Goal: Transaction & Acquisition: Purchase product/service

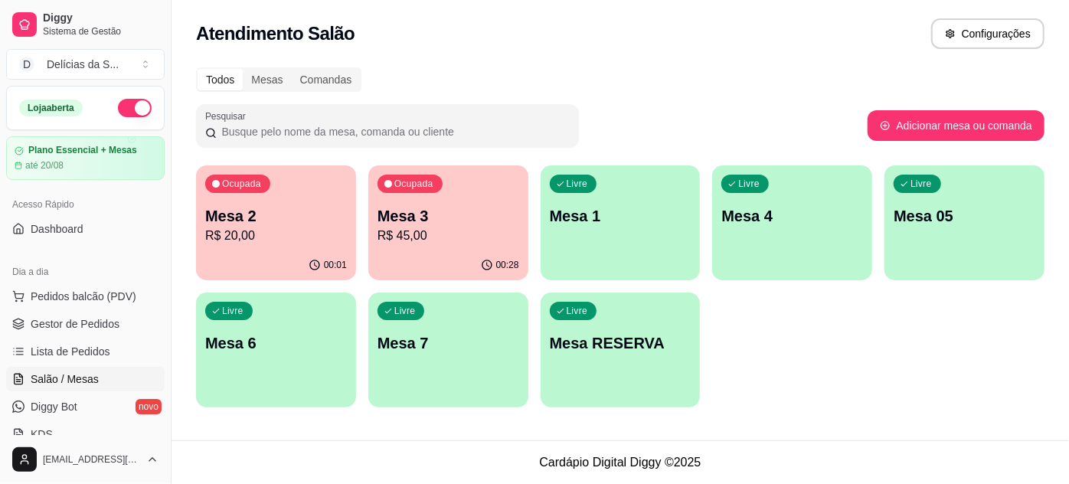
scroll to position [139, 0]
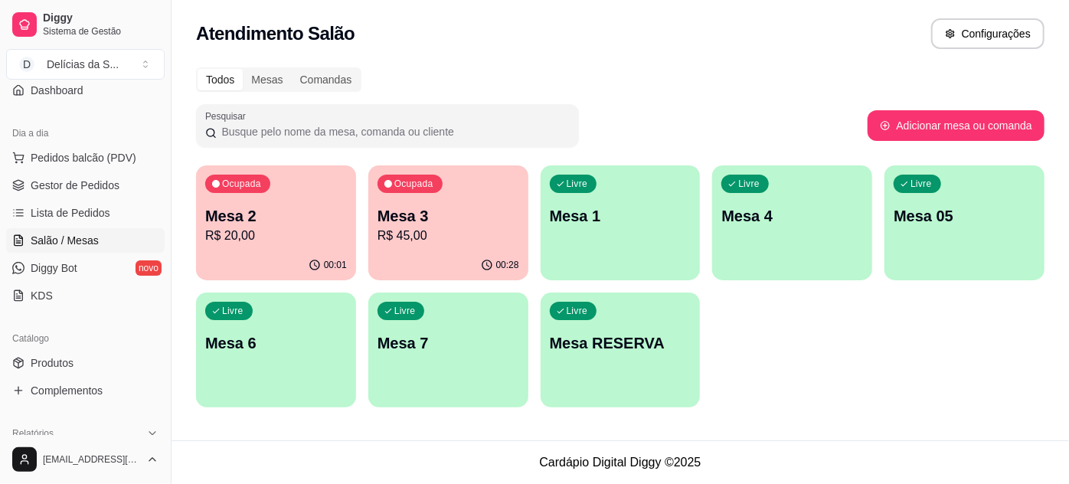
click at [423, 220] on p "Mesa 3" at bounding box center [448, 215] width 142 height 21
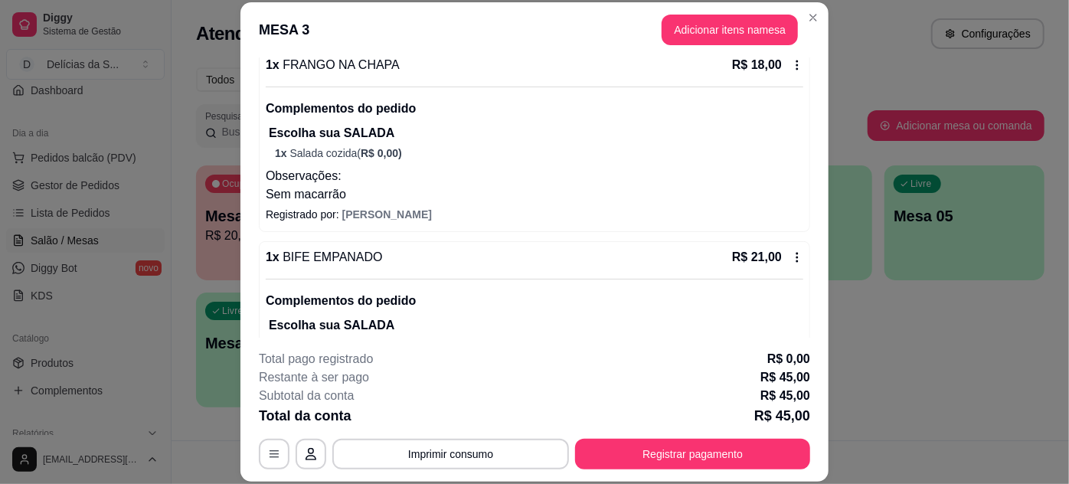
scroll to position [264, 0]
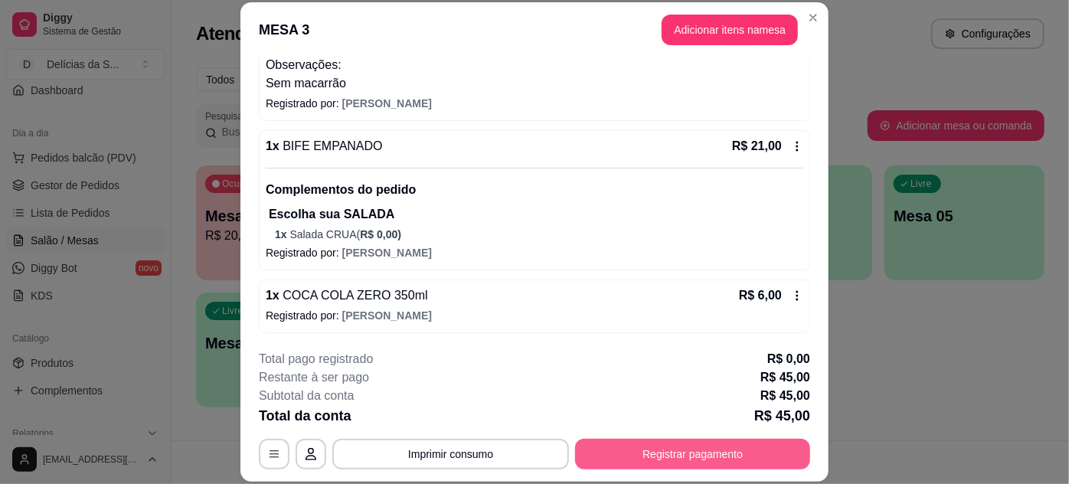
click at [721, 462] on button "Registrar pagamento" at bounding box center [692, 454] width 235 height 31
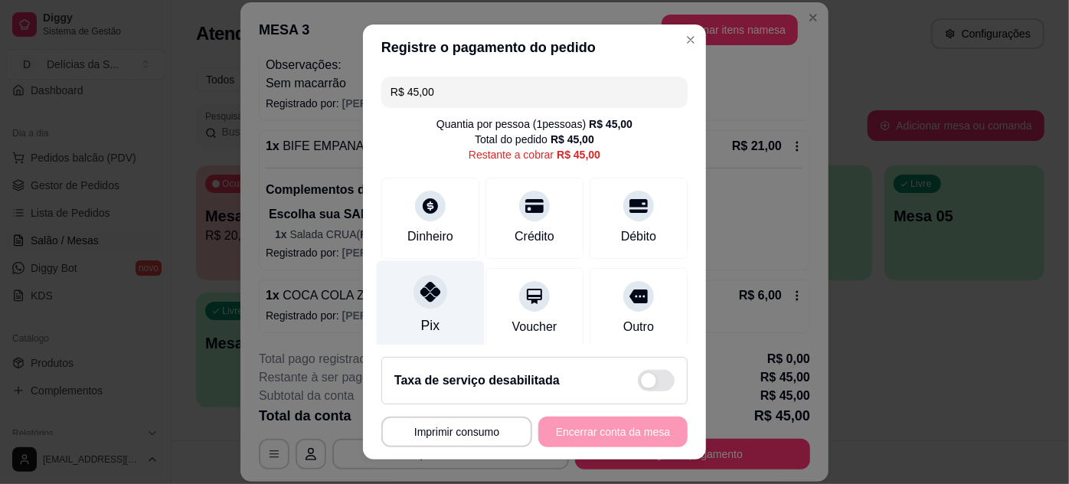
drag, startPoint x: 387, startPoint y: 316, endPoint x: 501, endPoint y: 320, distance: 114.1
click at [387, 316] on div "Pix" at bounding box center [431, 305] width 108 height 90
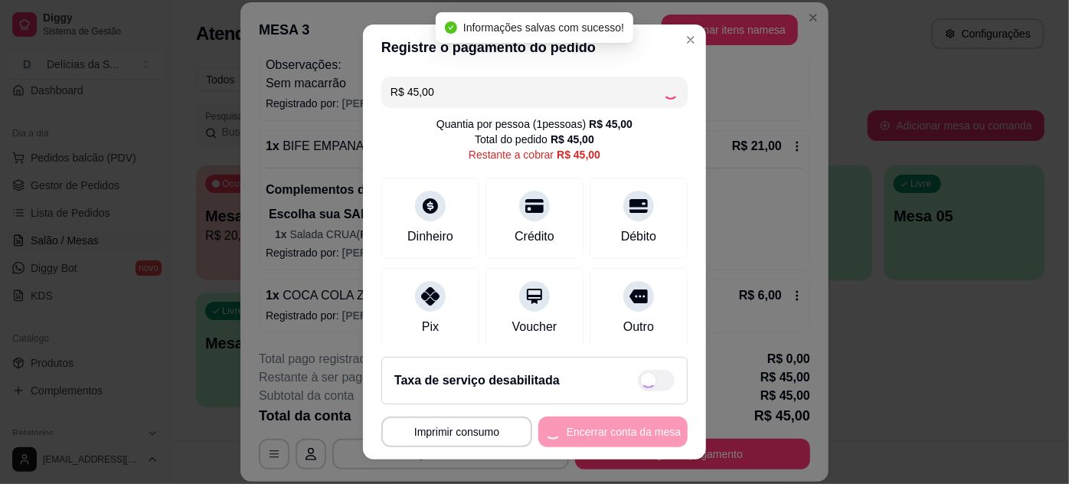
type input "R$ 0,00"
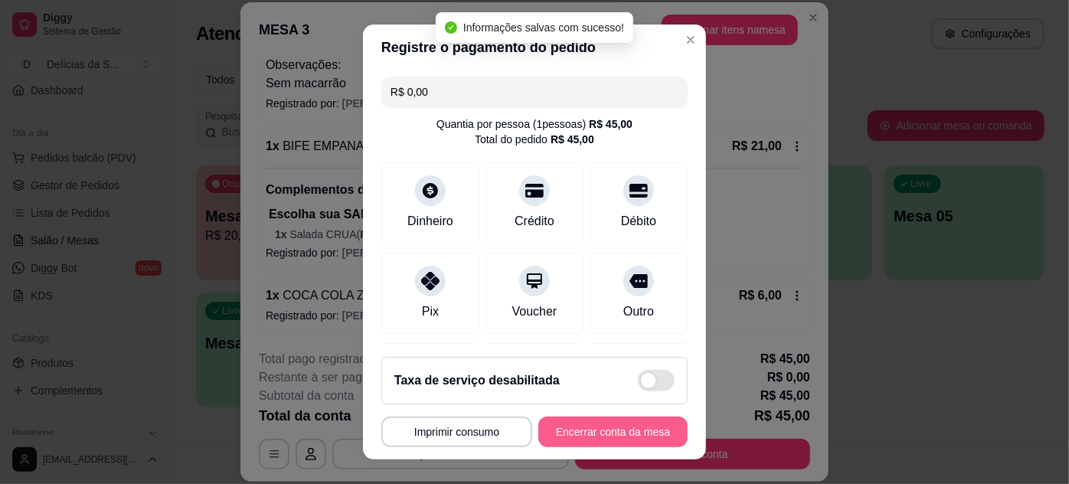
click at [599, 434] on button "Encerrar conta da mesa" at bounding box center [612, 431] width 149 height 31
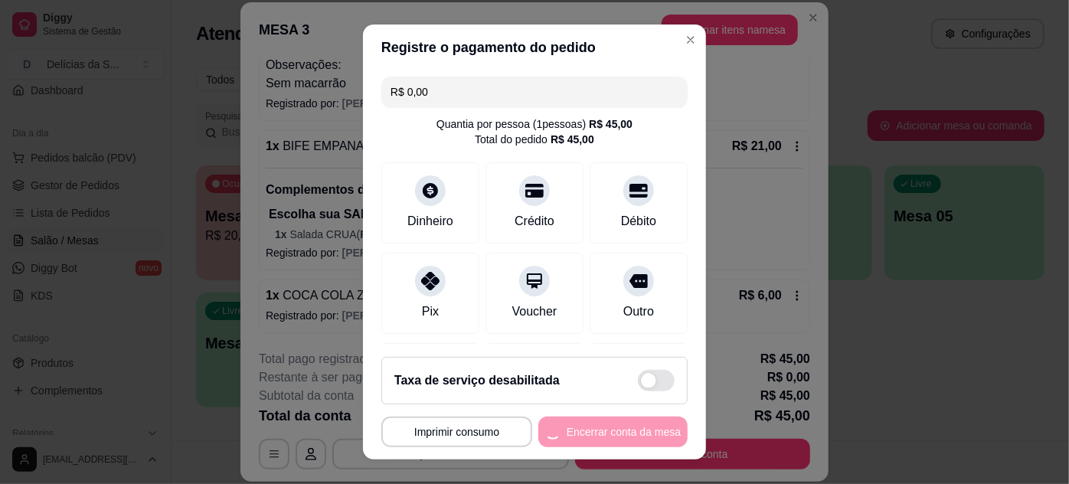
scroll to position [0, 0]
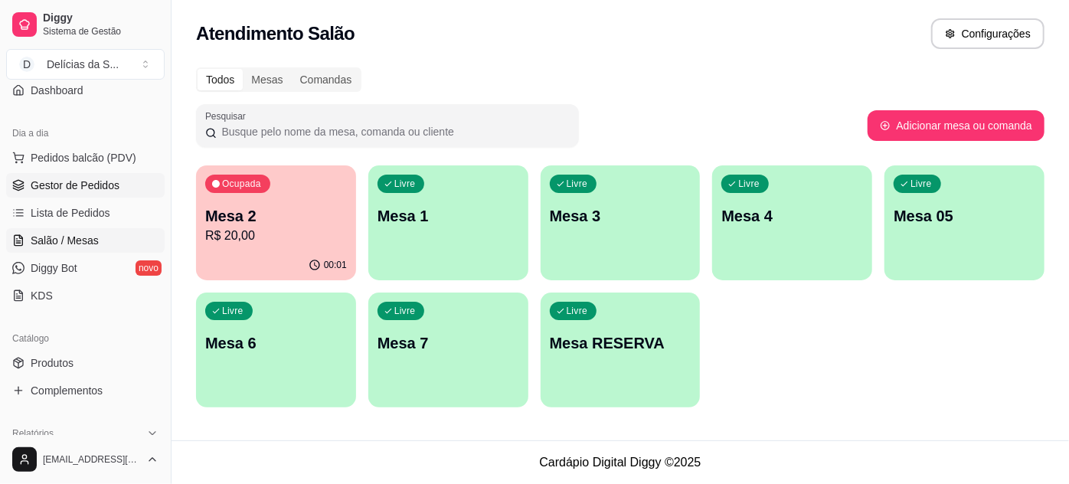
click at [75, 185] on span "Gestor de Pedidos" at bounding box center [75, 185] width 89 height 15
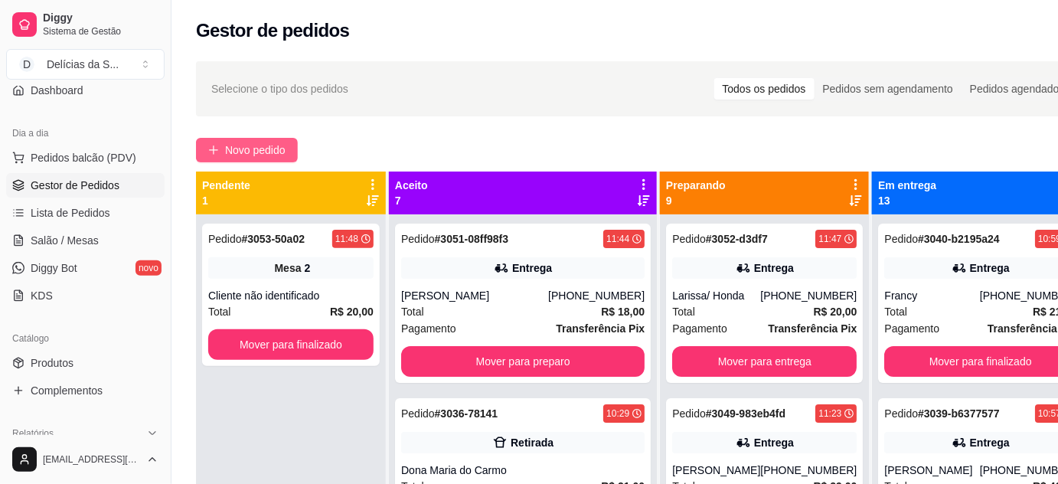
click at [256, 143] on span "Novo pedido" at bounding box center [255, 150] width 60 height 17
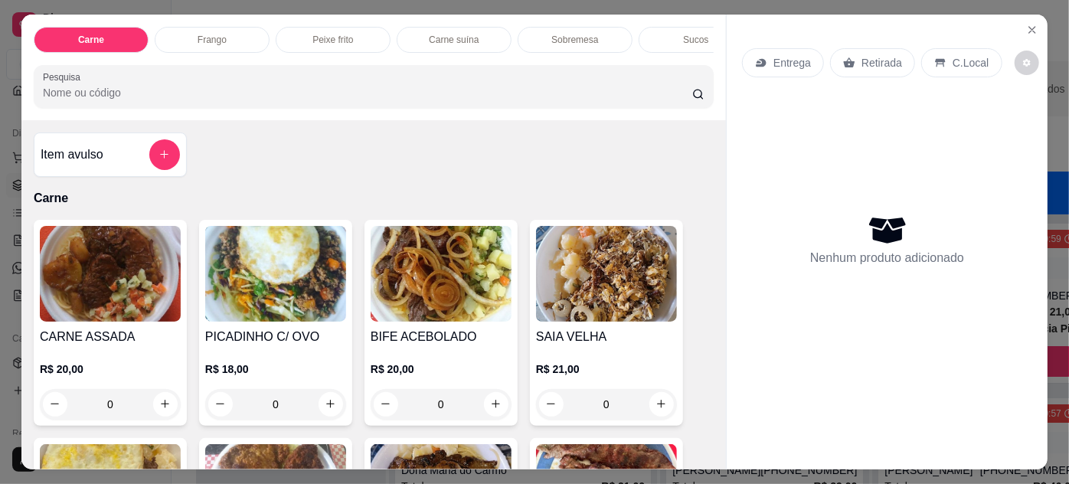
click at [798, 61] on p "Entrega" at bounding box center [792, 62] width 38 height 15
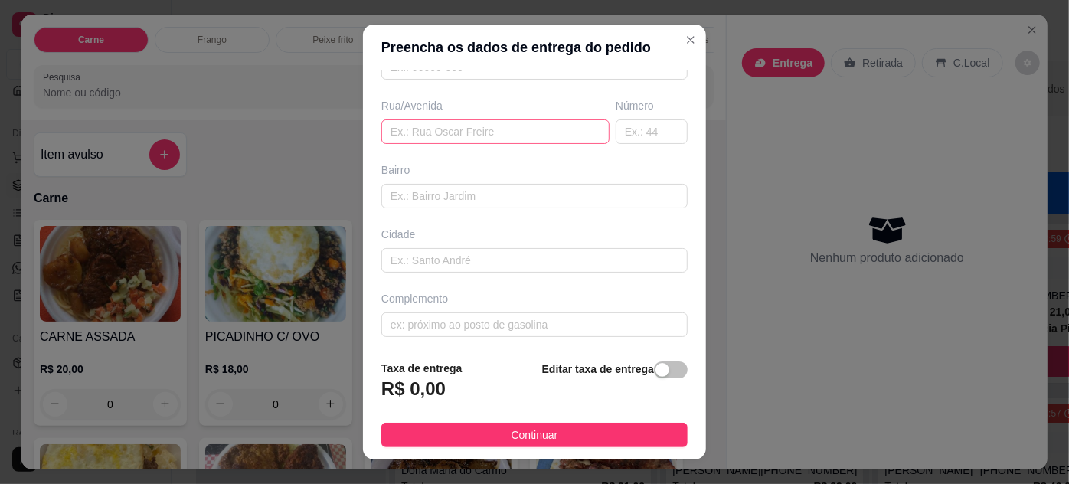
scroll to position [96, 0]
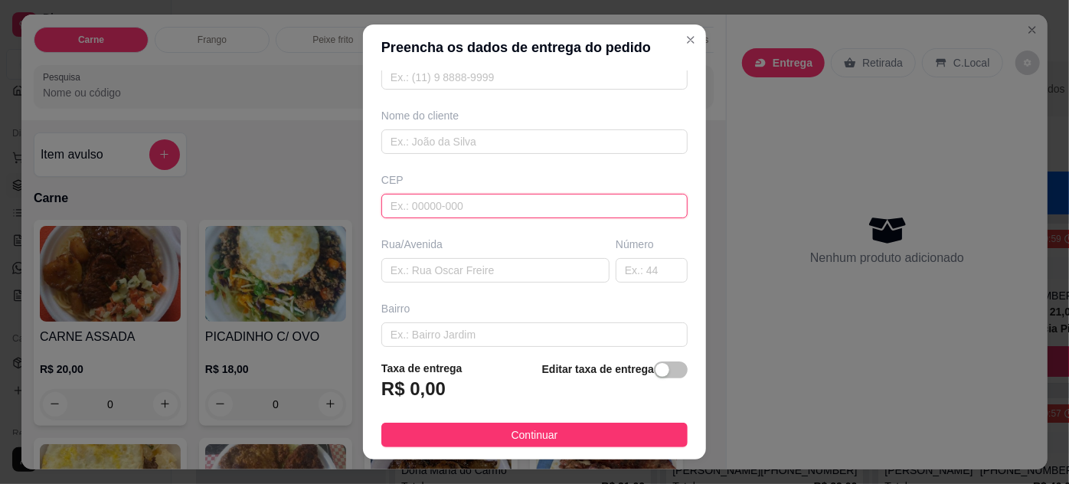
click at [421, 202] on input "text" at bounding box center [534, 206] width 306 height 24
type input "66087541"
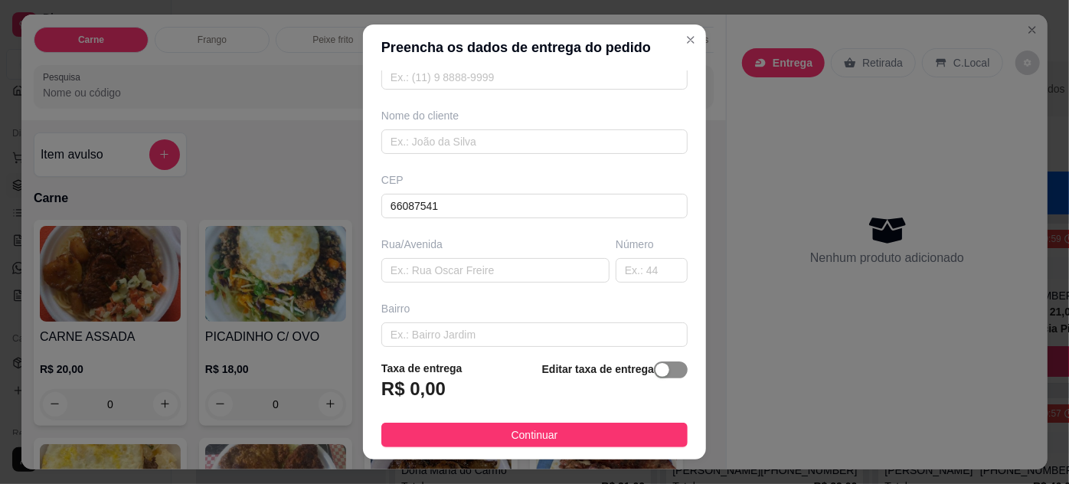
click at [656, 371] on span "button" at bounding box center [671, 369] width 34 height 17
click at [547, 387] on span "button" at bounding box center [564, 385] width 34 height 17
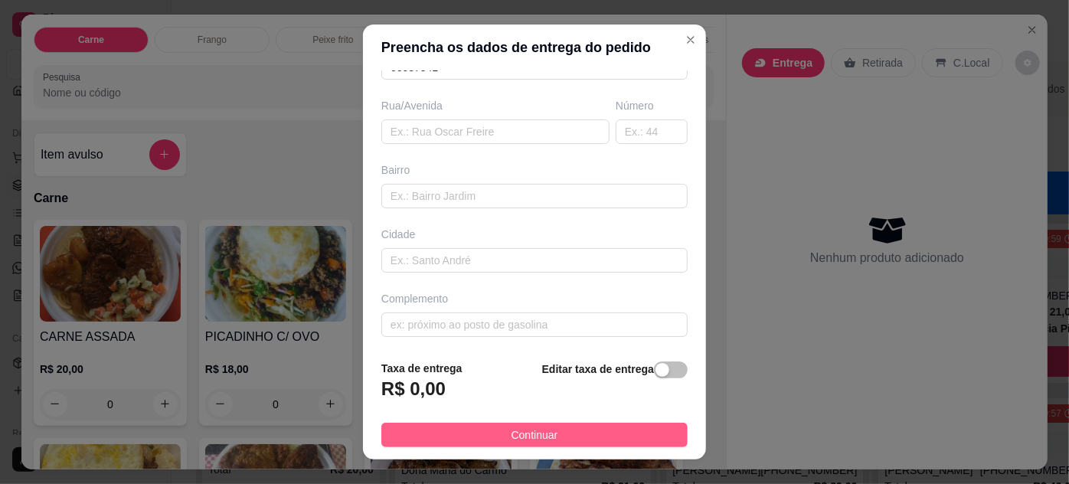
click at [555, 433] on button "Continuar" at bounding box center [534, 435] width 306 height 24
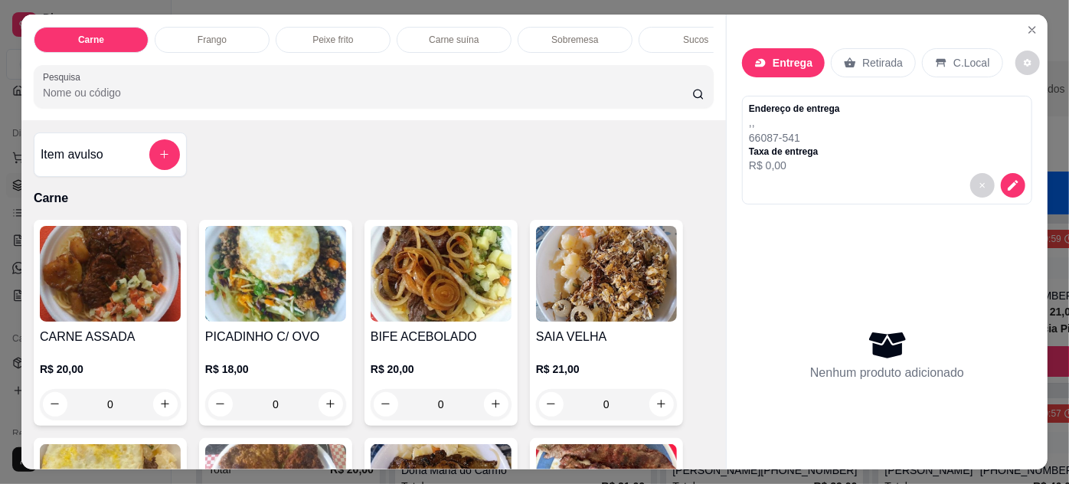
click at [808, 162] on p "R$ 0,00" at bounding box center [794, 165] width 91 height 15
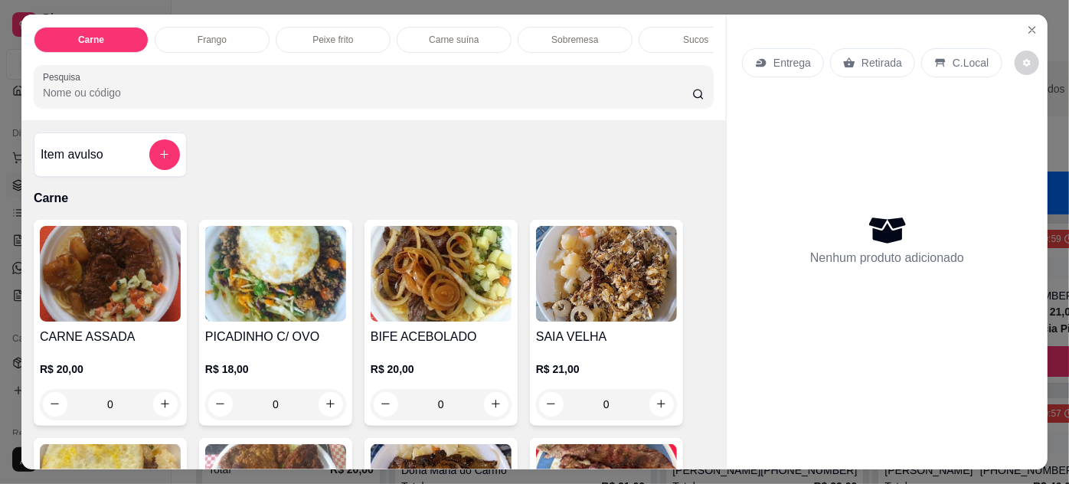
click at [792, 59] on p "Entrega" at bounding box center [792, 62] width 38 height 15
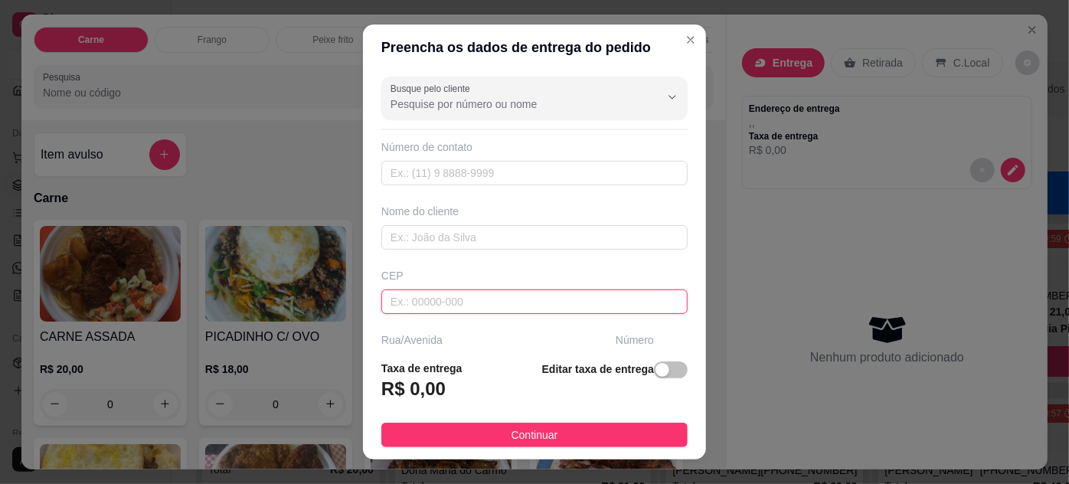
click at [438, 299] on input "text" at bounding box center [534, 301] width 306 height 24
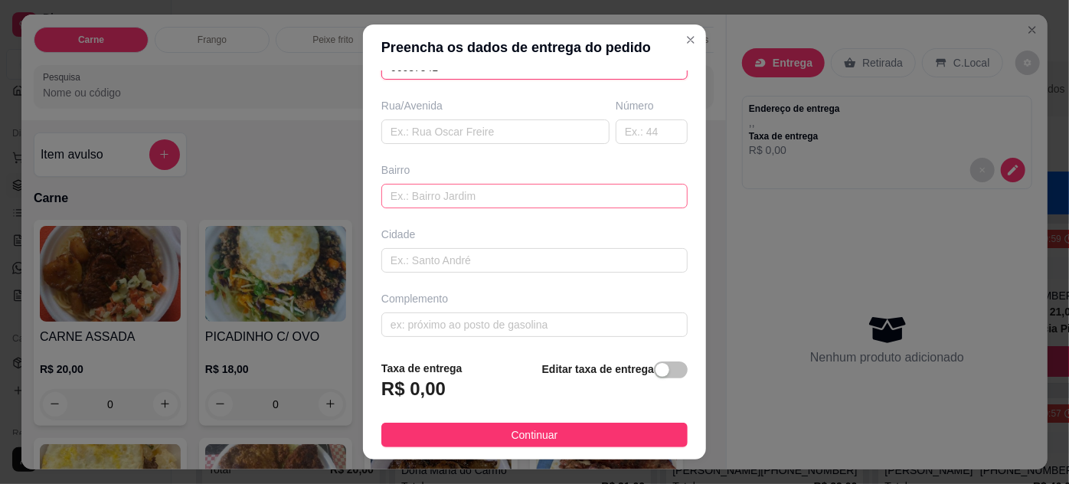
scroll to position [24, 0]
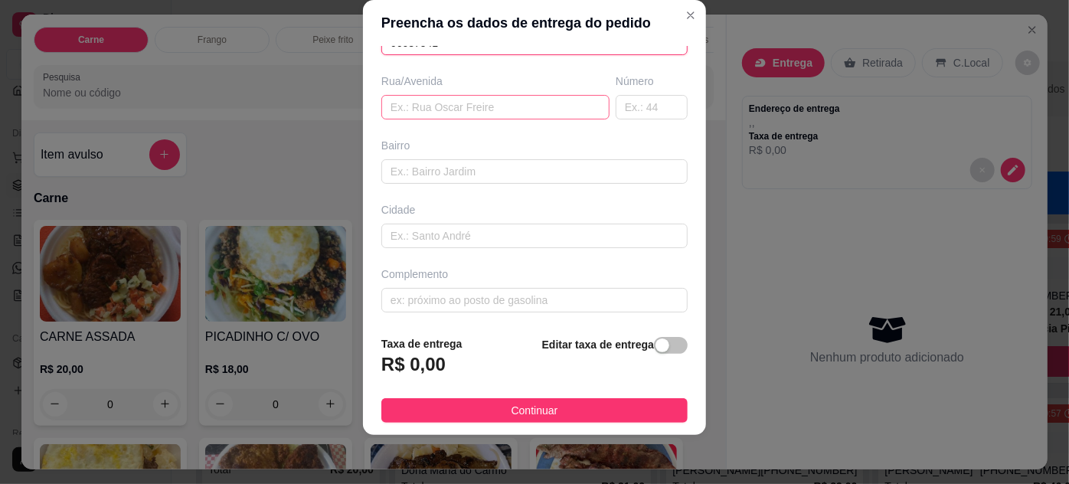
type input "66087541"
click at [522, 109] on input "text" at bounding box center [495, 107] width 228 height 24
click at [616, 101] on input "text" at bounding box center [652, 107] width 72 height 24
click at [567, 167] on input "text" at bounding box center [534, 171] width 306 height 24
click at [486, 232] on input "text" at bounding box center [534, 236] width 306 height 24
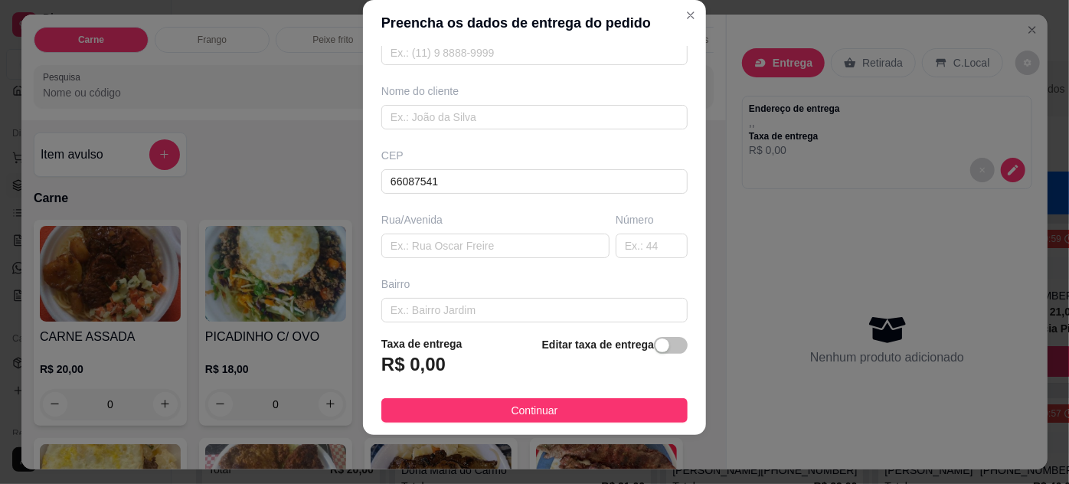
scroll to position [0, 0]
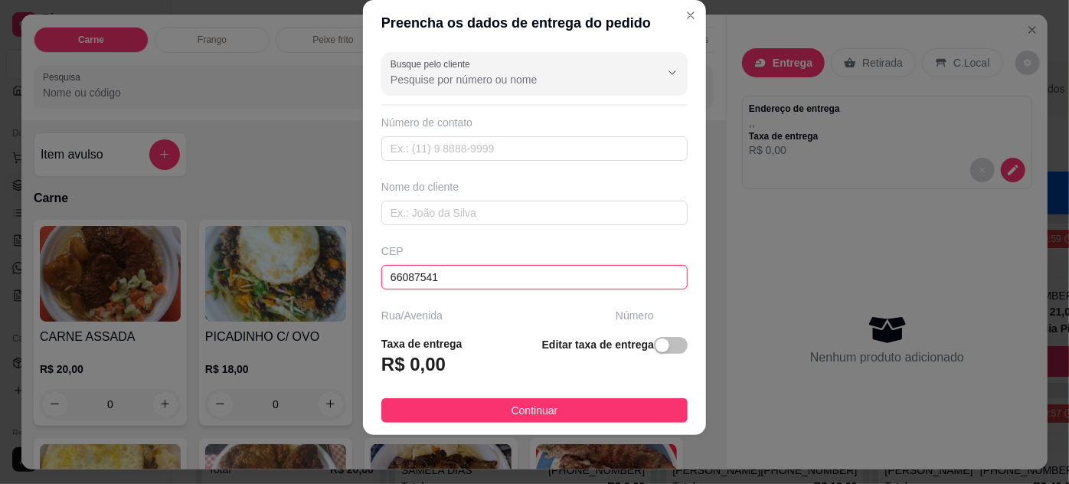
drag, startPoint x: 510, startPoint y: 275, endPoint x: 347, endPoint y: 299, distance: 164.8
click at [347, 299] on div "Preencha os dados de entrega do pedido Busque pelo cliente Número de contato No…" at bounding box center [534, 242] width 1069 height 484
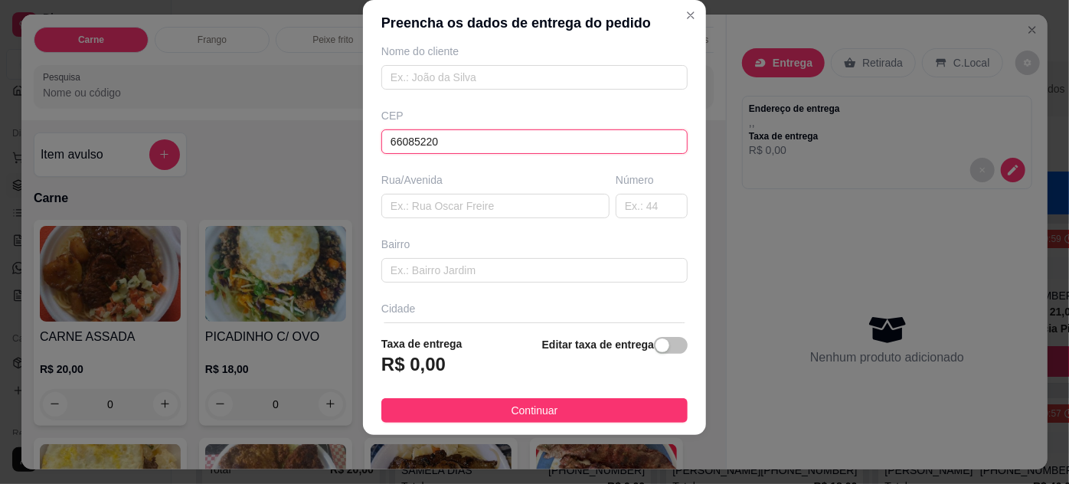
scroll to position [96, 0]
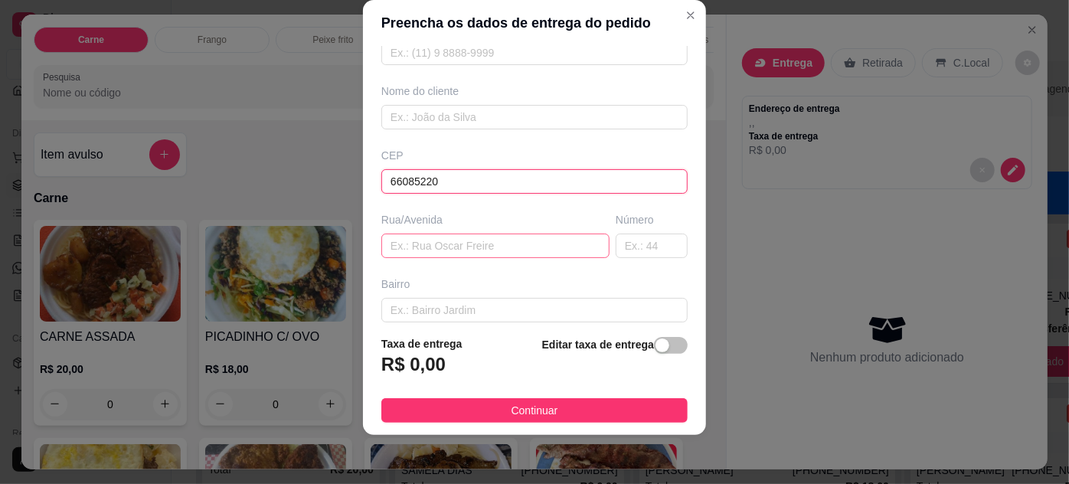
type input "66085220"
click at [430, 250] on input "text" at bounding box center [495, 245] width 228 height 24
type input "tv. [GEOGRAPHIC_DATA]"
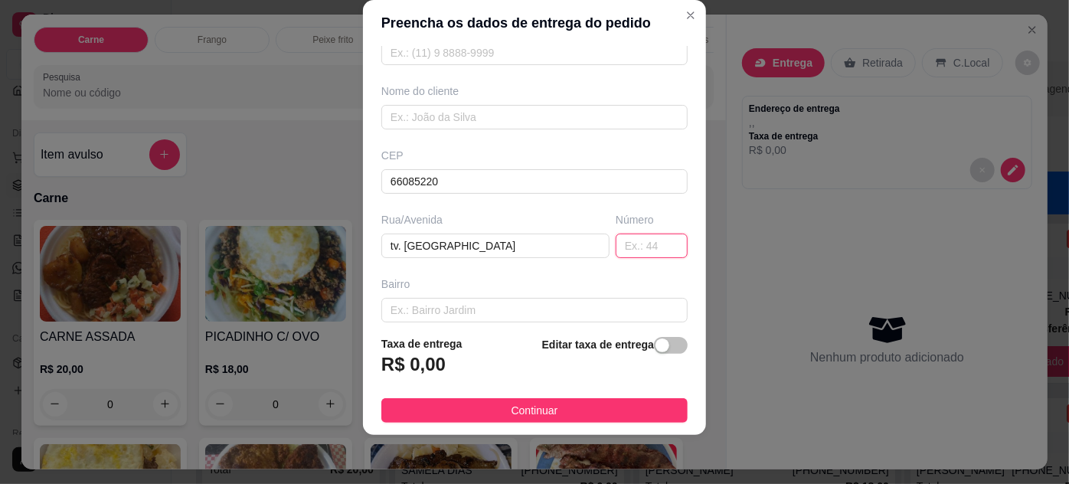
click at [616, 233] on input "text" at bounding box center [652, 245] width 72 height 24
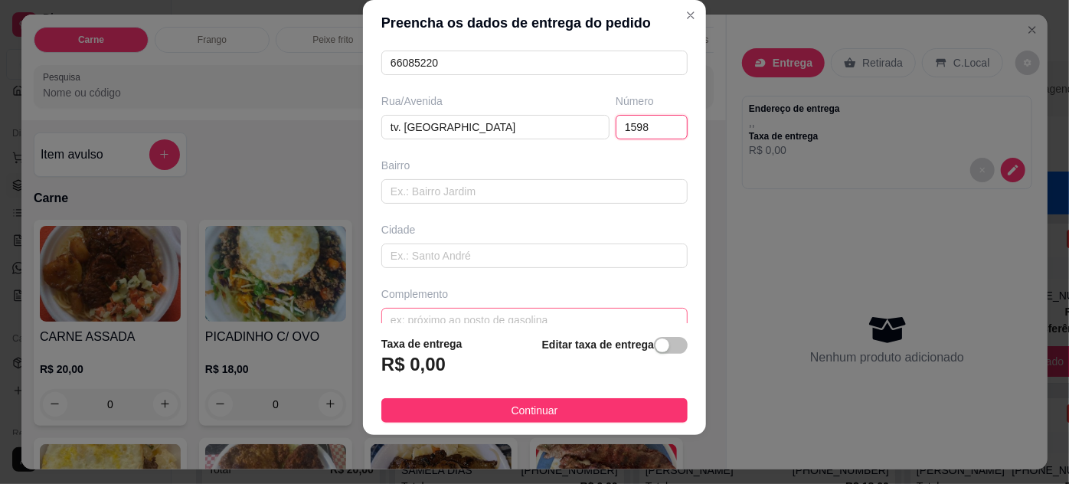
scroll to position [234, 0]
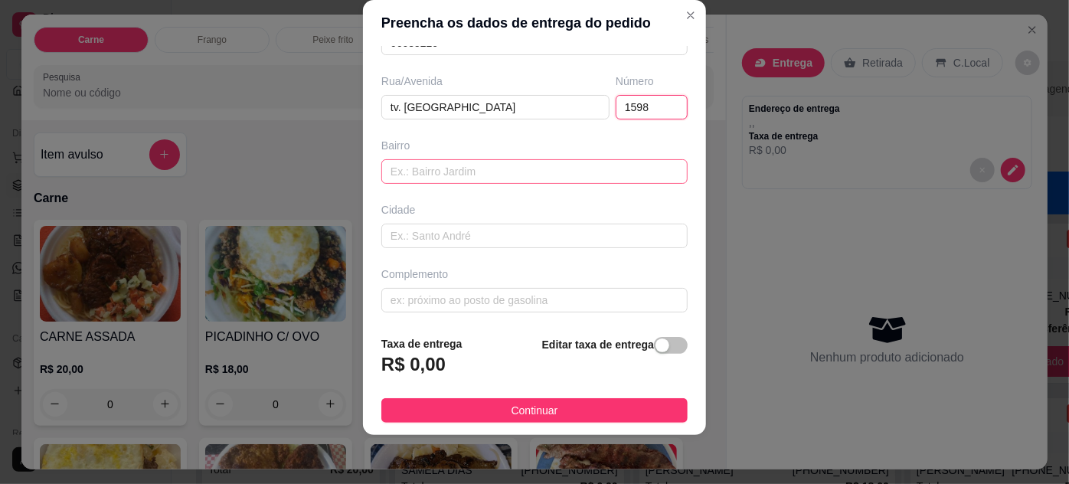
type input "1598"
click at [449, 161] on input "text" at bounding box center [534, 171] width 306 height 24
type input "[PERSON_NAME]"
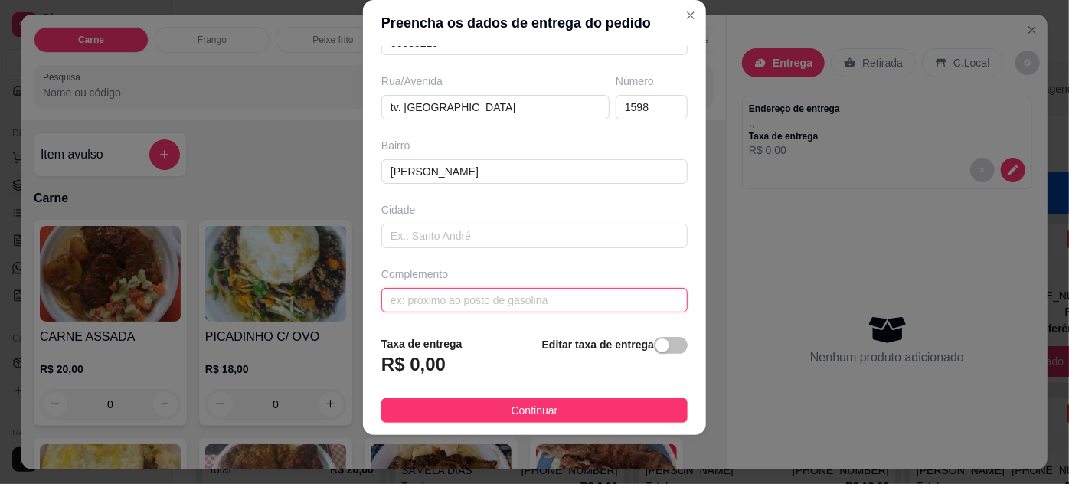
click at [463, 297] on input "text" at bounding box center [534, 300] width 306 height 24
type input "HOSPITAL SAUDE DA MULHER"
click at [662, 342] on span "button" at bounding box center [671, 345] width 34 height 17
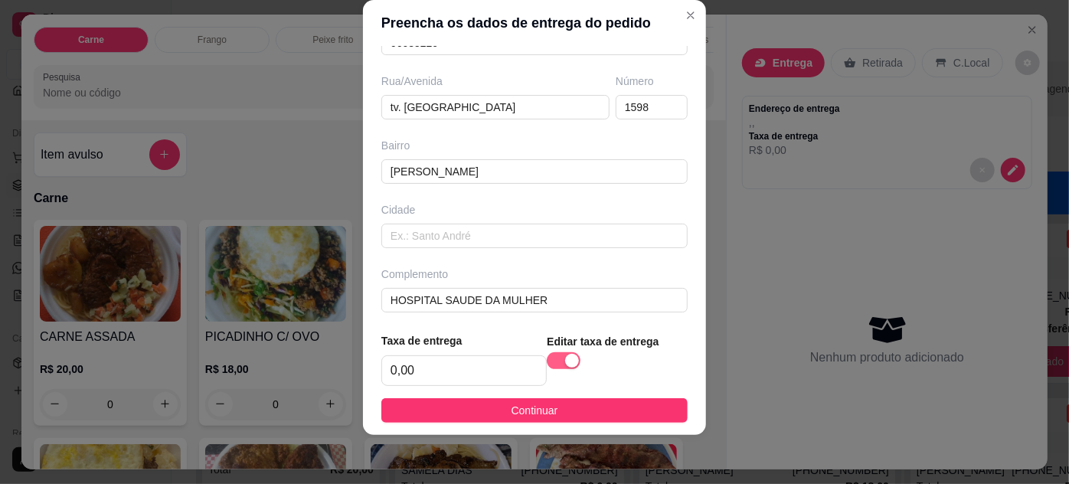
click at [547, 357] on span "button" at bounding box center [564, 360] width 34 height 17
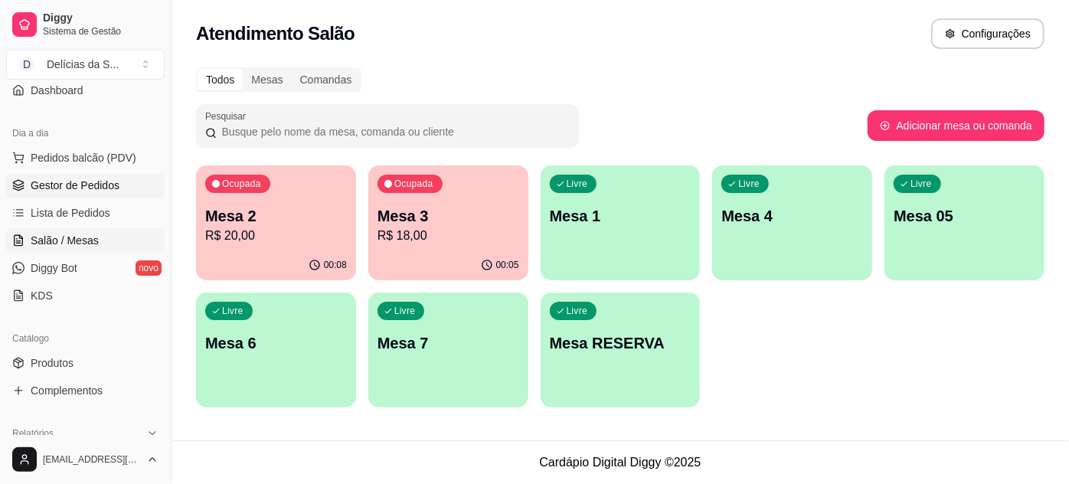
click at [87, 181] on span "Gestor de Pedidos" at bounding box center [75, 185] width 89 height 15
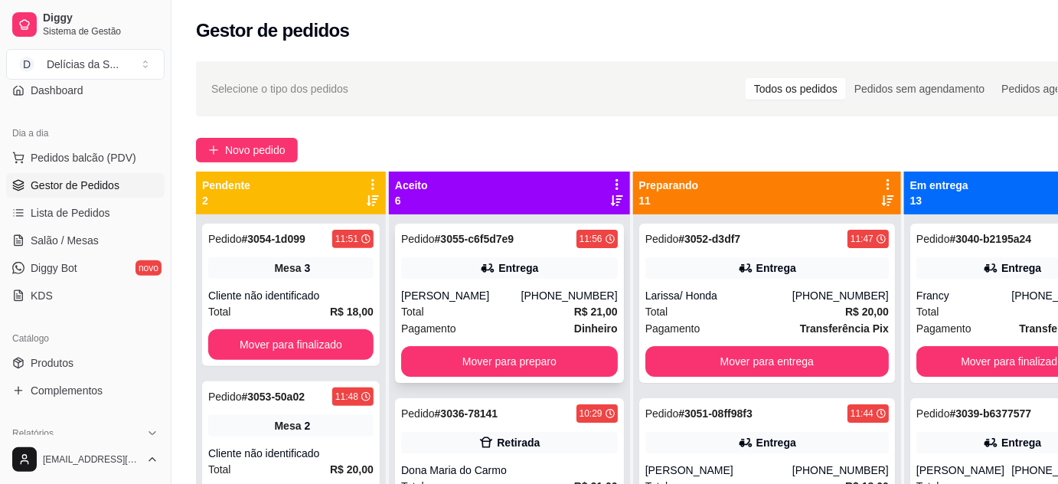
click at [472, 295] on div "[PERSON_NAME]" at bounding box center [461, 295] width 120 height 15
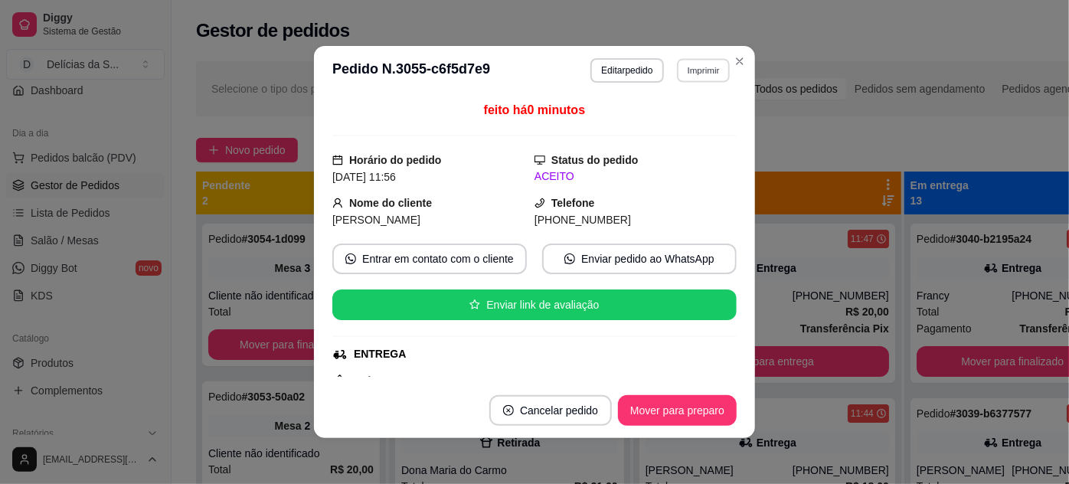
click at [693, 64] on button "Imprimir" at bounding box center [703, 70] width 53 height 24
click at [665, 119] on button "Impressora" at bounding box center [671, 124] width 111 height 24
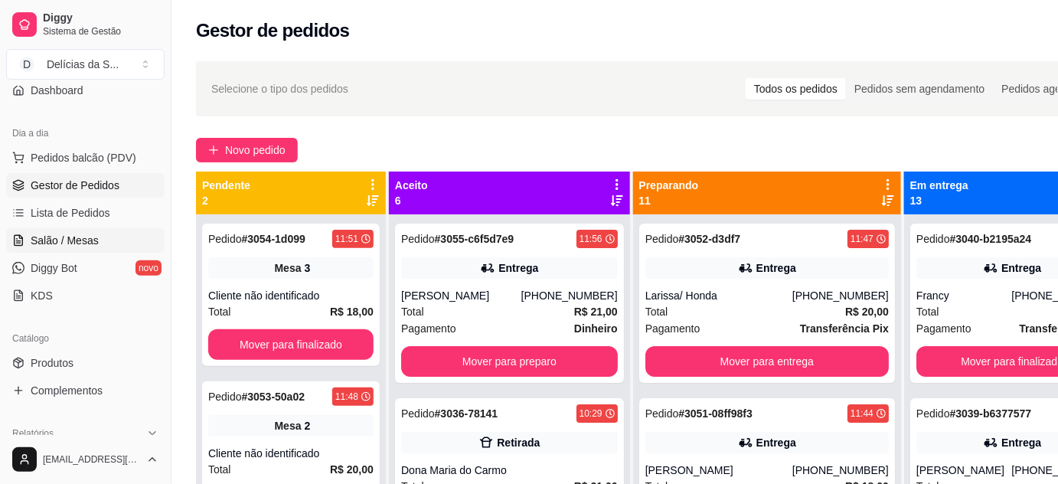
click at [93, 234] on span "Salão / Mesas" at bounding box center [65, 240] width 68 height 15
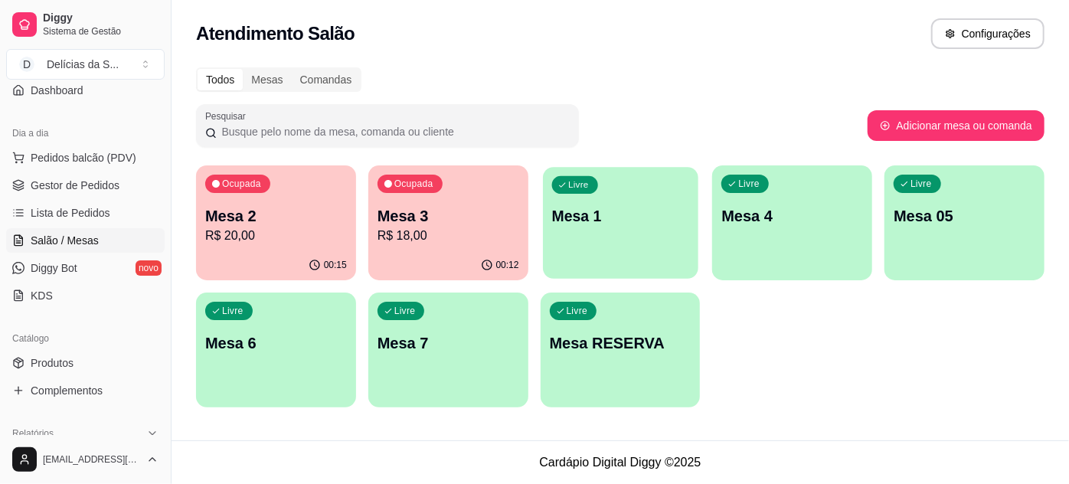
click at [629, 210] on p "Mesa 1" at bounding box center [619, 216] width 137 height 21
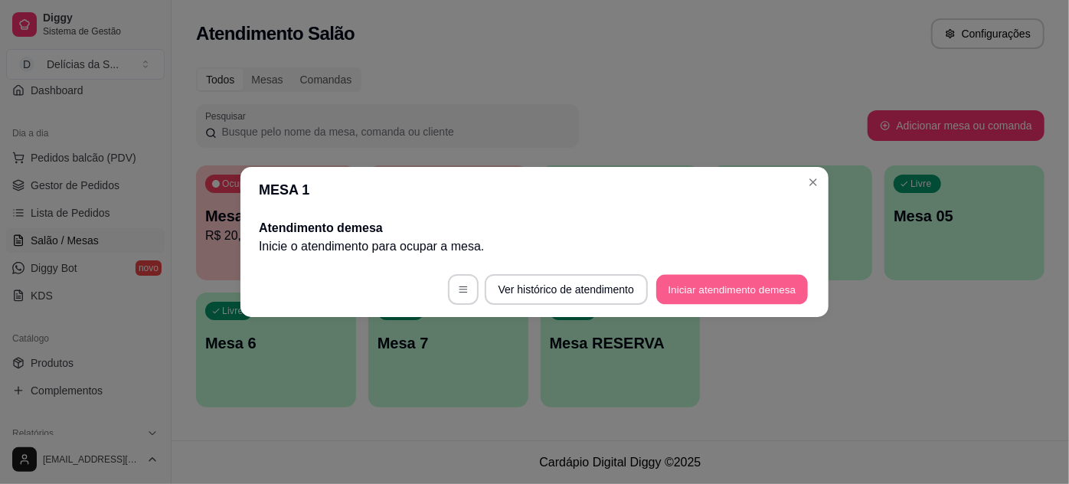
click at [692, 289] on button "Iniciar atendimento de mesa" at bounding box center [732, 290] width 152 height 30
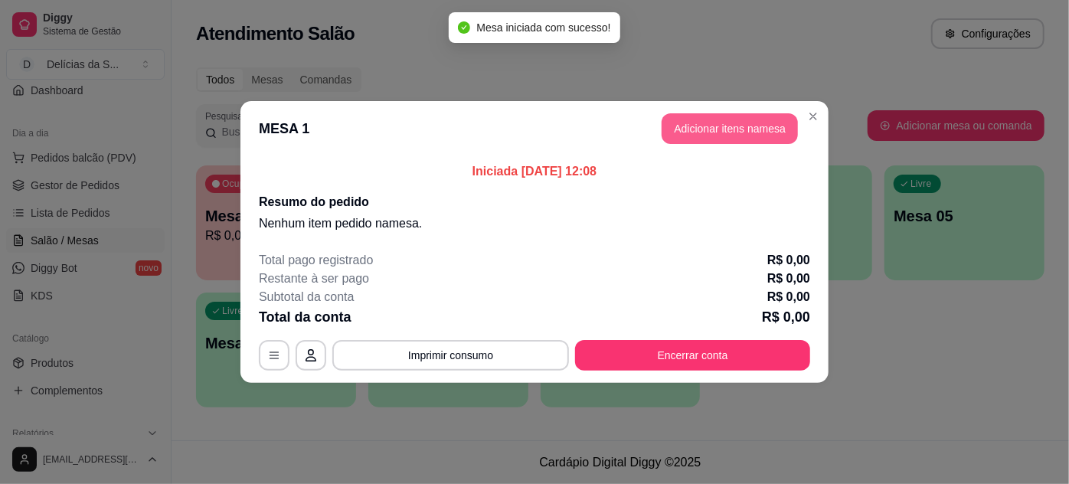
click at [720, 136] on button "Adicionar itens na mesa" at bounding box center [729, 128] width 136 height 31
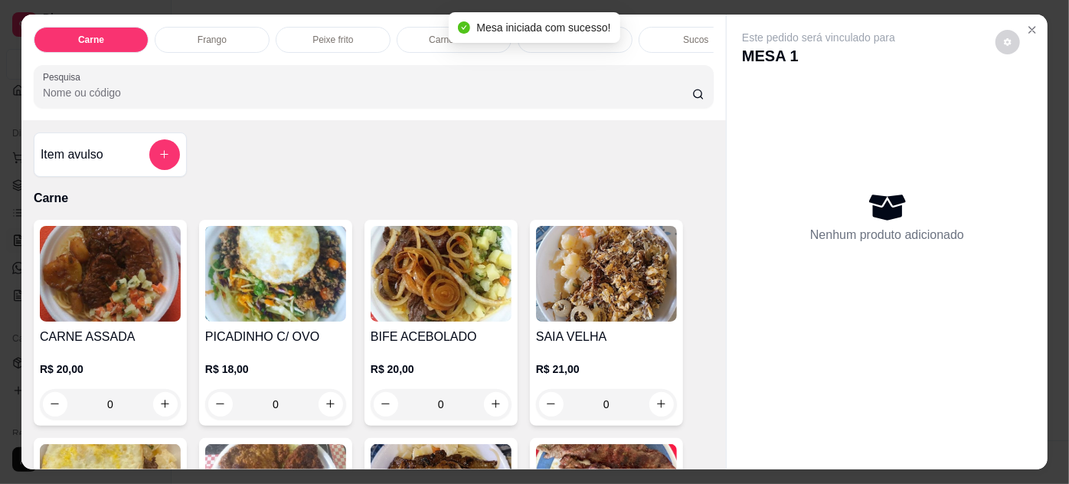
click at [282, 290] on img at bounding box center [275, 274] width 141 height 96
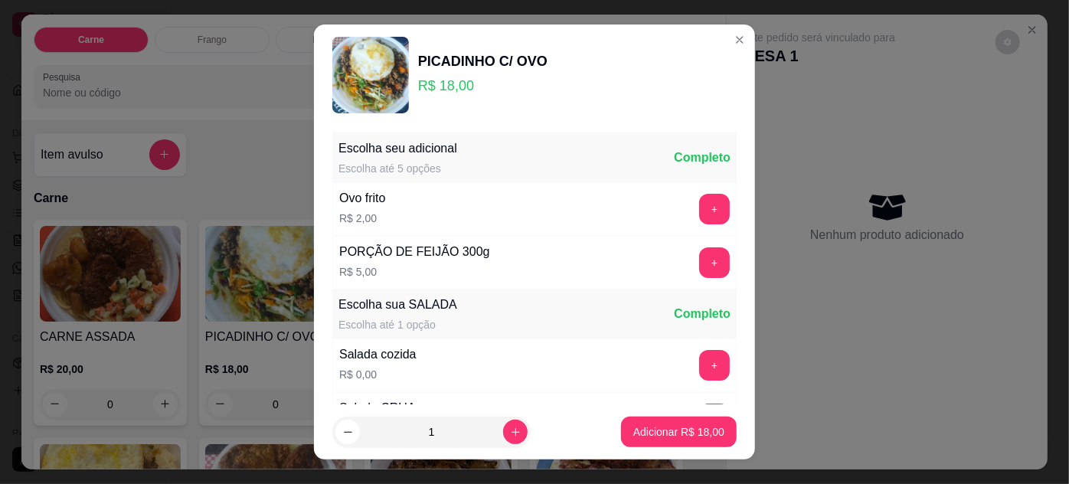
scroll to position [152, 0]
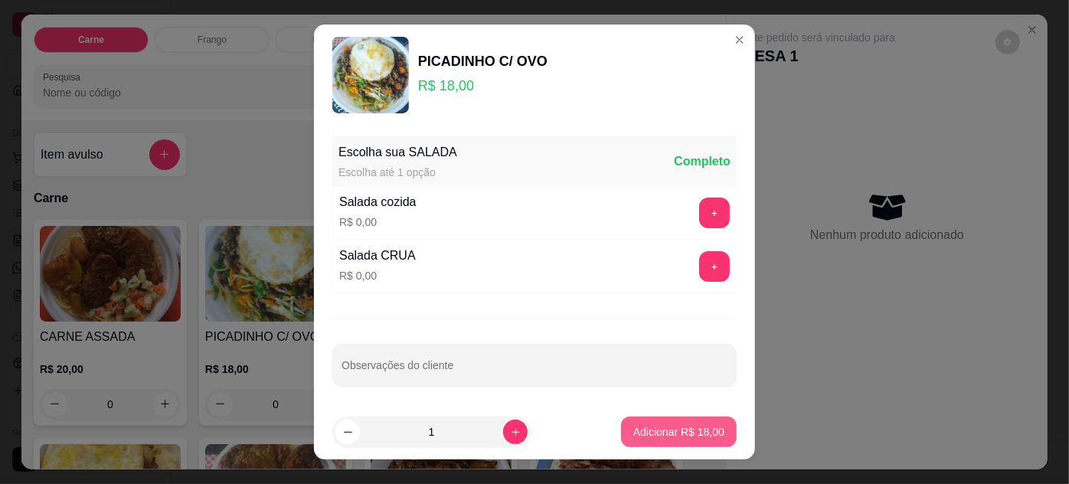
click at [665, 427] on p "Adicionar R$ 18,00" at bounding box center [678, 431] width 91 height 15
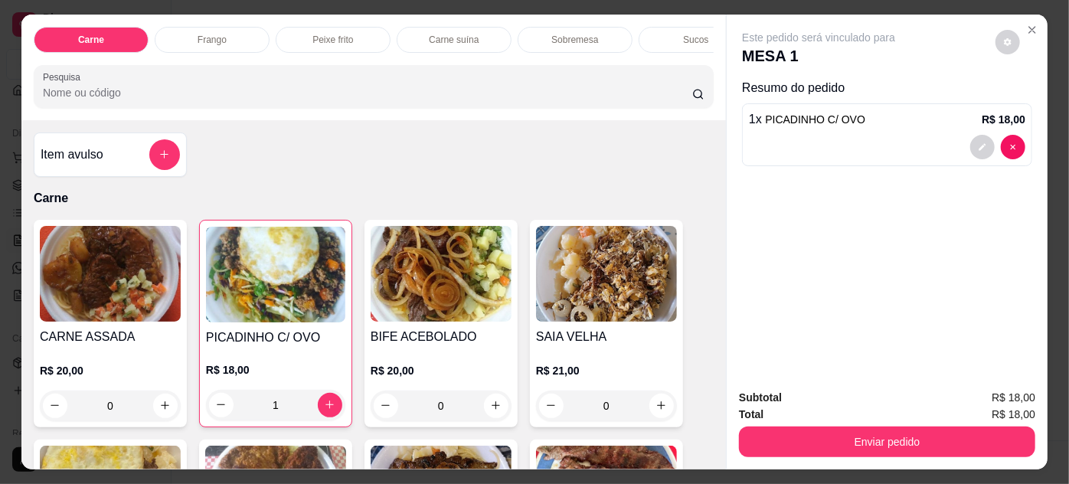
type input "1"
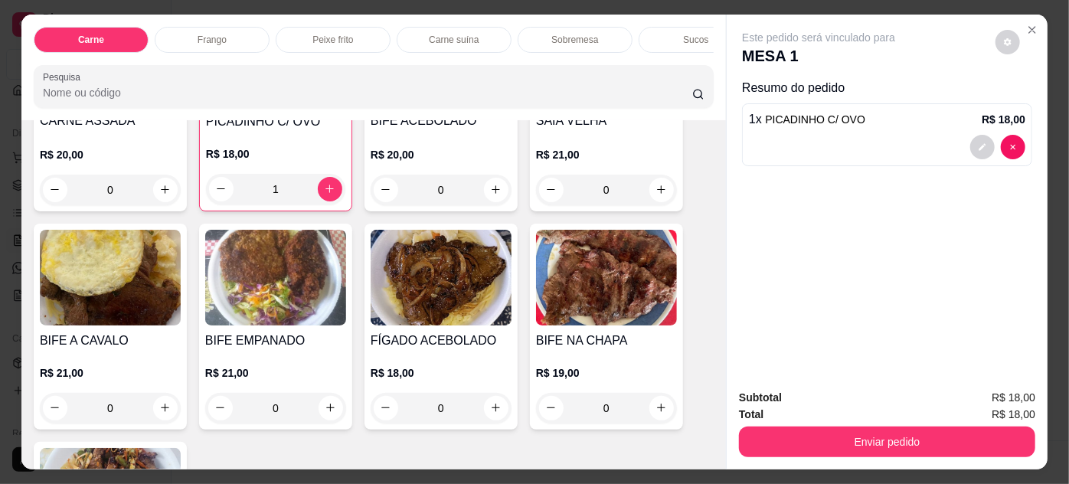
scroll to position [278, 0]
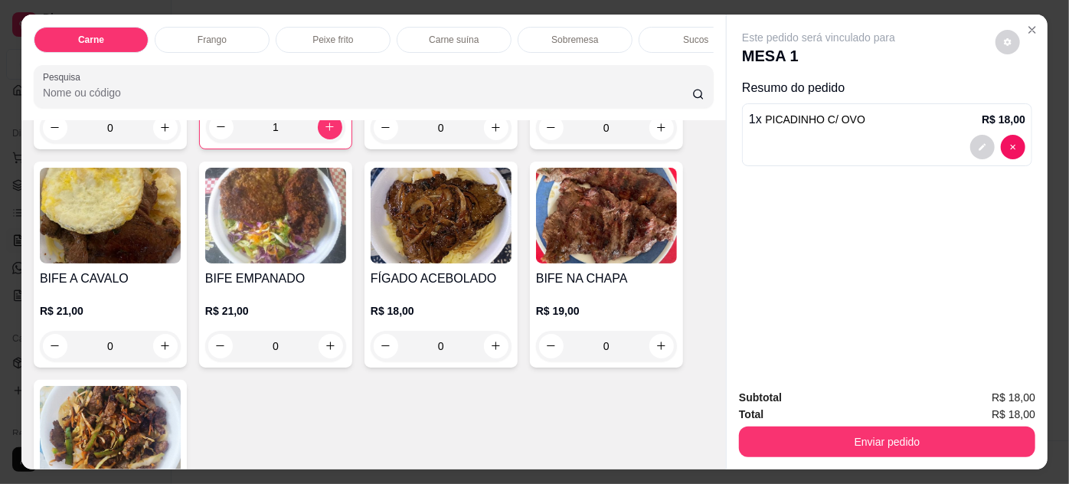
click at [261, 220] on img at bounding box center [275, 216] width 141 height 96
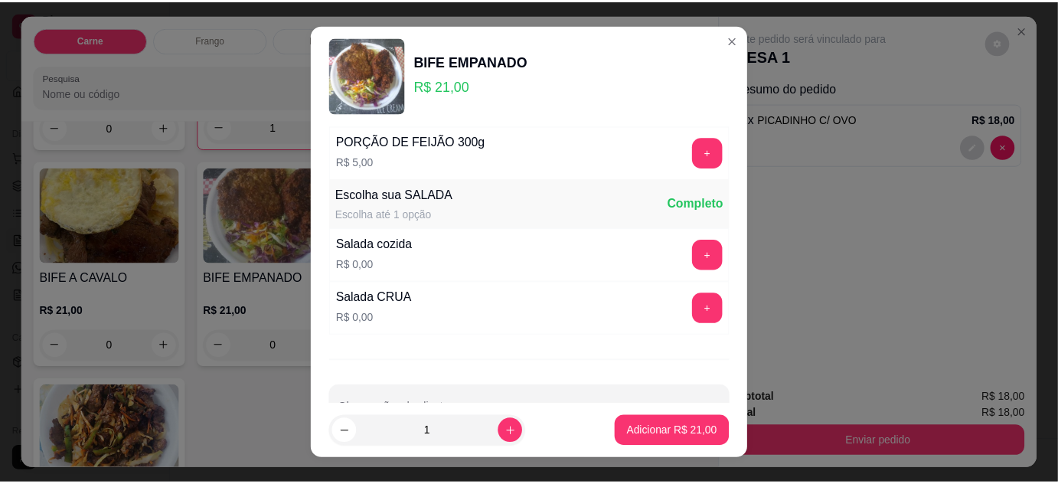
scroll to position [152, 0]
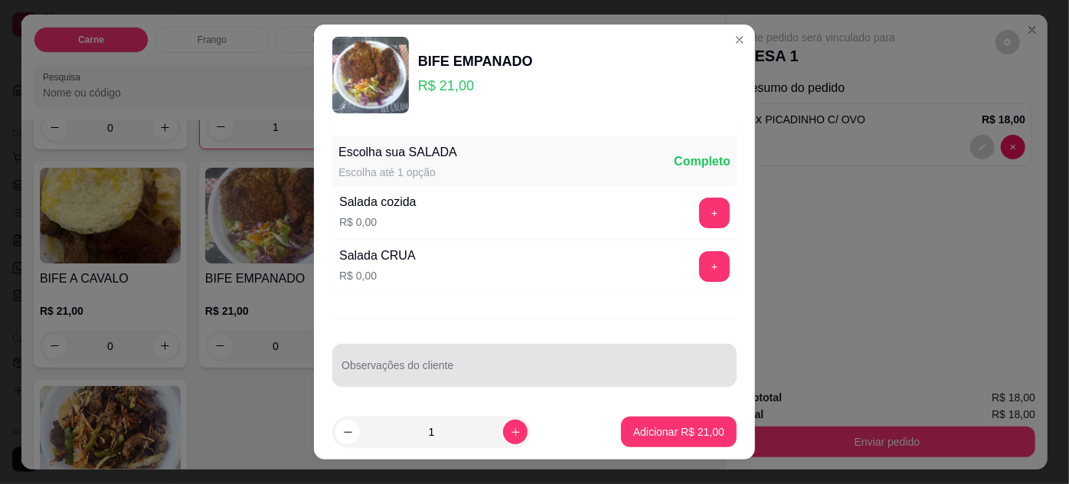
click at [454, 369] on input "Observações do cliente" at bounding box center [534, 371] width 386 height 15
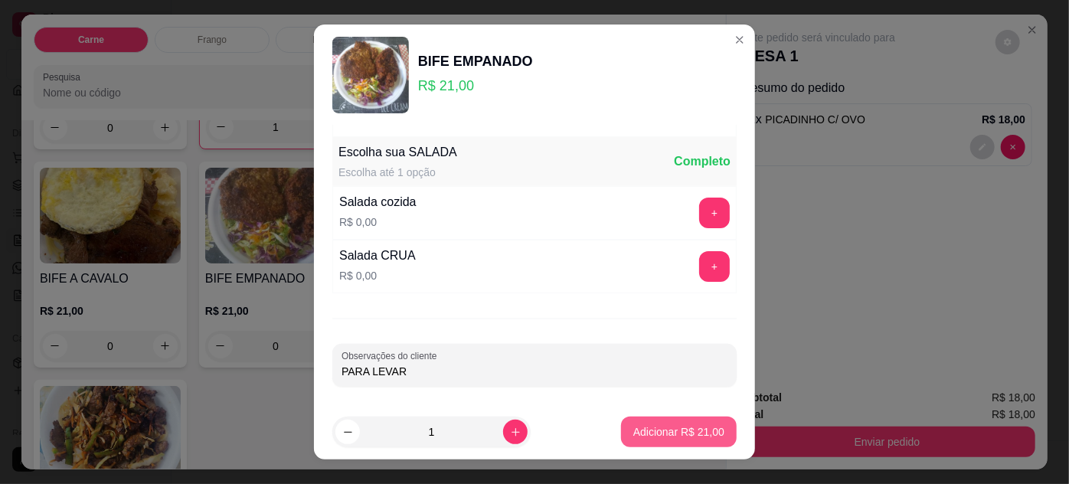
type input "PARA LEVAR"
click at [641, 426] on p "Adicionar R$ 21,00" at bounding box center [679, 432] width 89 height 15
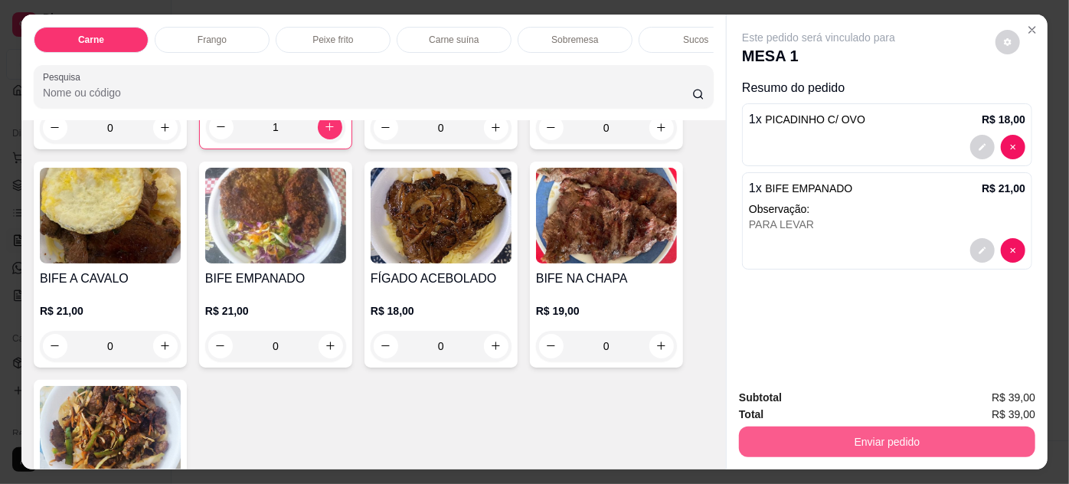
click at [883, 437] on button "Enviar pedido" at bounding box center [887, 441] width 296 height 31
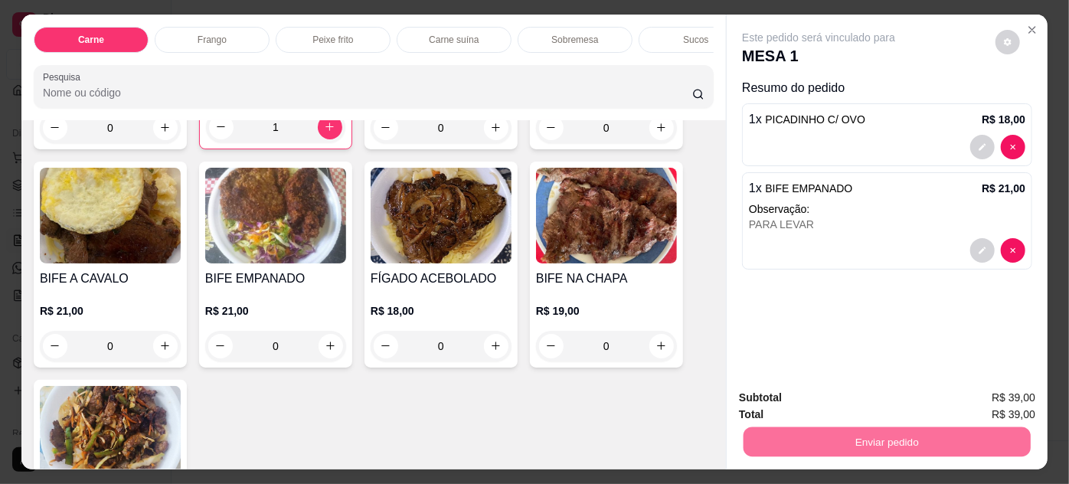
click at [828, 397] on button "Não registrar e enviar pedido" at bounding box center [836, 398] width 155 height 28
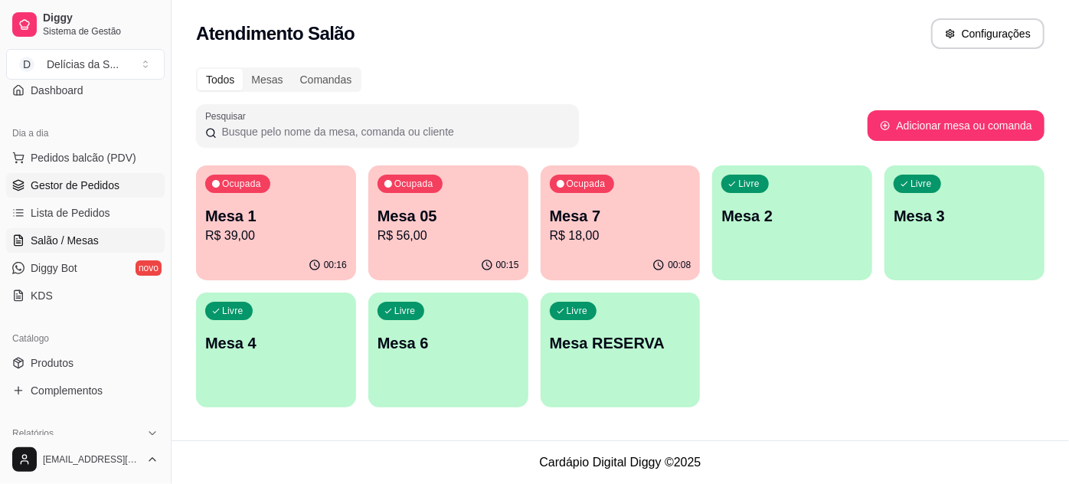
click at [77, 193] on link "Gestor de Pedidos" at bounding box center [85, 185] width 158 height 24
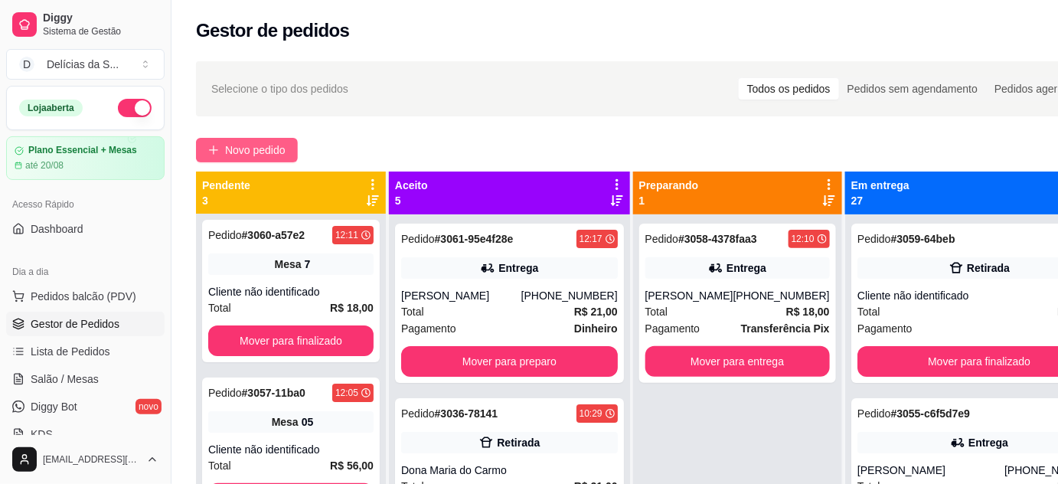
click at [274, 149] on span "Novo pedido" at bounding box center [255, 150] width 60 height 17
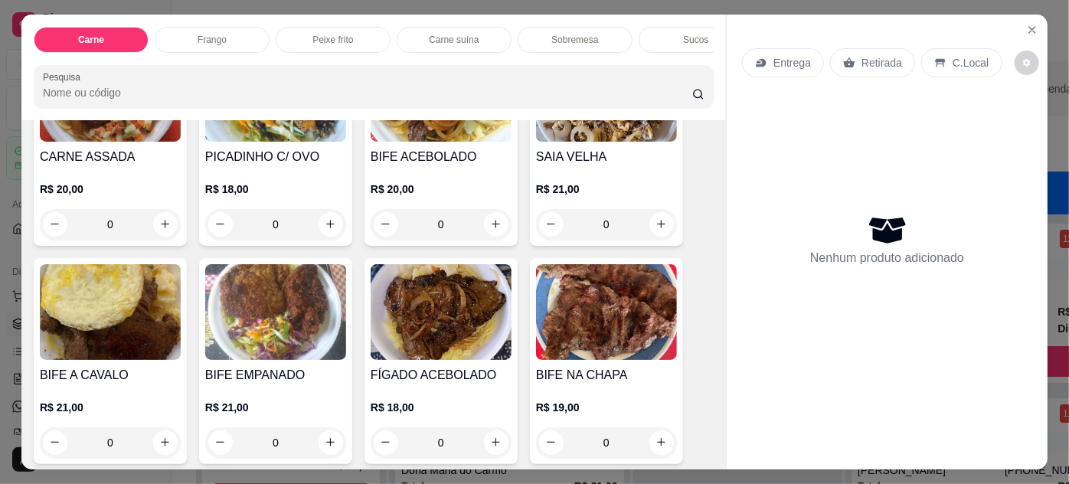
scroll to position [278, 0]
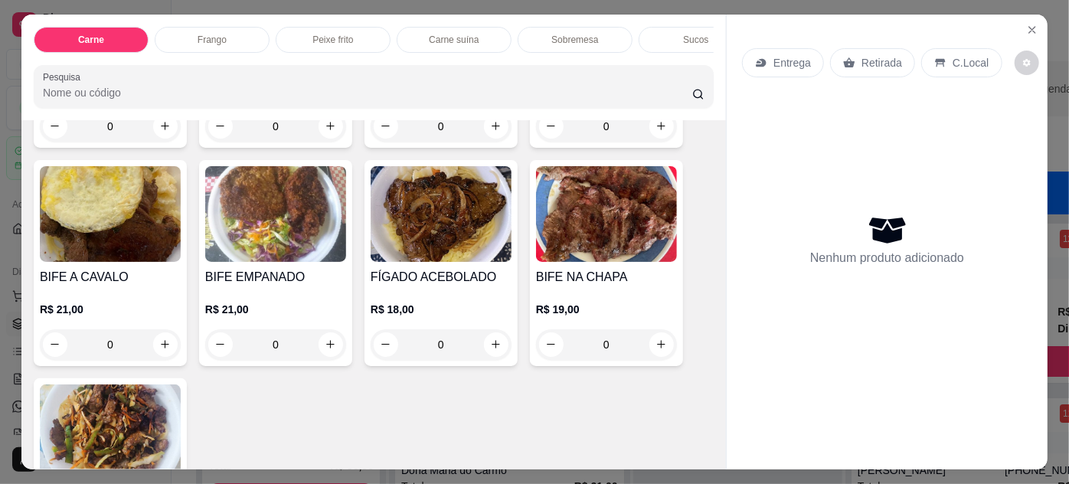
click at [281, 228] on img at bounding box center [275, 214] width 141 height 96
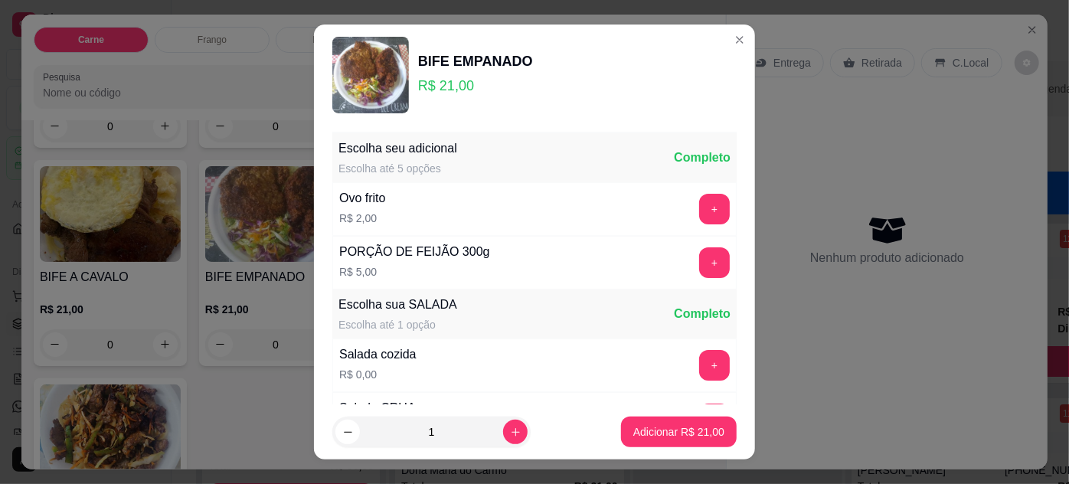
scroll to position [152, 0]
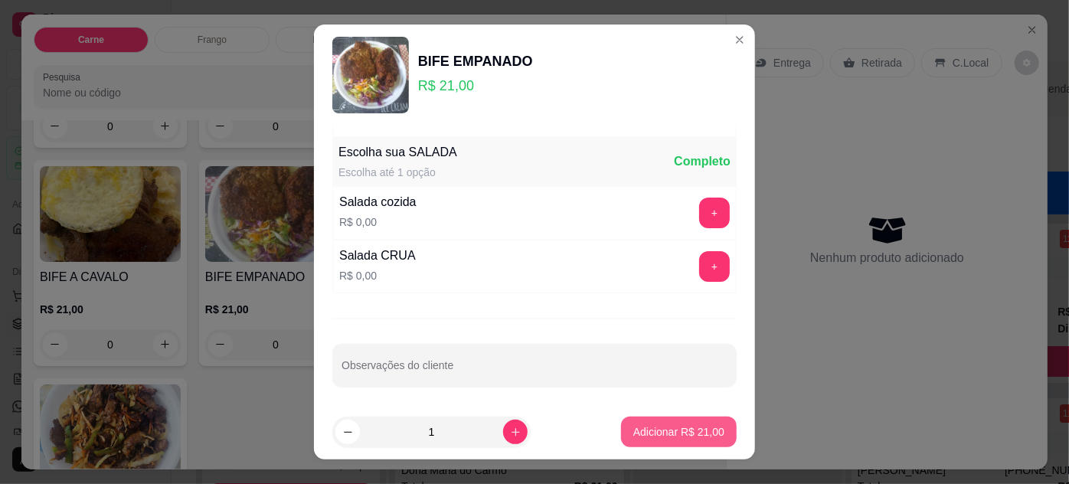
click at [684, 432] on p "Adicionar R$ 21,00" at bounding box center [678, 431] width 91 height 15
type input "1"
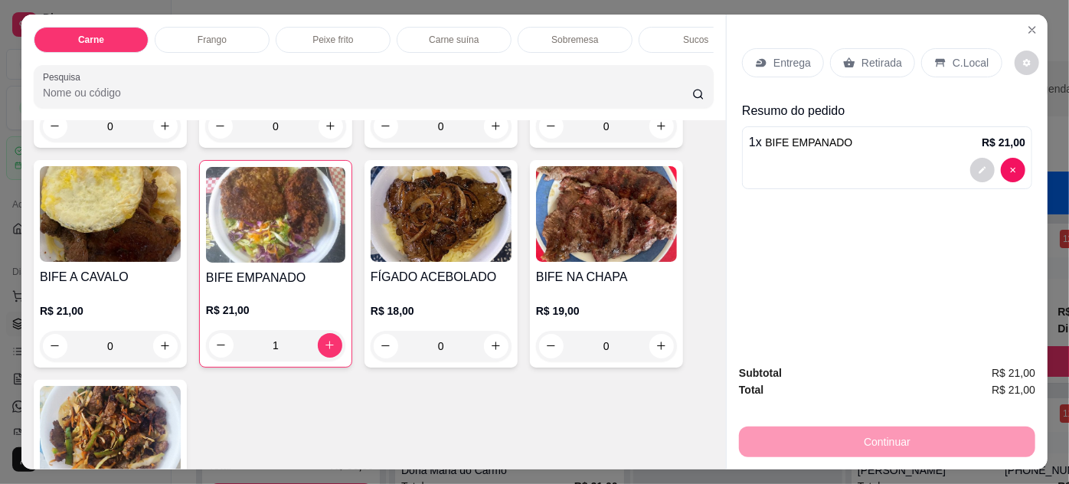
scroll to position [417, 0]
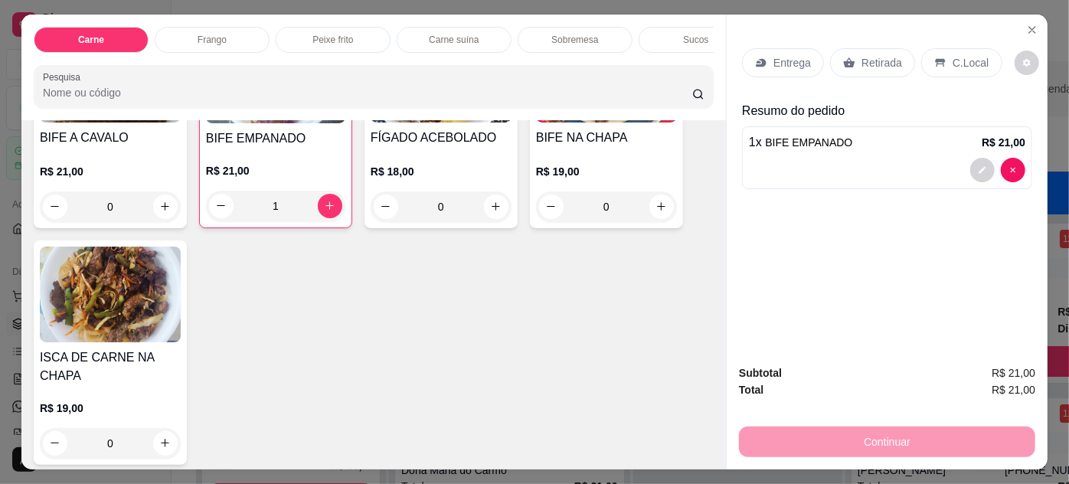
click at [158, 313] on img at bounding box center [110, 295] width 141 height 96
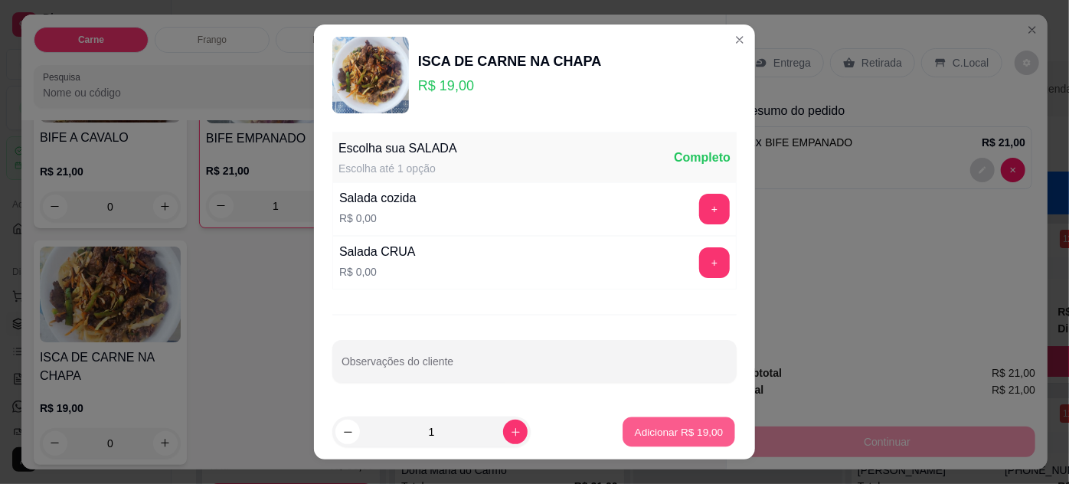
click at [648, 429] on p "Adicionar R$ 19,00" at bounding box center [679, 431] width 89 height 15
type input "1"
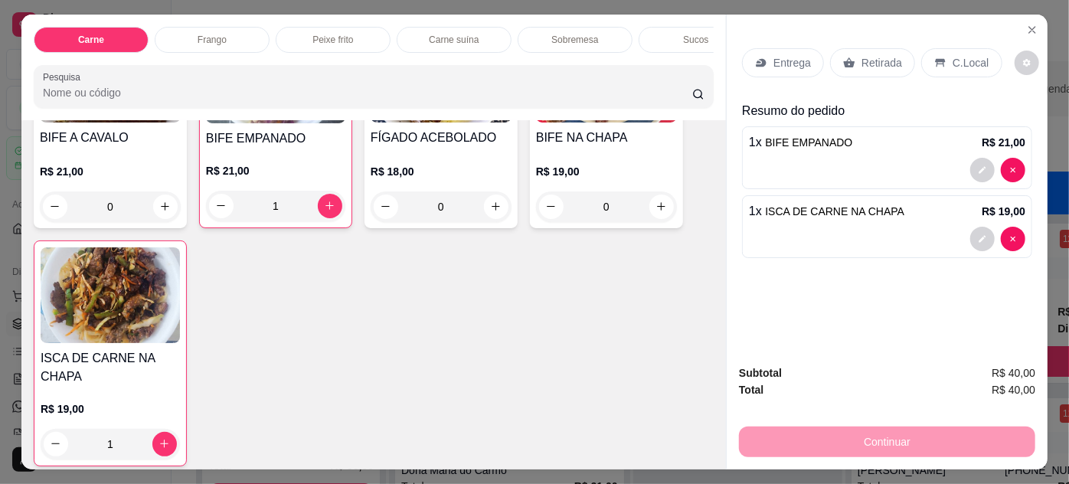
click at [776, 59] on p "Entrega" at bounding box center [792, 62] width 38 height 15
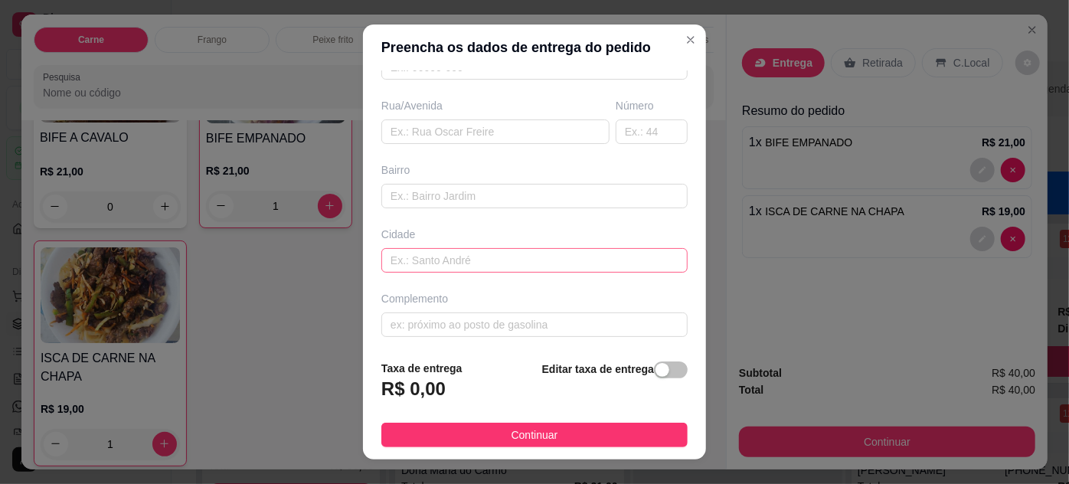
scroll to position [0, 0]
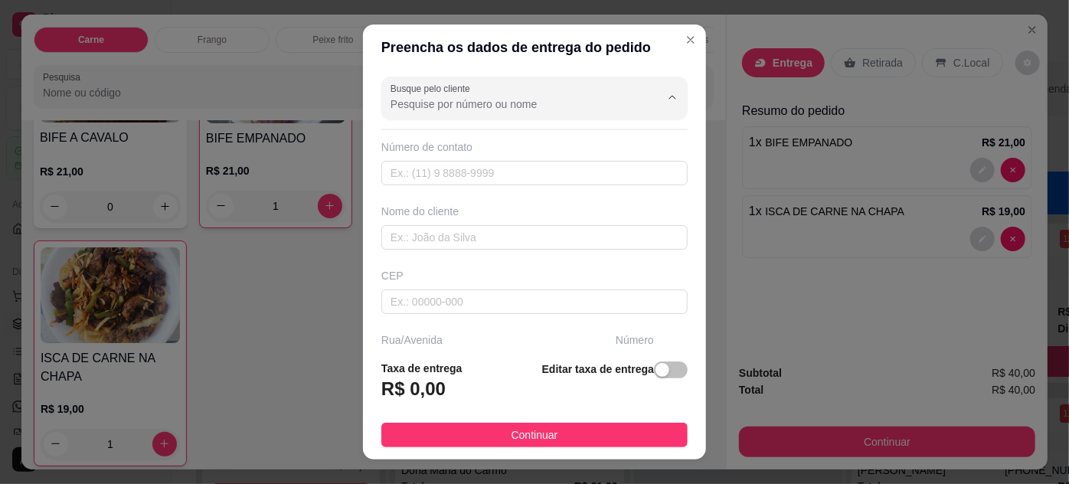
click at [430, 106] on input "Busque pelo cliente" at bounding box center [512, 103] width 245 height 15
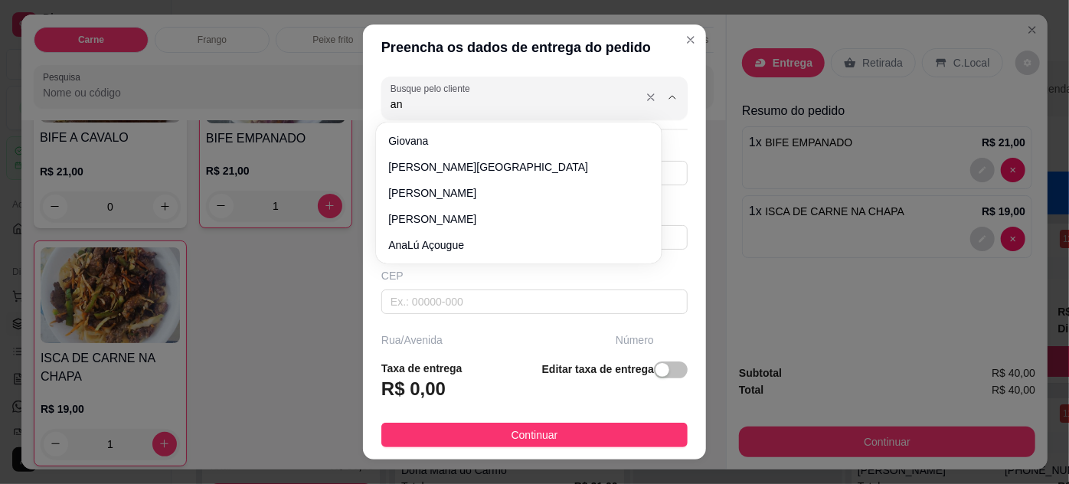
type input "a"
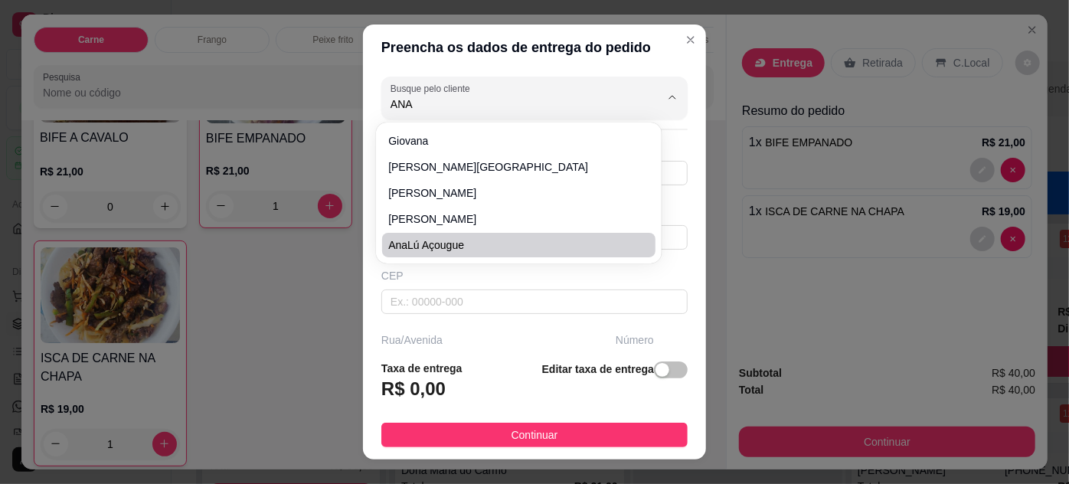
click at [460, 248] on span "AnaLú açougue" at bounding box center [510, 244] width 245 height 15
type input "AnaLú açougue"
type input "9191525550"
type input "AnaLú açougue"
type input "[PERSON_NAME]"
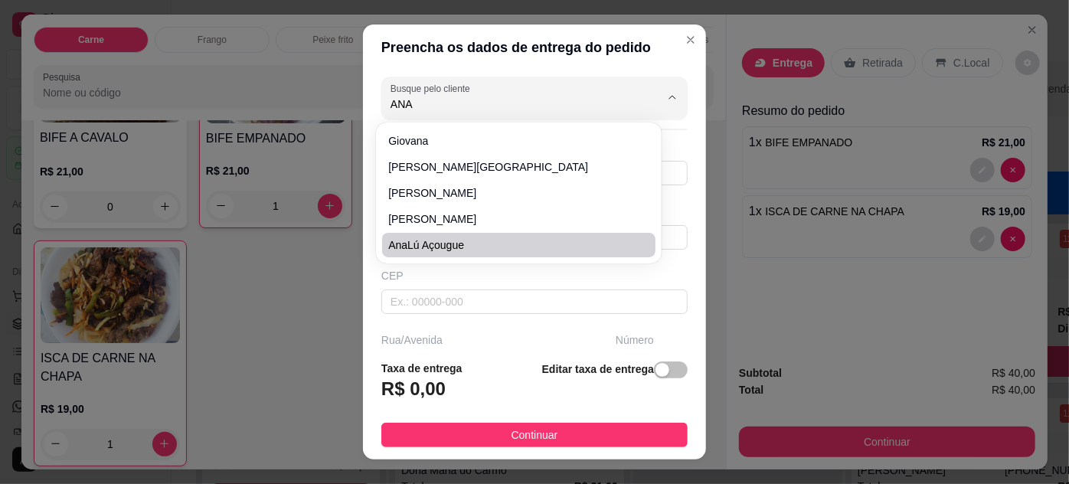
type input "834"
type input "Pedreira"
type input "[GEOGRAPHIC_DATA]"
type input "mandar talher de ferro"
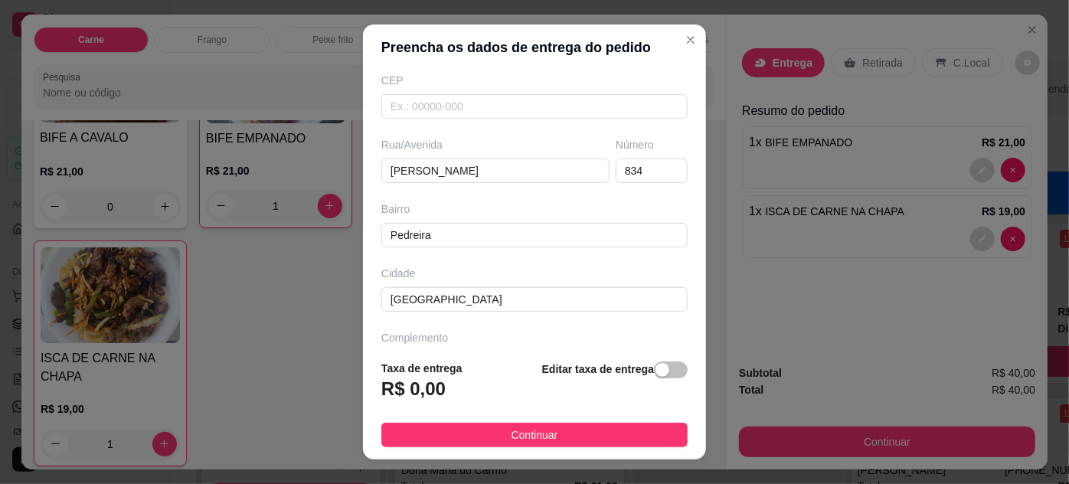
scroll to position [234, 0]
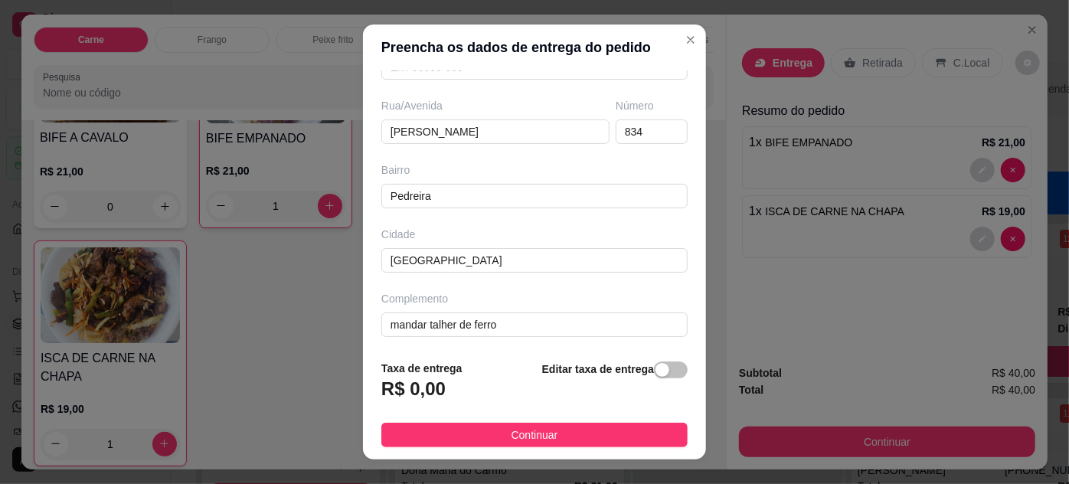
type input "AnaLú açougue"
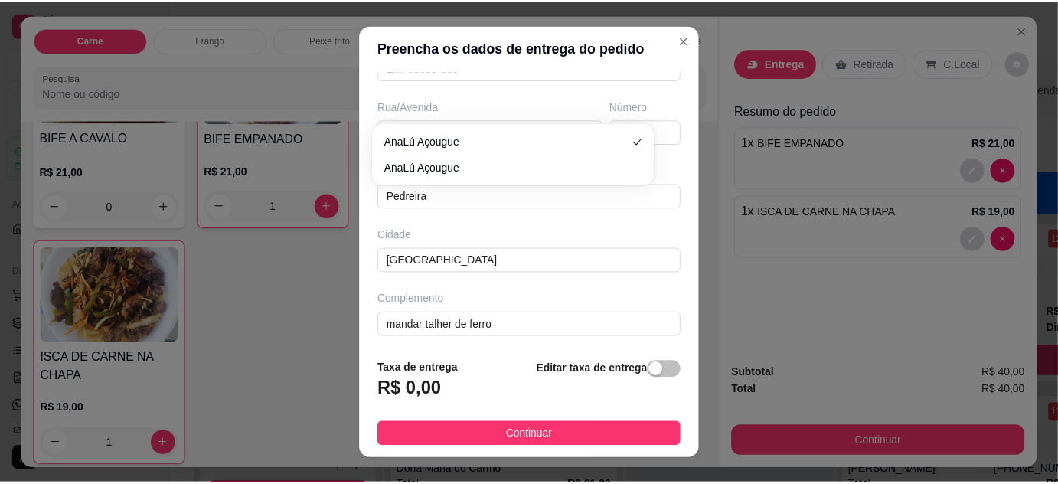
scroll to position [0, 0]
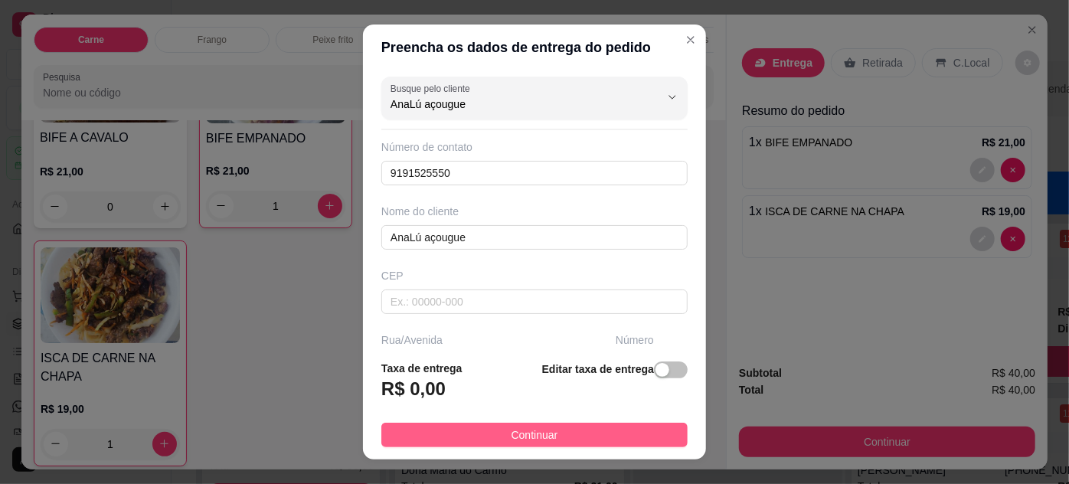
click at [518, 430] on span "Continuar" at bounding box center [534, 434] width 47 height 17
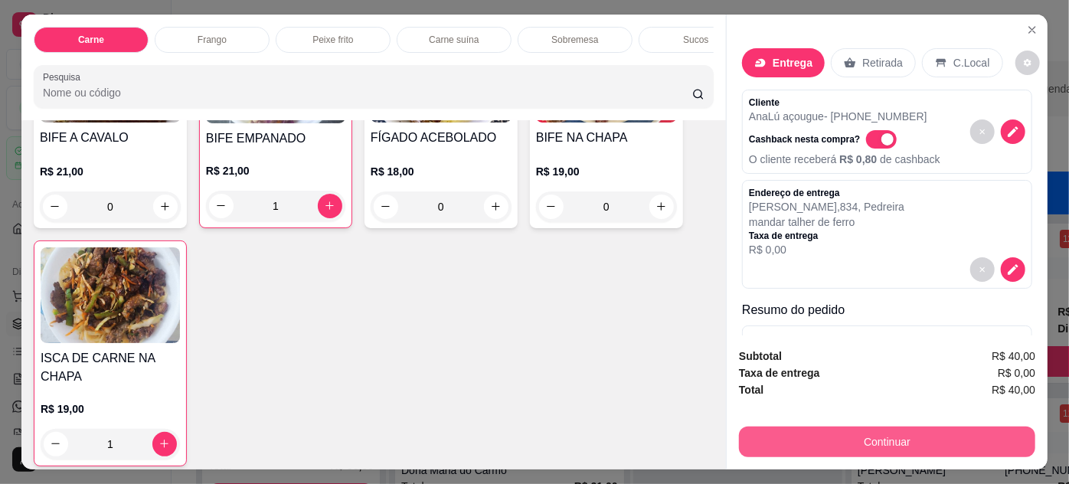
click at [883, 436] on button "Continuar" at bounding box center [887, 441] width 296 height 31
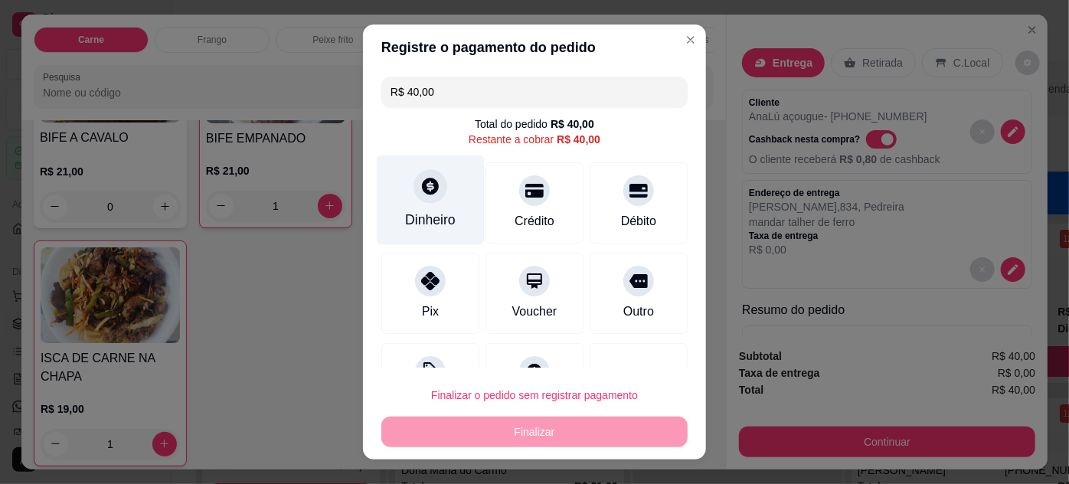
click at [439, 202] on div "Dinheiro" at bounding box center [431, 200] width 108 height 90
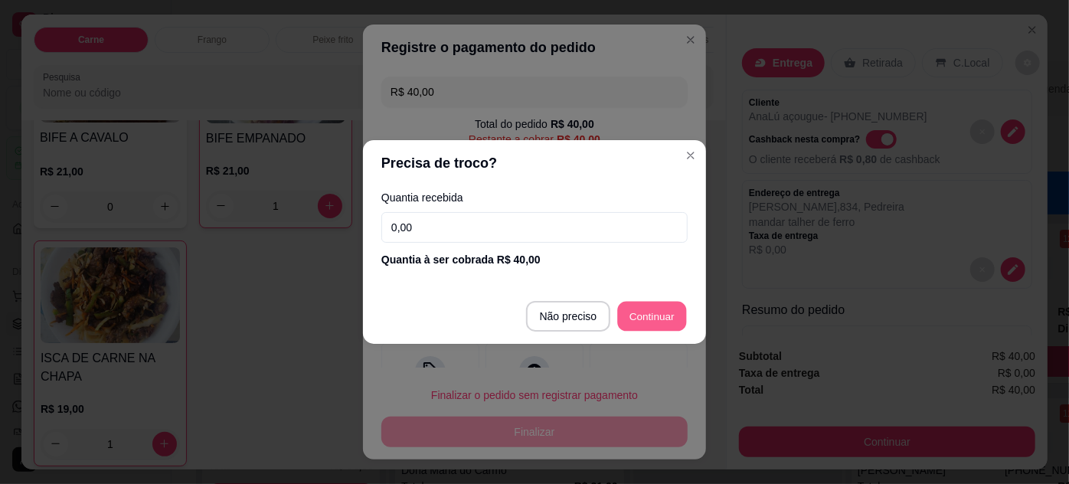
type input "R$ 0,00"
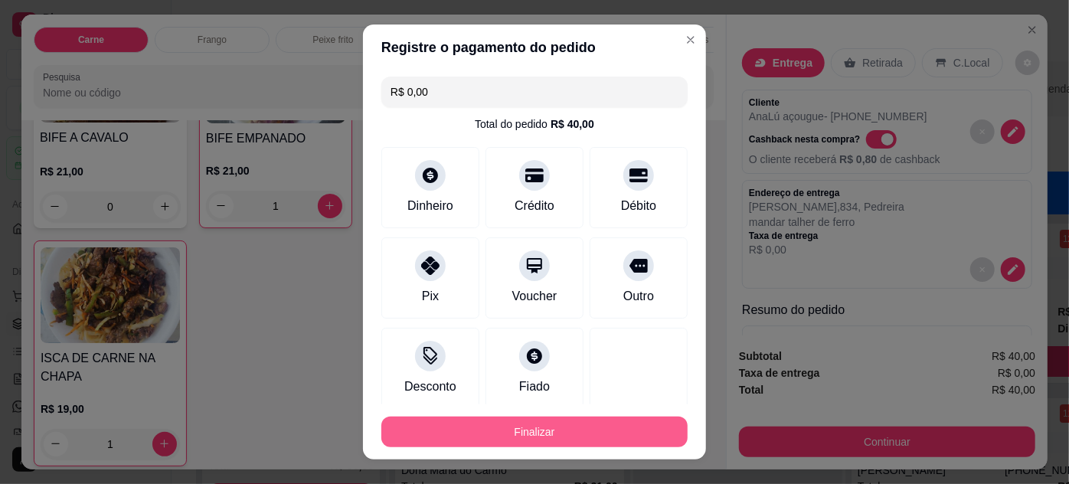
click at [606, 430] on button "Finalizar" at bounding box center [534, 431] width 306 height 31
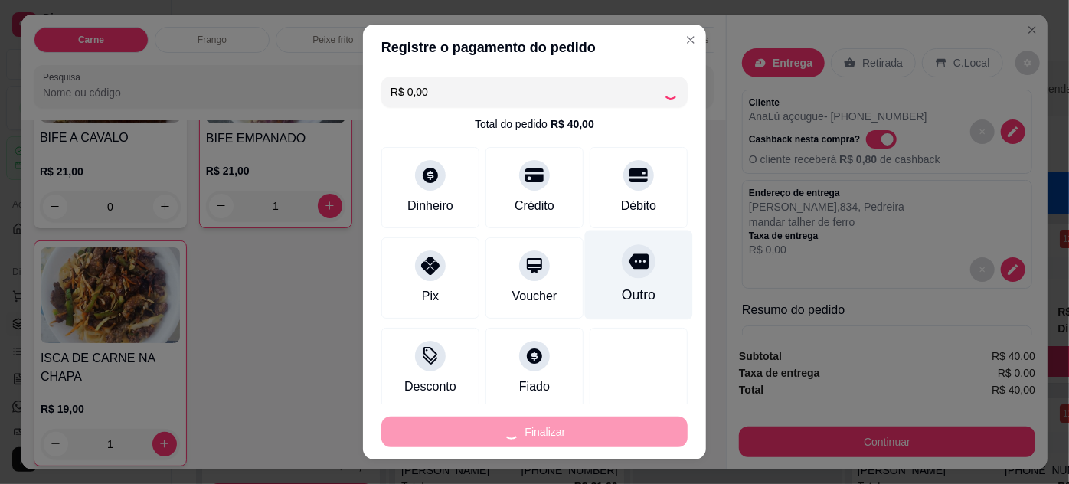
type input "0"
type input "-R$ 40,00"
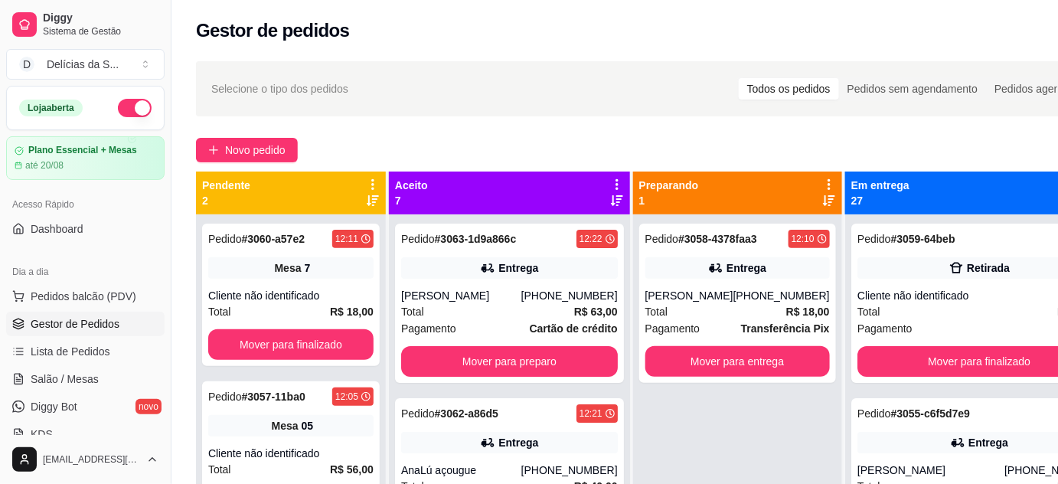
click at [247, 136] on div "Selecione o tipo dos pedidos Todos os pedidos Pedidos sem agendamento Pedidos a…" at bounding box center [655, 363] width 968 height 622
click at [247, 142] on span "Novo pedido" at bounding box center [255, 150] width 60 height 17
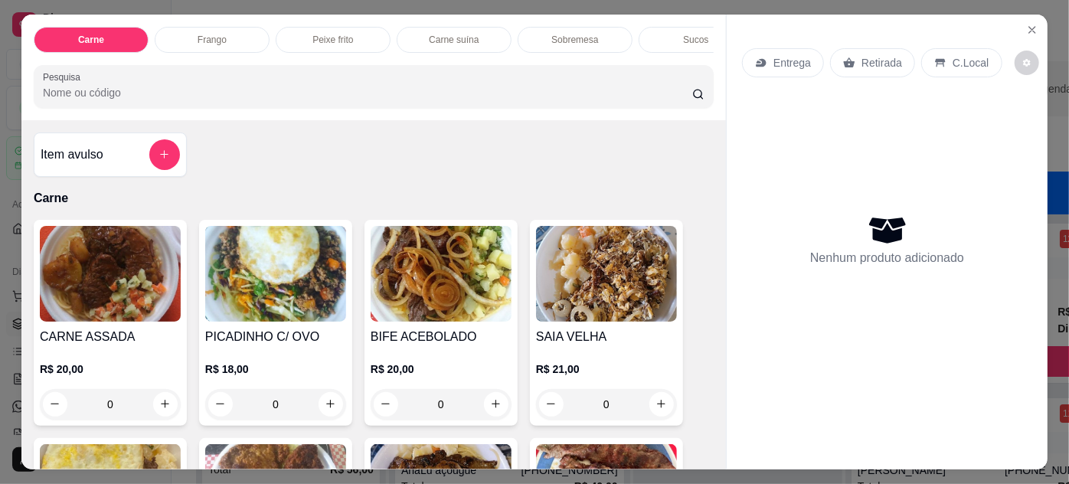
click at [100, 283] on img at bounding box center [110, 274] width 141 height 96
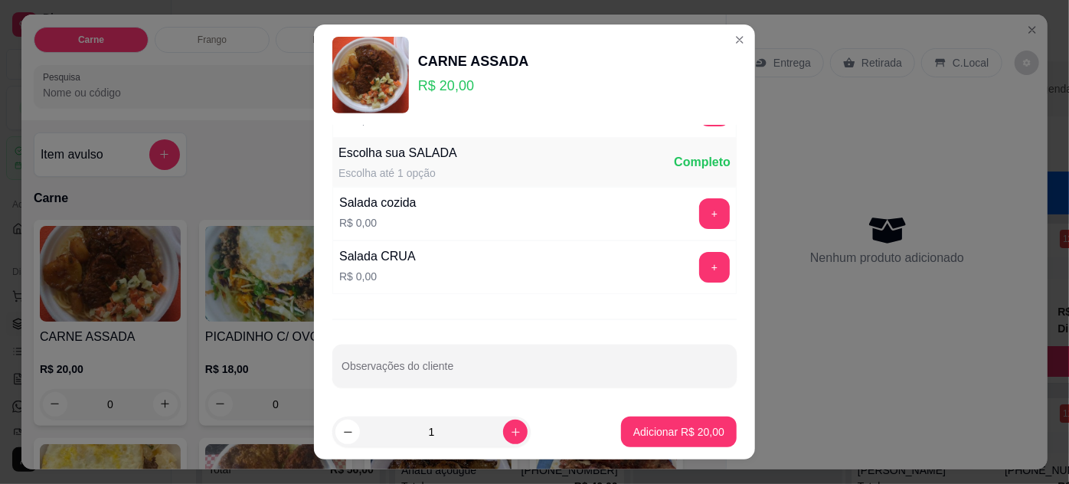
scroll to position [152, 0]
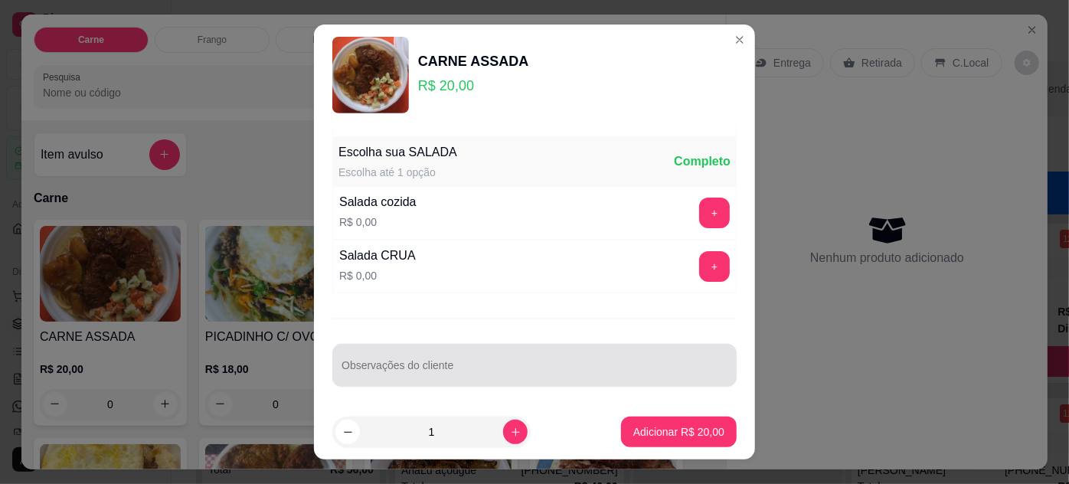
click at [387, 366] on input "Observações do cliente" at bounding box center [534, 371] width 386 height 15
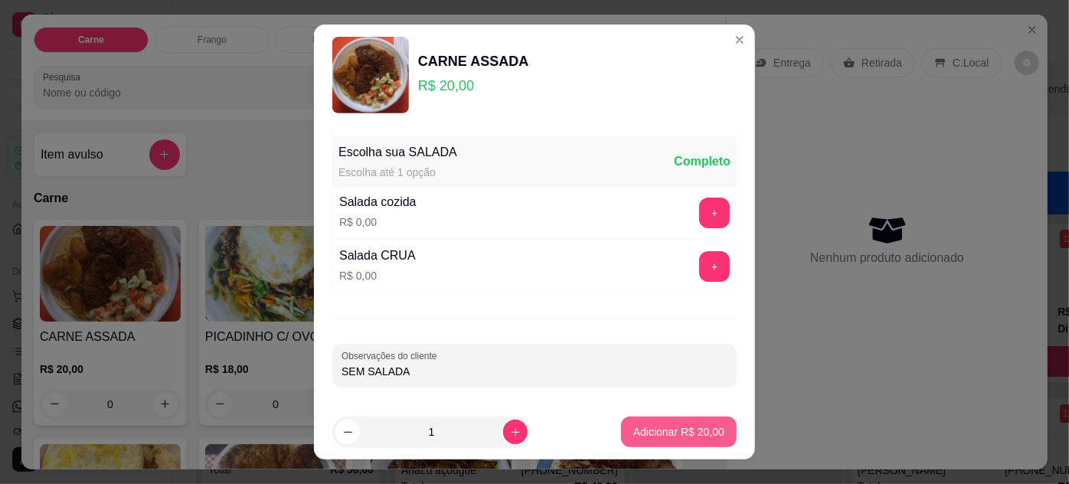
type input "SEM SALADA"
click at [633, 432] on p "Adicionar R$ 20,00" at bounding box center [678, 431] width 91 height 15
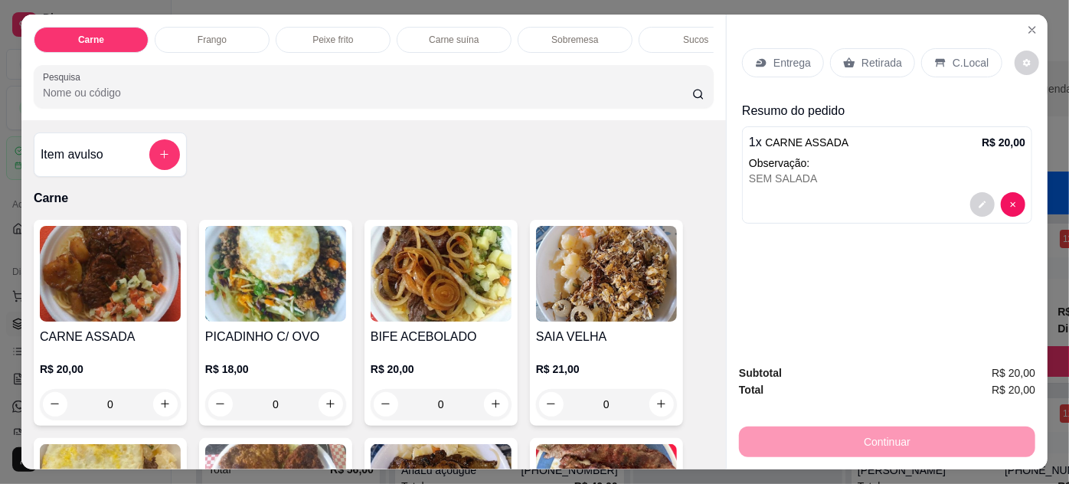
click at [783, 55] on p "Entrega" at bounding box center [792, 62] width 38 height 15
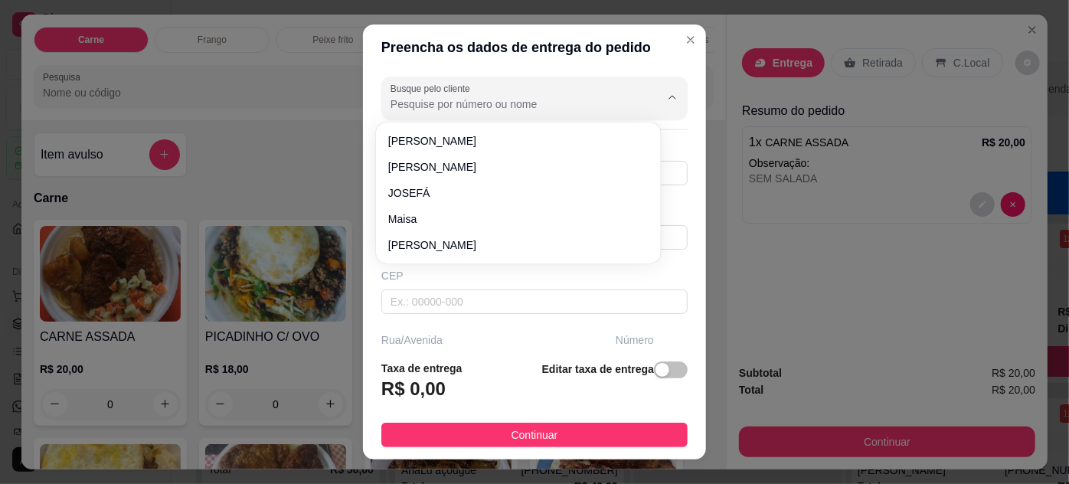
click at [445, 97] on input "Busque pelo cliente" at bounding box center [512, 103] width 245 height 15
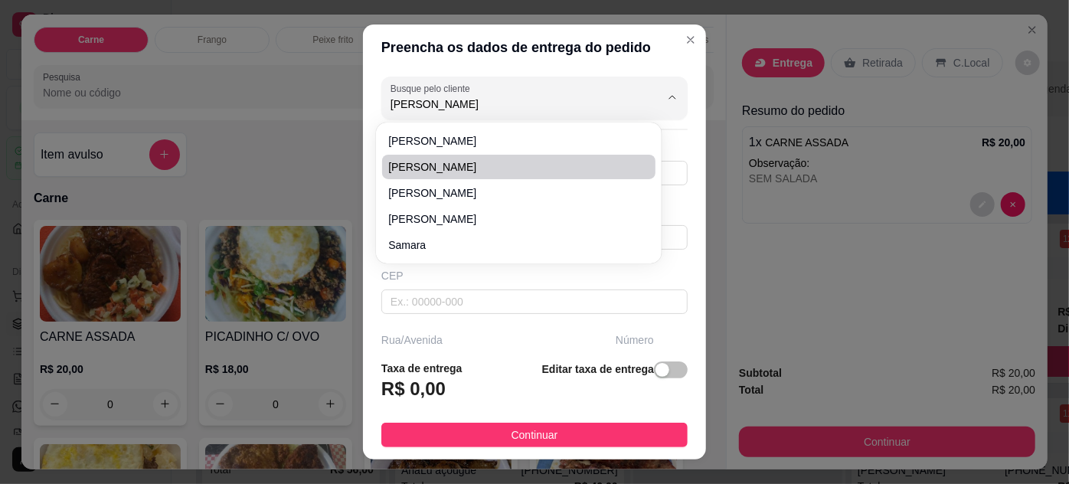
click at [457, 165] on span "[PERSON_NAME]" at bounding box center [510, 166] width 245 height 15
type input "[PERSON_NAME]"
type input "91981333304"
type input "[PERSON_NAME]"
type input "66065267"
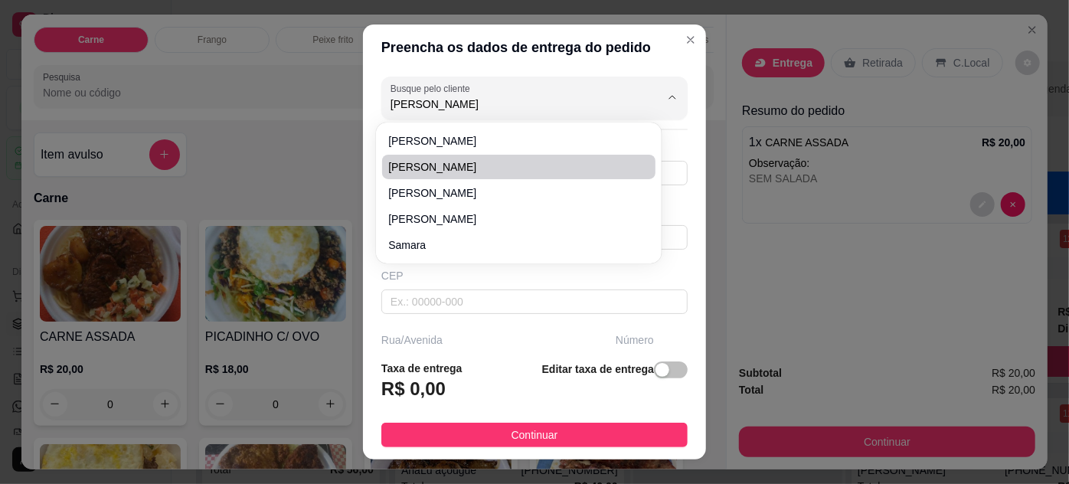
type input "[GEOGRAPHIC_DATA]"
type input "813"
type input "Umarizal"
type input "[GEOGRAPHIC_DATA]"
type input "Sala 1209"
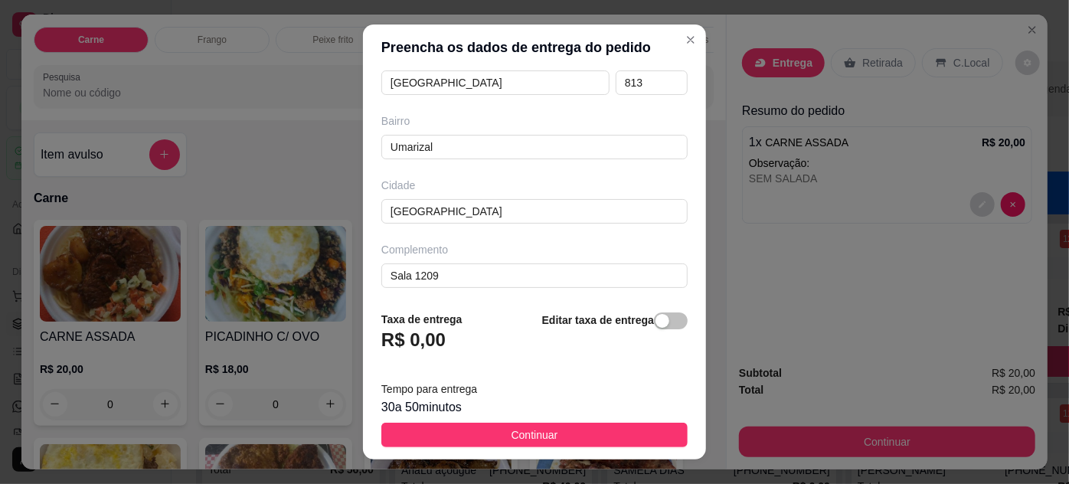
scroll to position [0, 0]
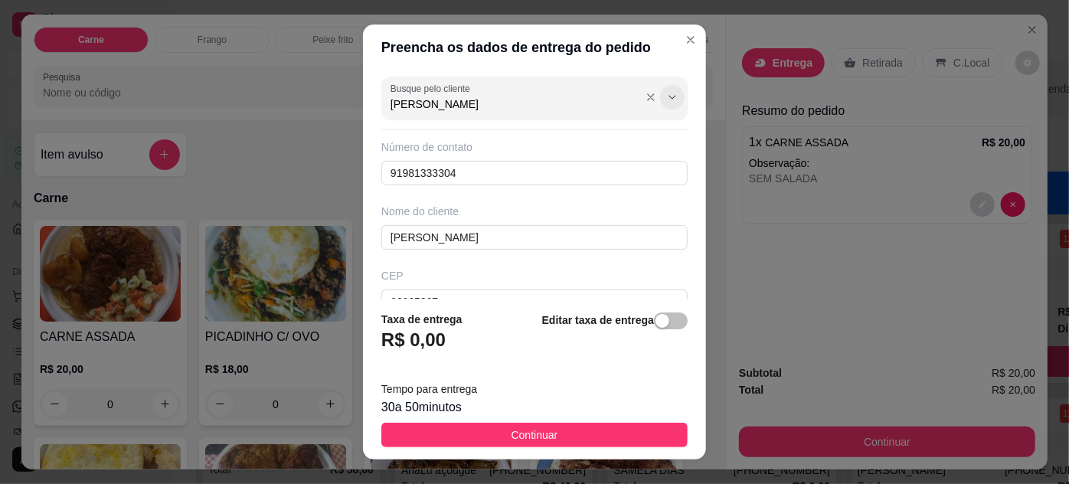
type input "[PERSON_NAME]"
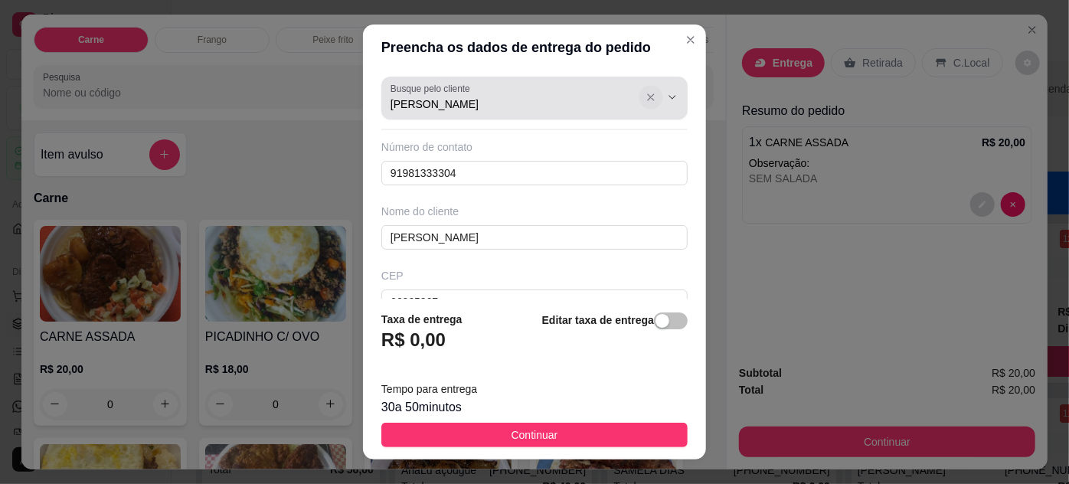
click at [645, 100] on icon "Show suggestions" at bounding box center [651, 97] width 12 height 12
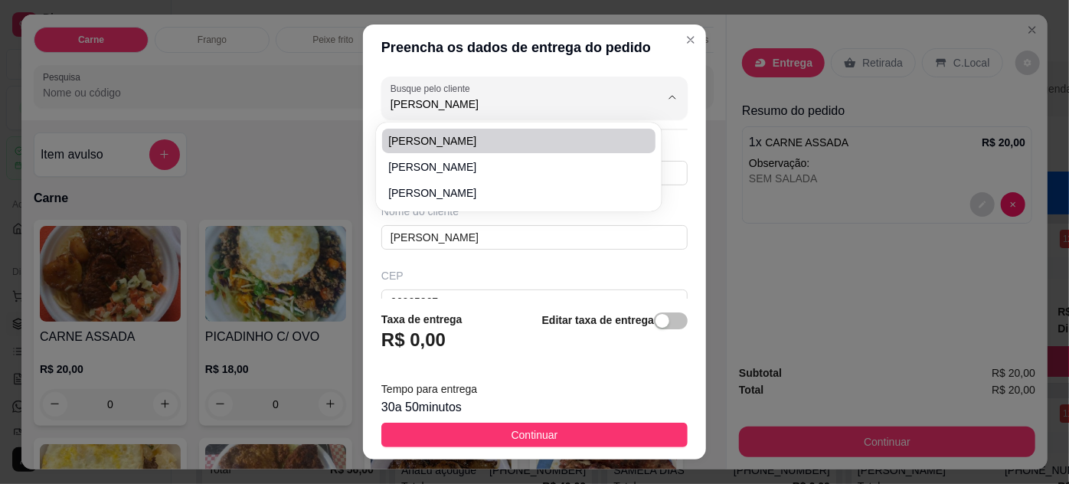
click at [472, 147] on span "[PERSON_NAME]" at bounding box center [510, 140] width 245 height 15
type input "[PERSON_NAME]"
type input "91981444440"
type input "[PERSON_NAME]"
type input "NORTE PLACAS"
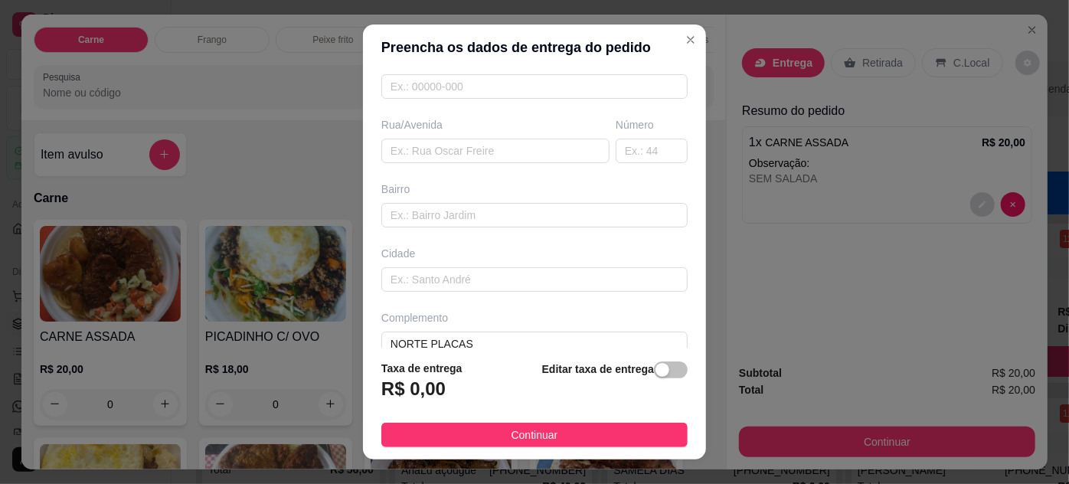
scroll to position [234, 0]
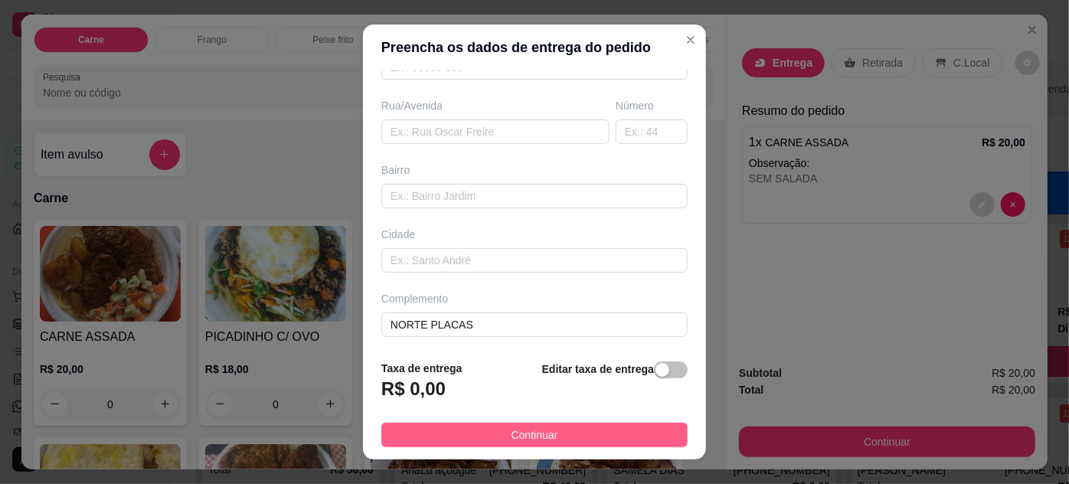
type input "[PERSON_NAME]"
click at [545, 436] on span "Continuar" at bounding box center [534, 434] width 47 height 17
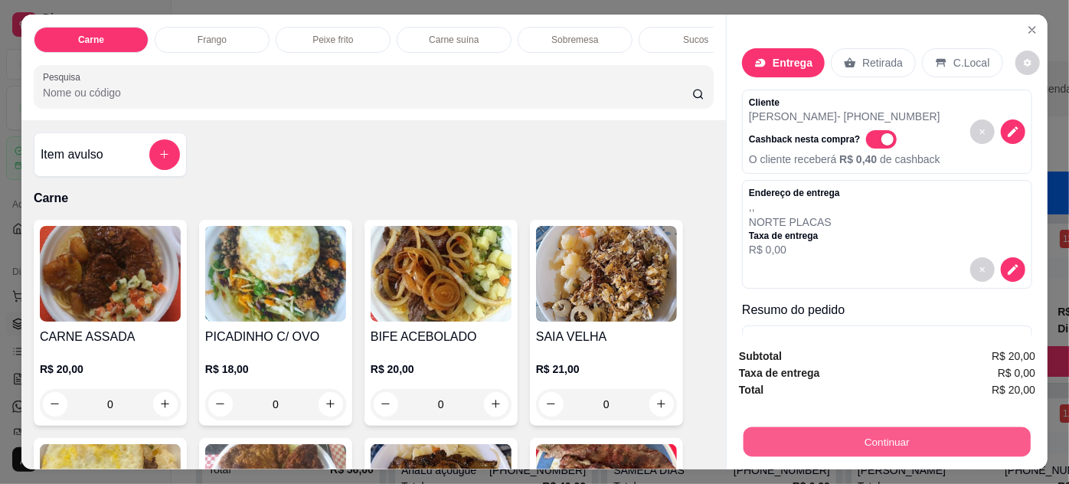
click at [865, 427] on button "Continuar" at bounding box center [886, 442] width 287 height 30
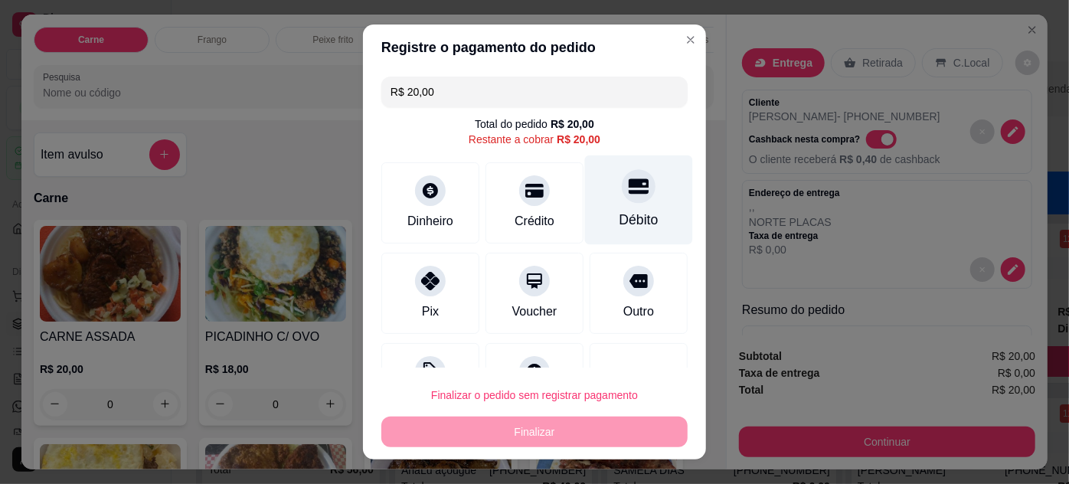
click at [600, 197] on div "Débito" at bounding box center [639, 200] width 108 height 90
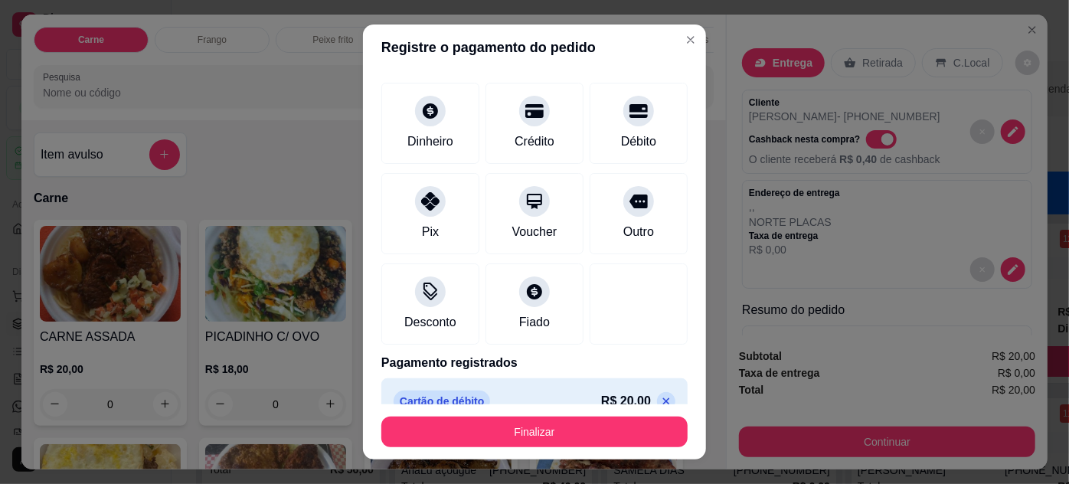
scroll to position [87, 0]
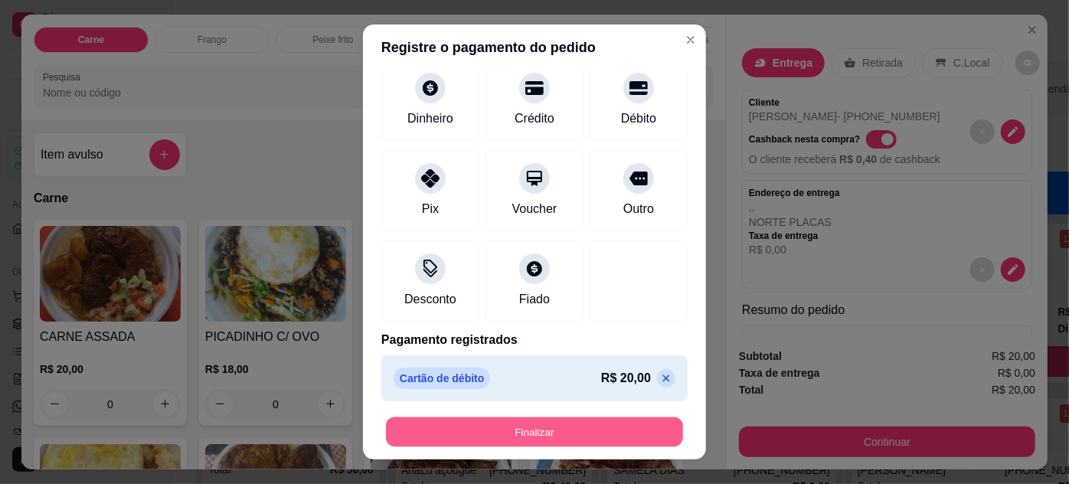
click at [563, 429] on button "Finalizar" at bounding box center [534, 432] width 297 height 30
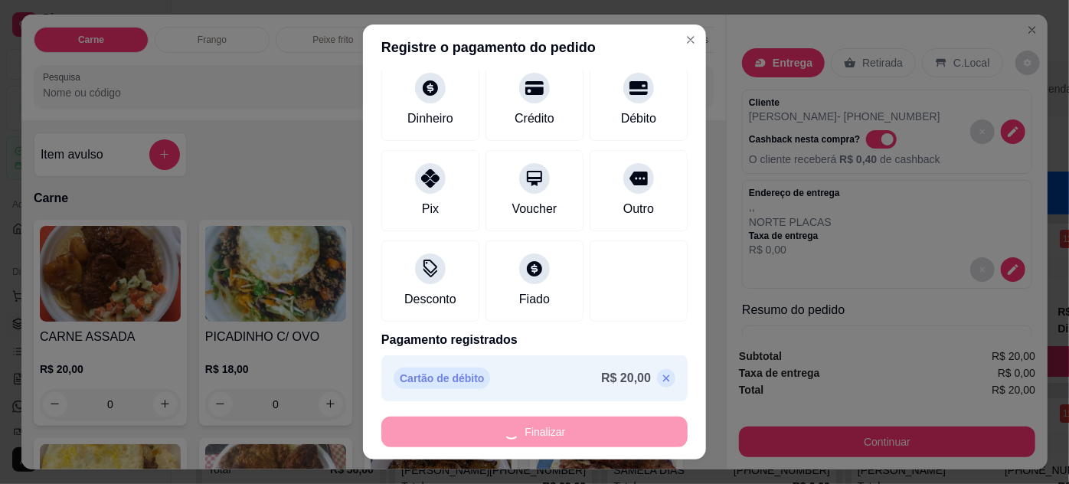
type input "-R$ 20,00"
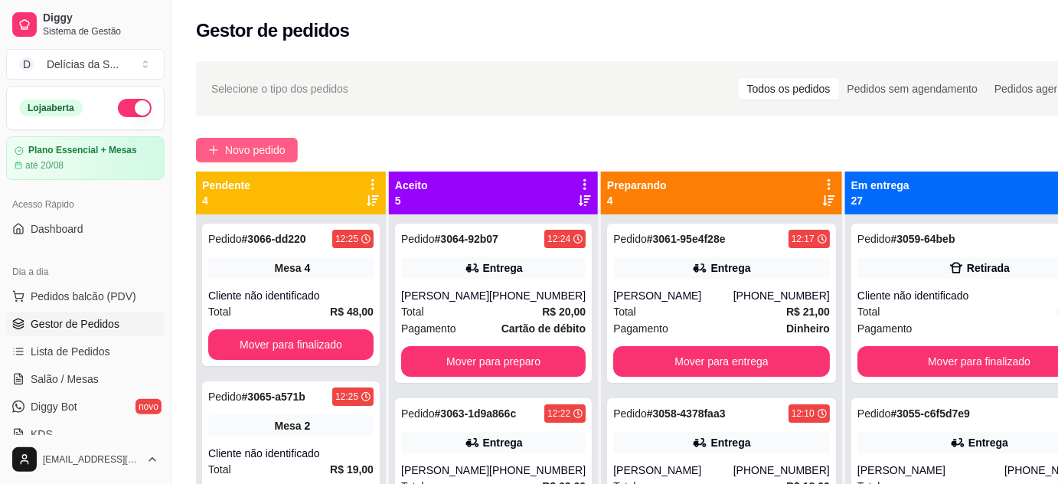
click at [237, 148] on span "Novo pedido" at bounding box center [255, 150] width 60 height 17
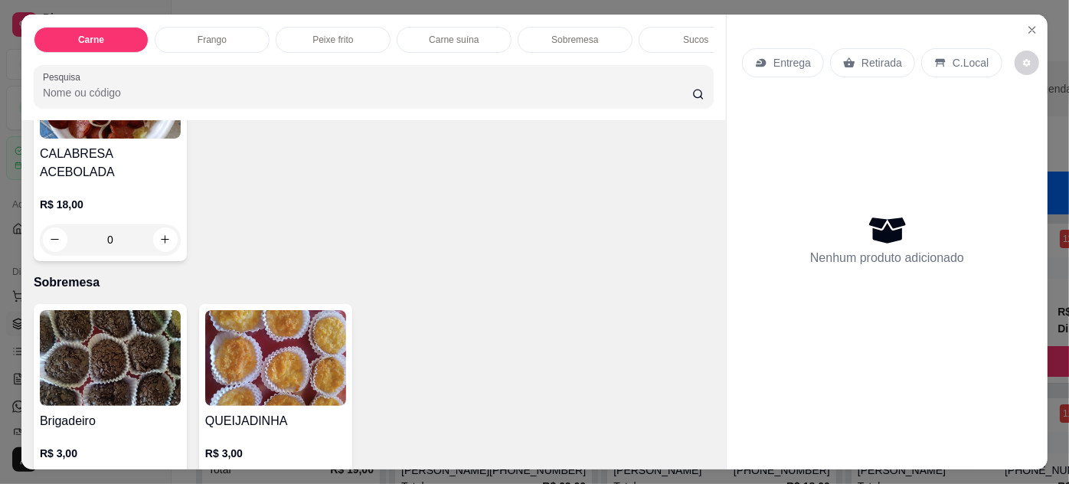
scroll to position [1531, 0]
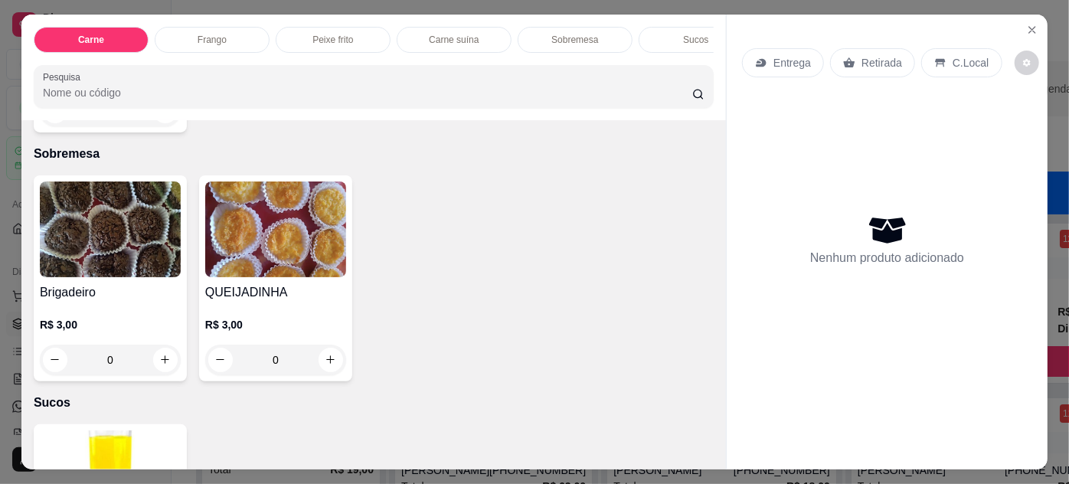
click at [269, 226] on img at bounding box center [275, 229] width 141 height 96
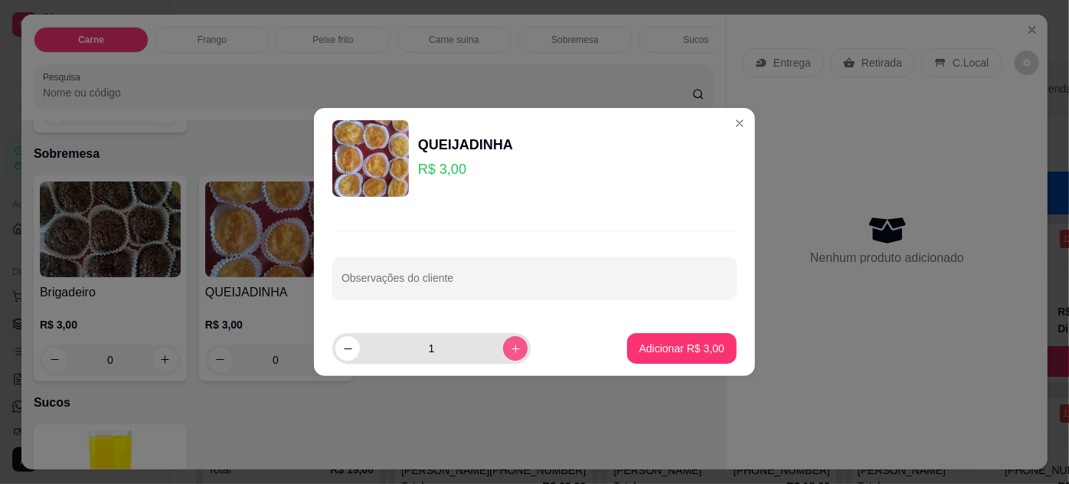
click at [503, 347] on button "increase-product-quantity" at bounding box center [515, 348] width 24 height 24
type input "4"
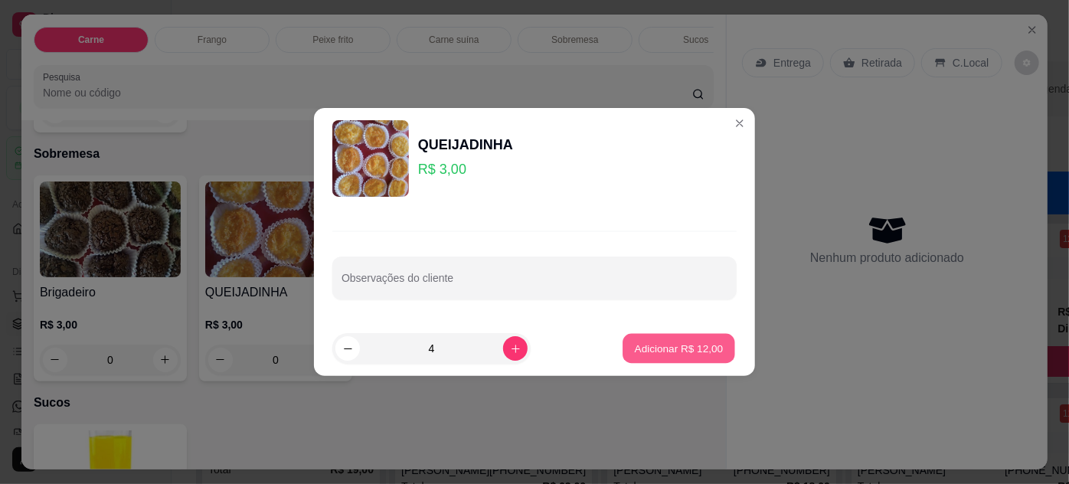
click at [638, 345] on p "Adicionar R$ 12,00" at bounding box center [679, 348] width 89 height 15
type input "4"
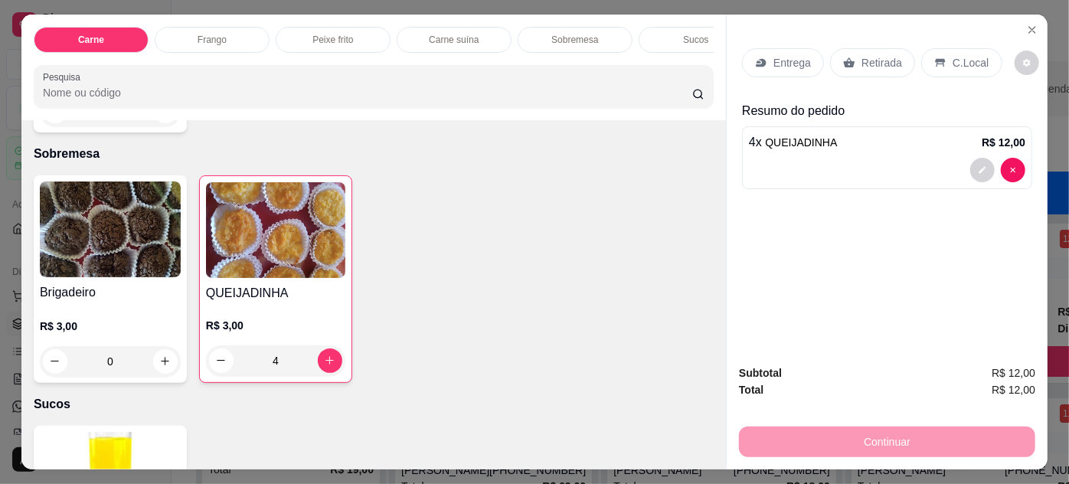
click at [883, 60] on p "Retirada" at bounding box center [881, 62] width 41 height 15
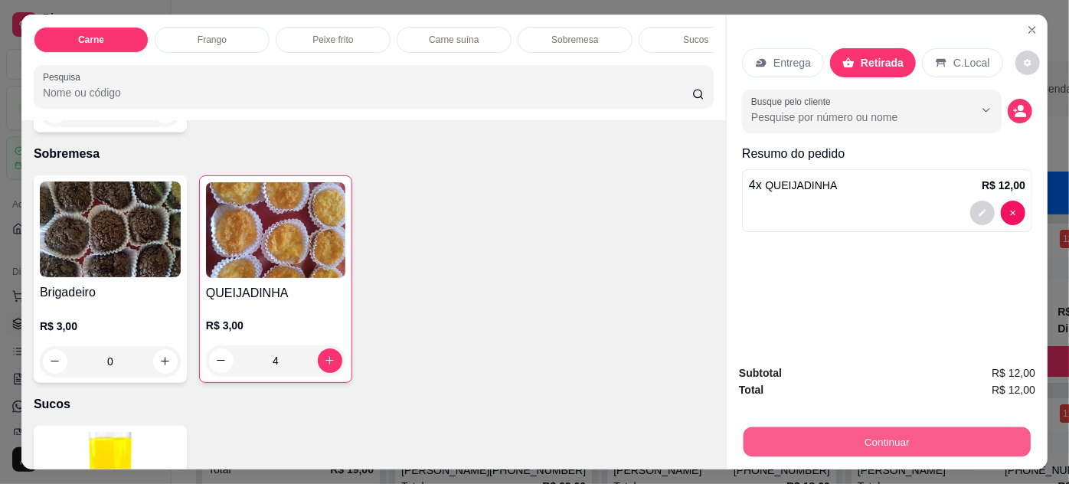
click at [876, 440] on button "Continuar" at bounding box center [886, 442] width 287 height 30
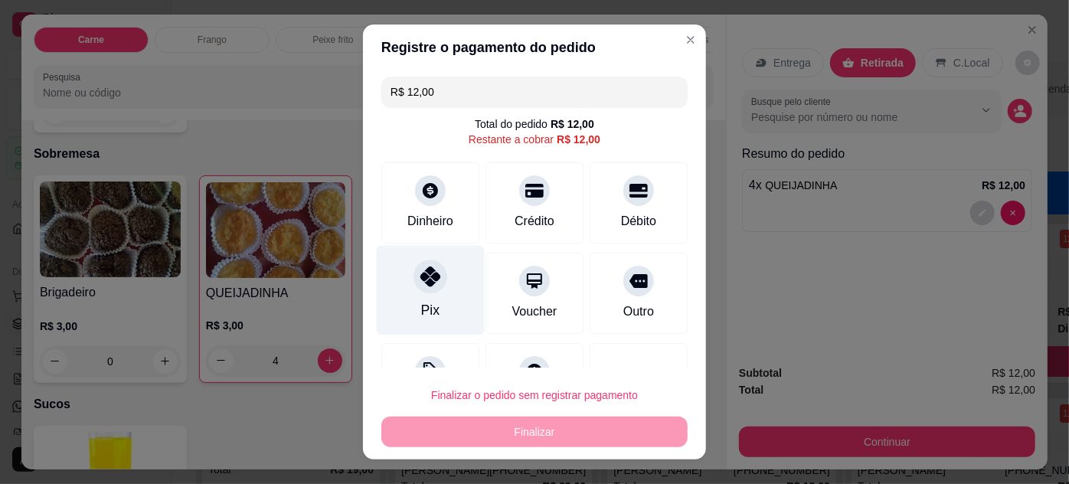
click at [436, 281] on div at bounding box center [430, 277] width 34 height 34
type input "R$ 0,00"
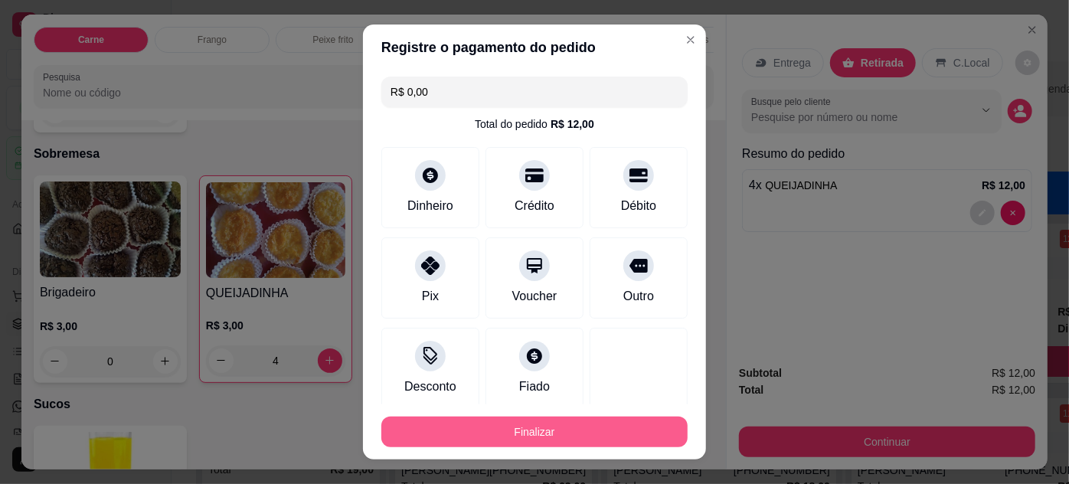
click at [575, 438] on button "Finalizar" at bounding box center [534, 431] width 306 height 31
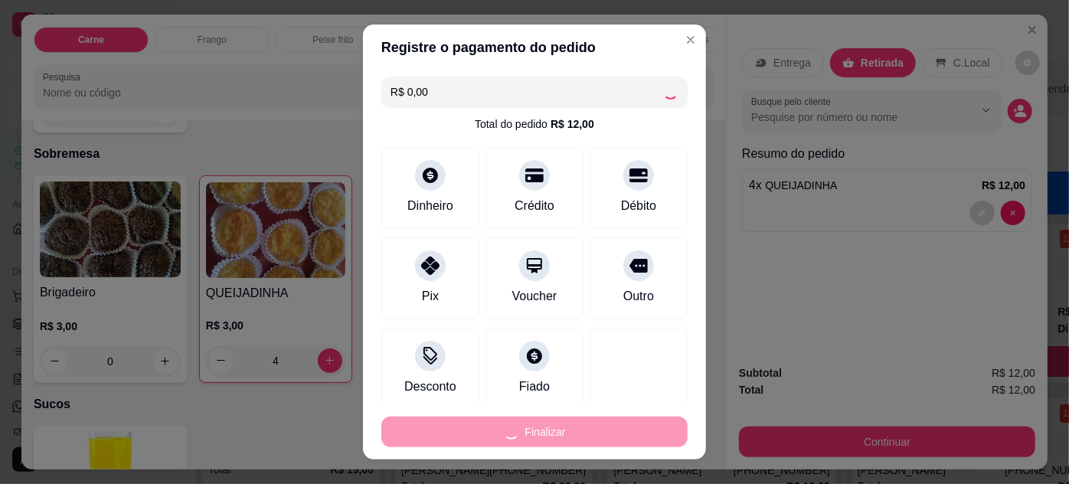
type input "0"
type input "-R$ 12,00"
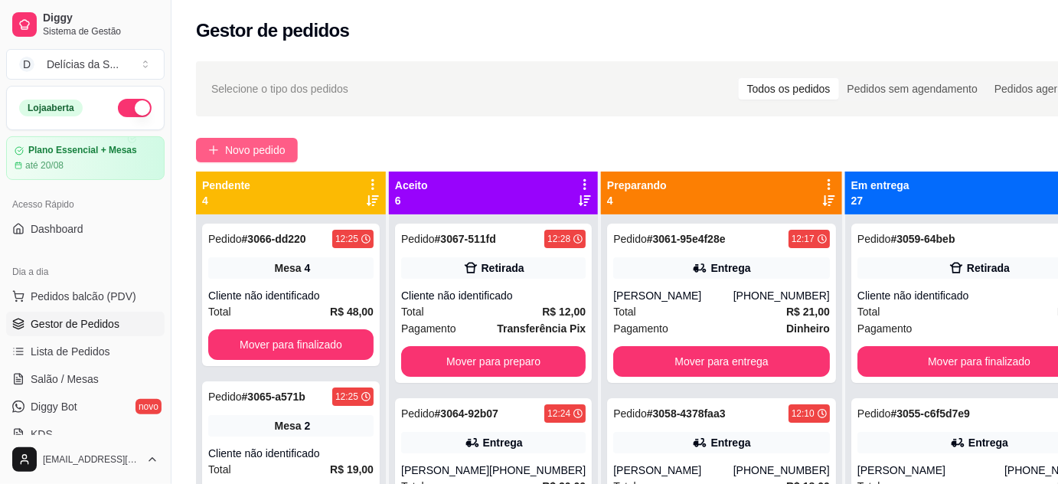
click at [255, 155] on span "Novo pedido" at bounding box center [255, 150] width 60 height 17
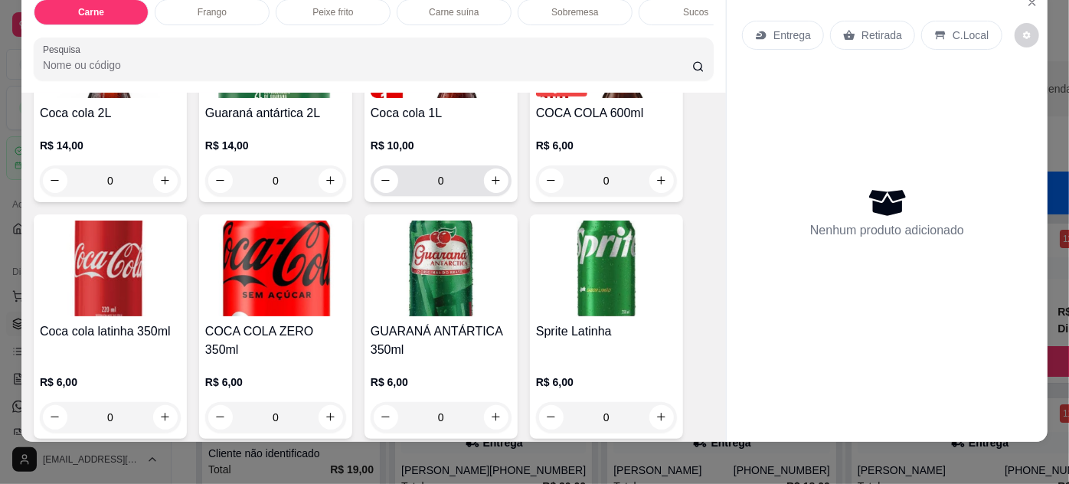
scroll to position [39, 0]
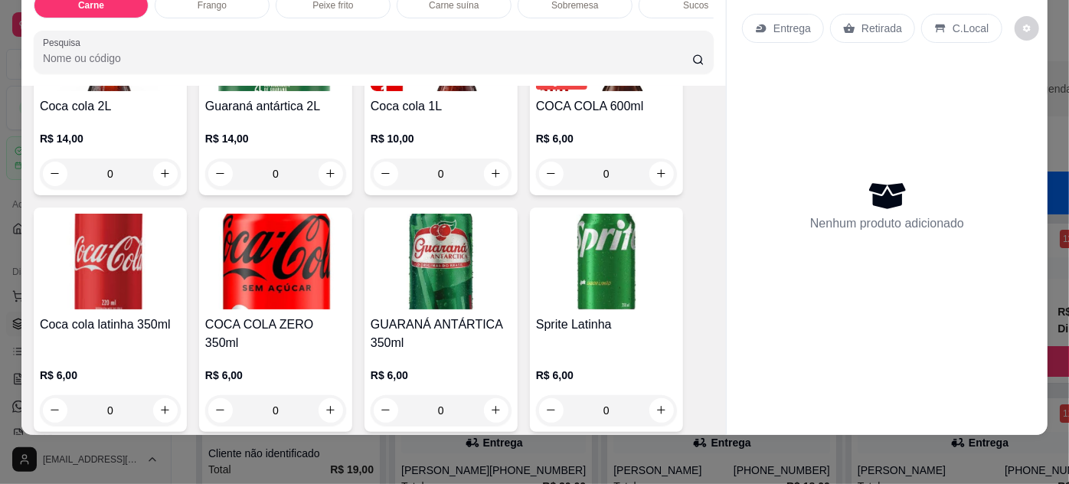
click at [108, 266] on img at bounding box center [110, 262] width 141 height 96
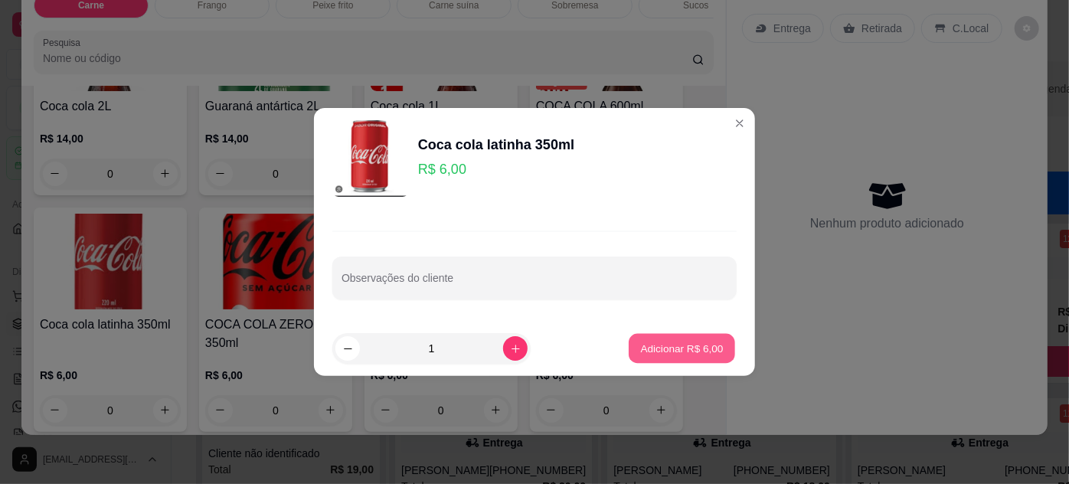
click at [677, 357] on button "Adicionar R$ 6,00" at bounding box center [682, 349] width 106 height 30
type input "1"
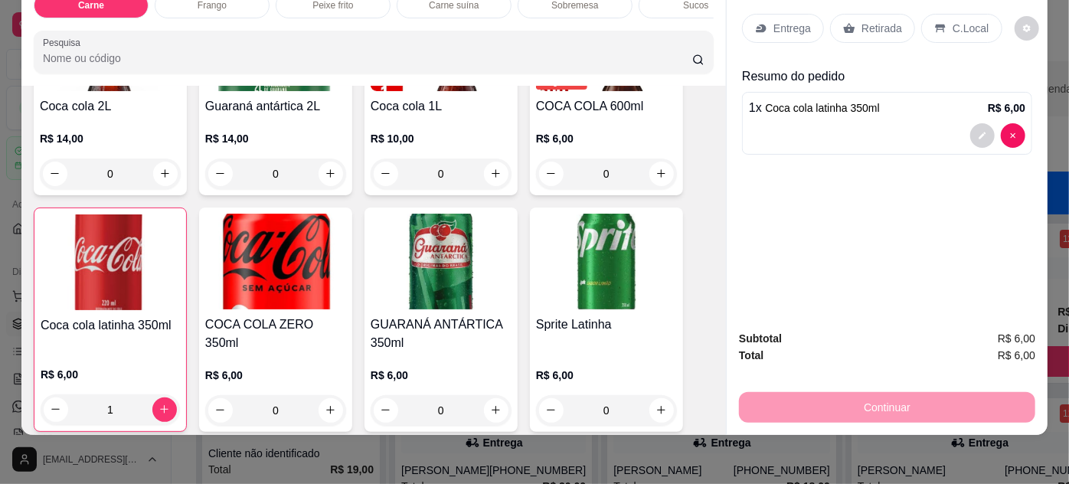
click at [851, 14] on div "Retirada" at bounding box center [872, 28] width 85 height 29
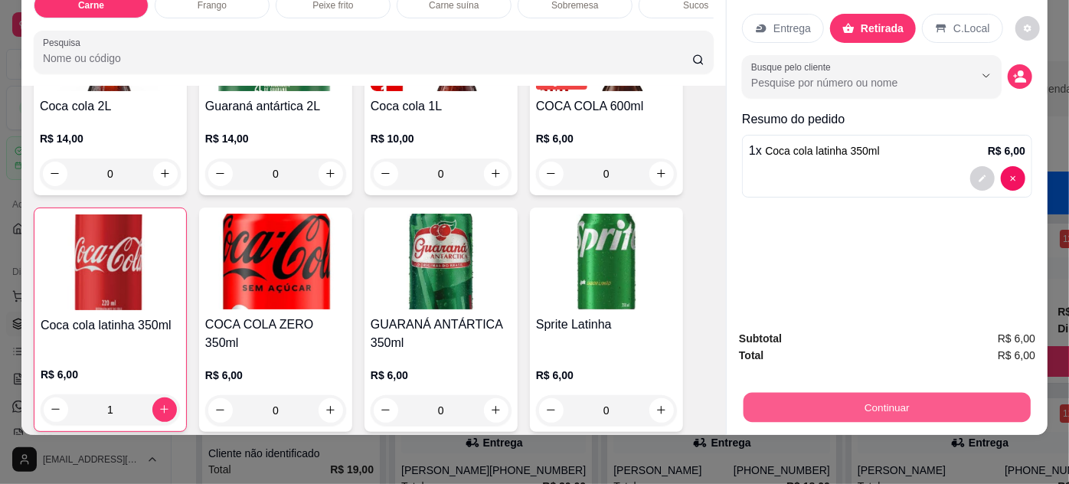
click at [872, 394] on button "Continuar" at bounding box center [886, 408] width 287 height 30
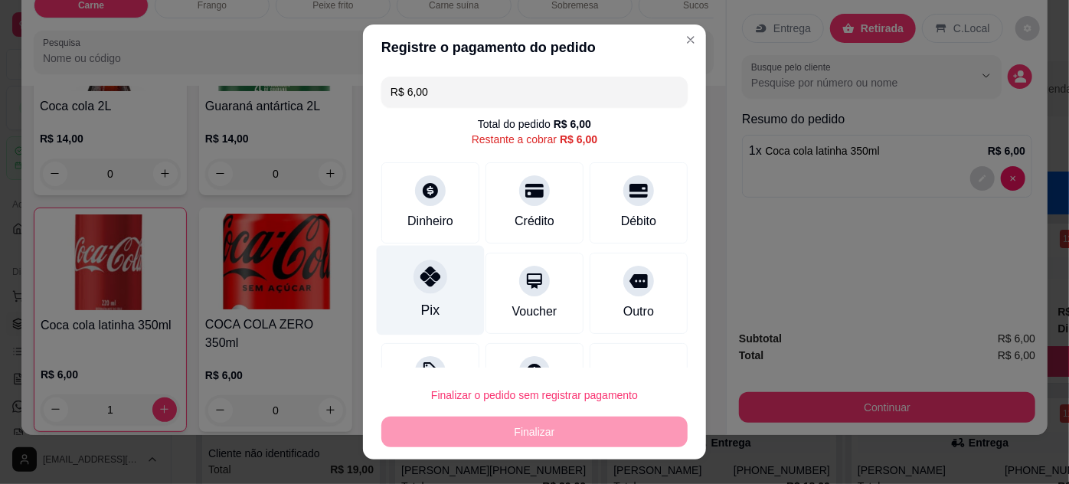
click at [420, 272] on icon at bounding box center [430, 276] width 20 height 20
type input "R$ 0,00"
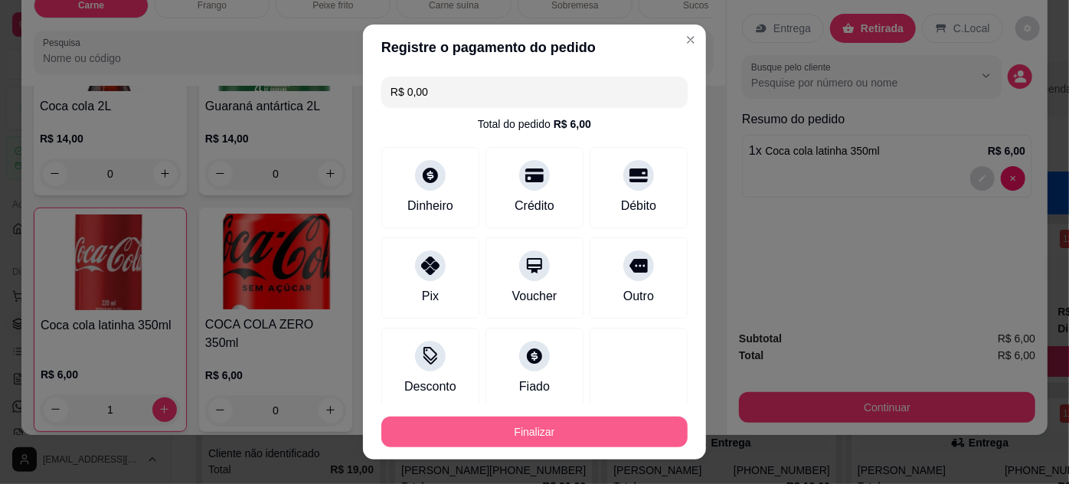
click at [590, 434] on button "Finalizar" at bounding box center [534, 431] width 306 height 31
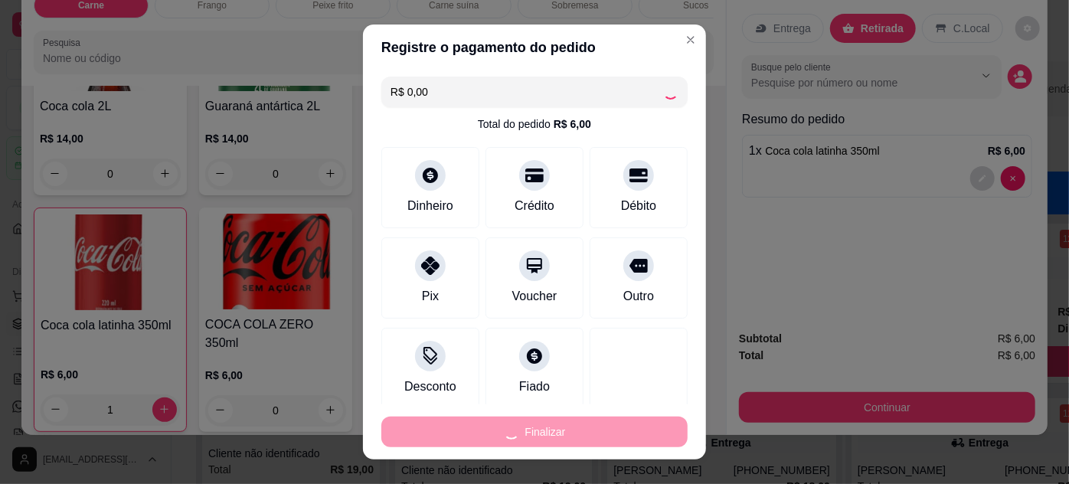
type input "0"
type input "-R$ 6,00"
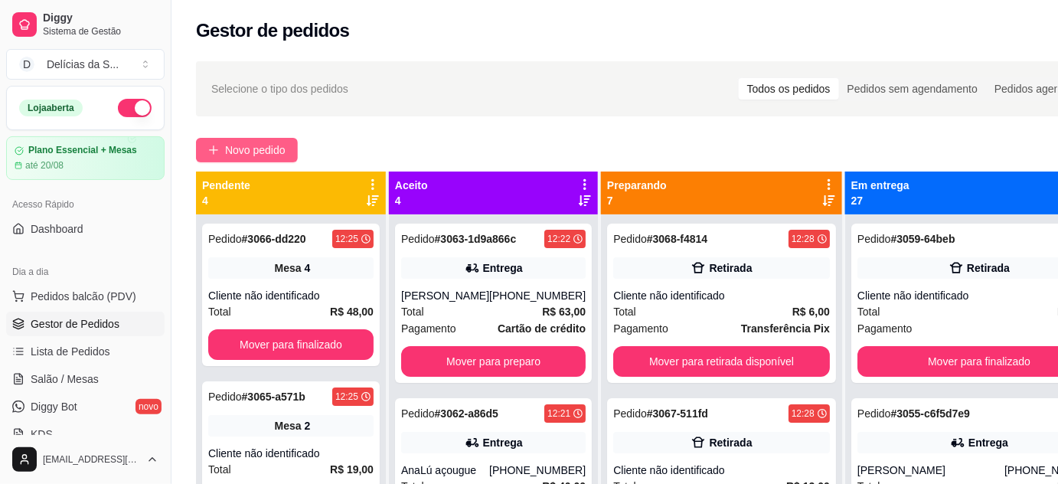
click at [249, 142] on span "Novo pedido" at bounding box center [255, 150] width 60 height 17
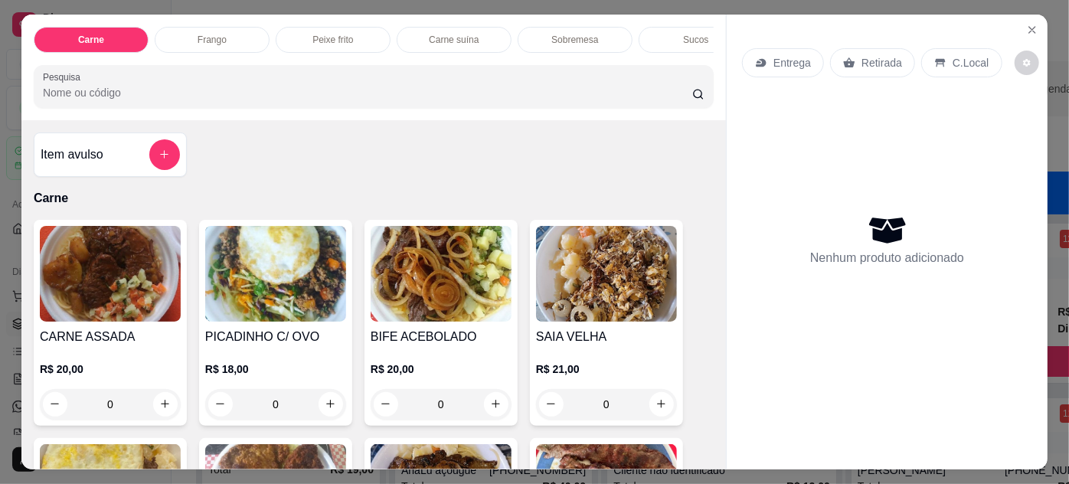
click at [583, 265] on img at bounding box center [606, 274] width 141 height 96
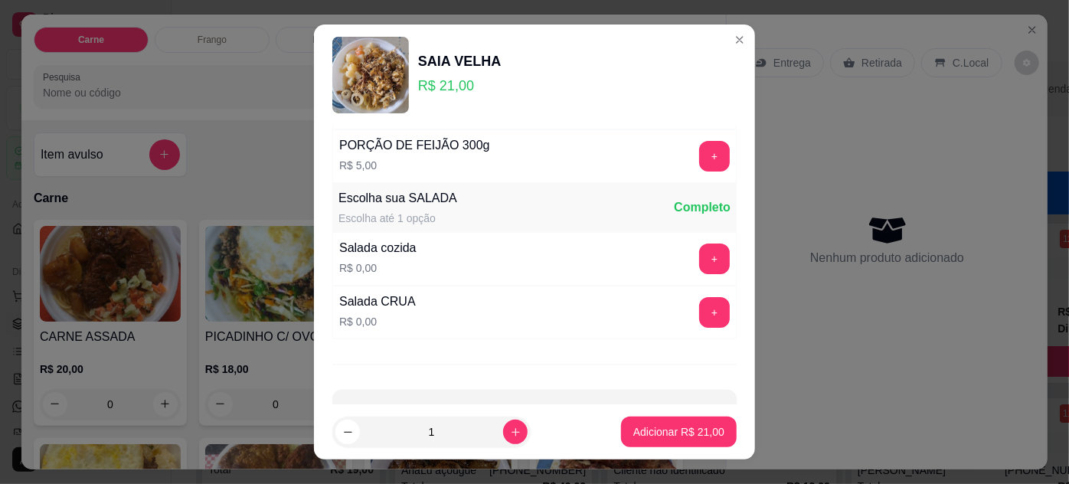
scroll to position [152, 0]
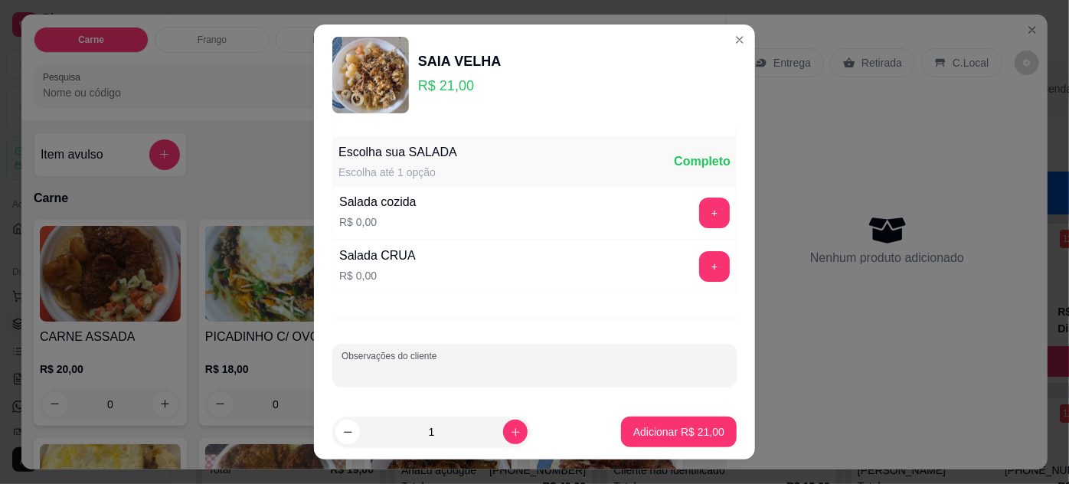
click at [435, 371] on input "Observações do cliente" at bounding box center [534, 371] width 386 height 15
type input "SÓ COM MACARRÃO"
click at [668, 432] on p "Adicionar R$ 21,00" at bounding box center [678, 431] width 91 height 15
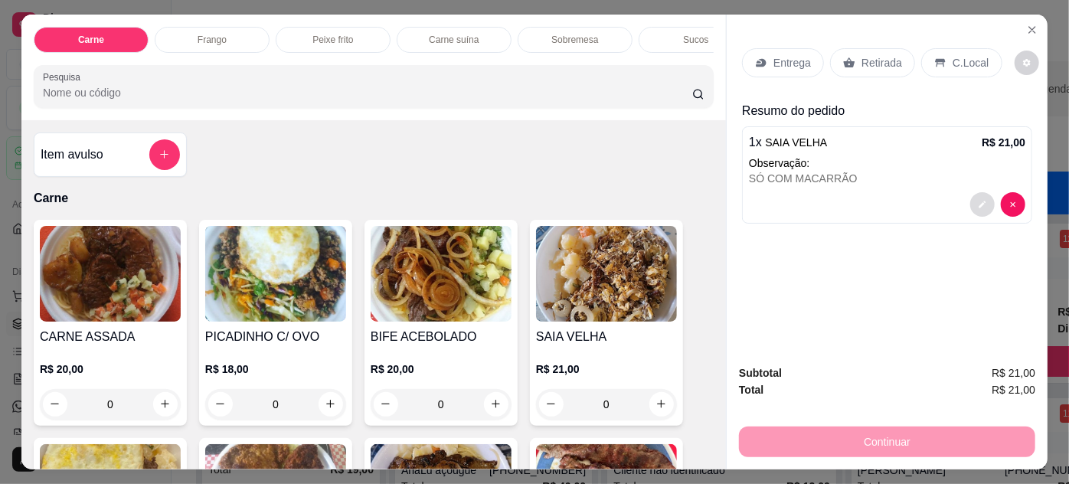
click at [985, 195] on button "decrease-product-quantity" at bounding box center [982, 204] width 24 height 24
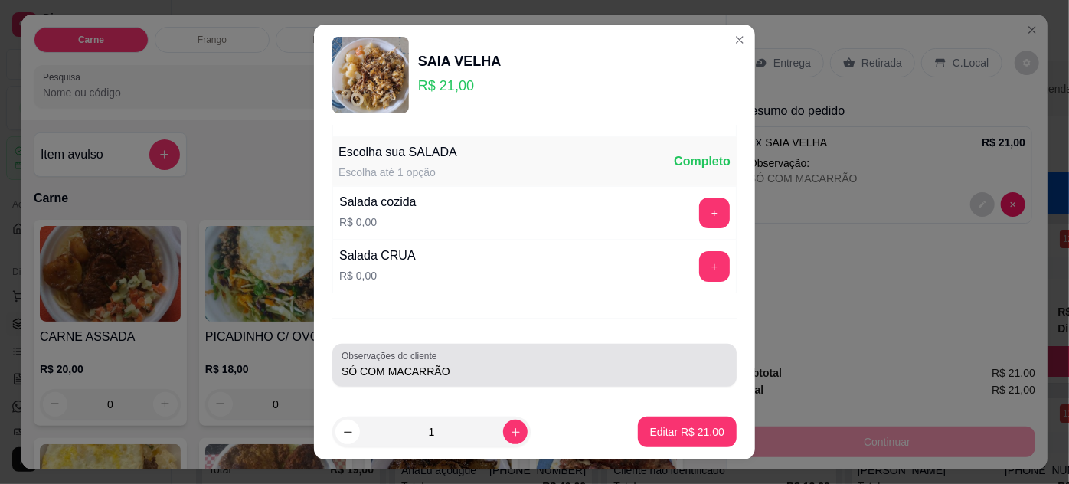
click at [489, 364] on input "SÓ COM MACARRÃO" at bounding box center [534, 371] width 386 height 15
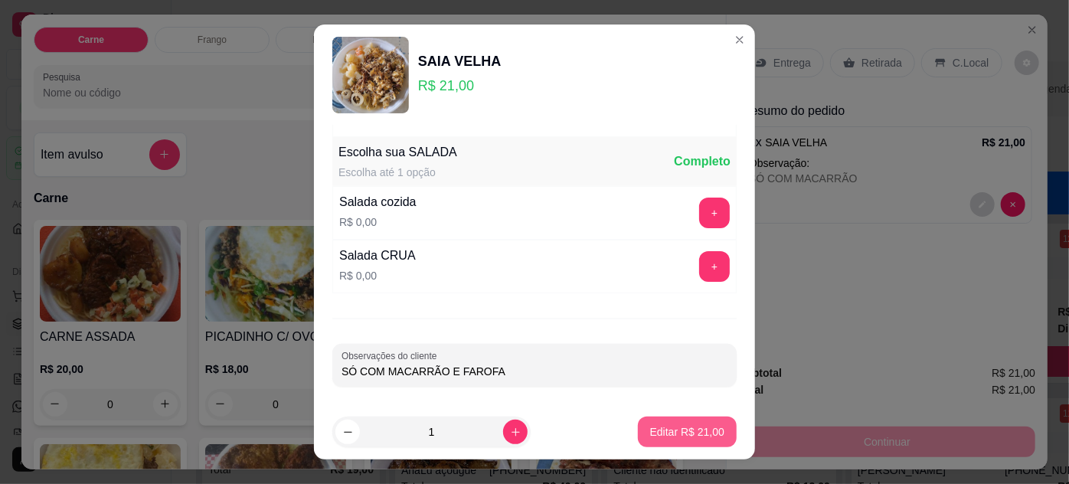
type input "SÓ COM MACARRÃO E FAROFA"
click at [689, 436] on p "Editar R$ 21,00" at bounding box center [687, 431] width 74 height 15
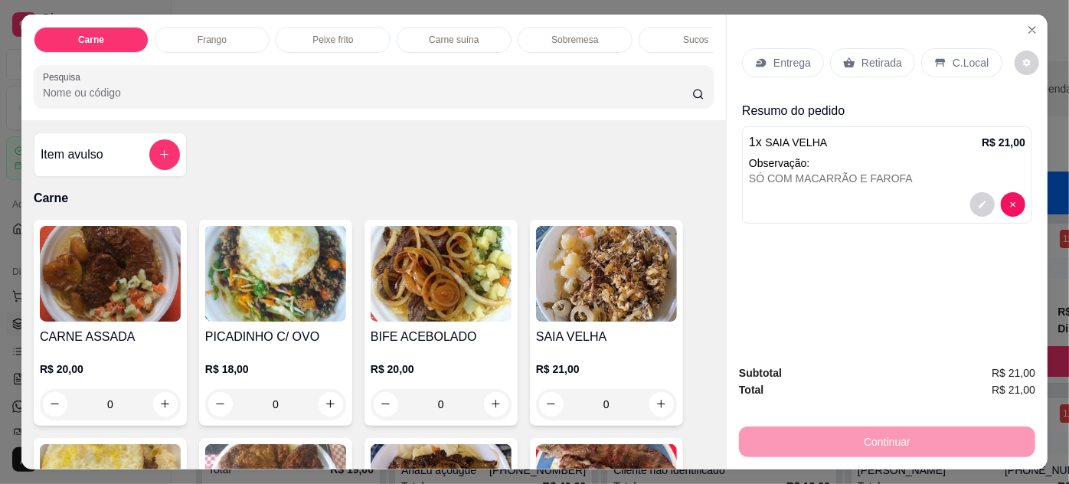
click at [767, 55] on div "Entrega" at bounding box center [783, 62] width 82 height 29
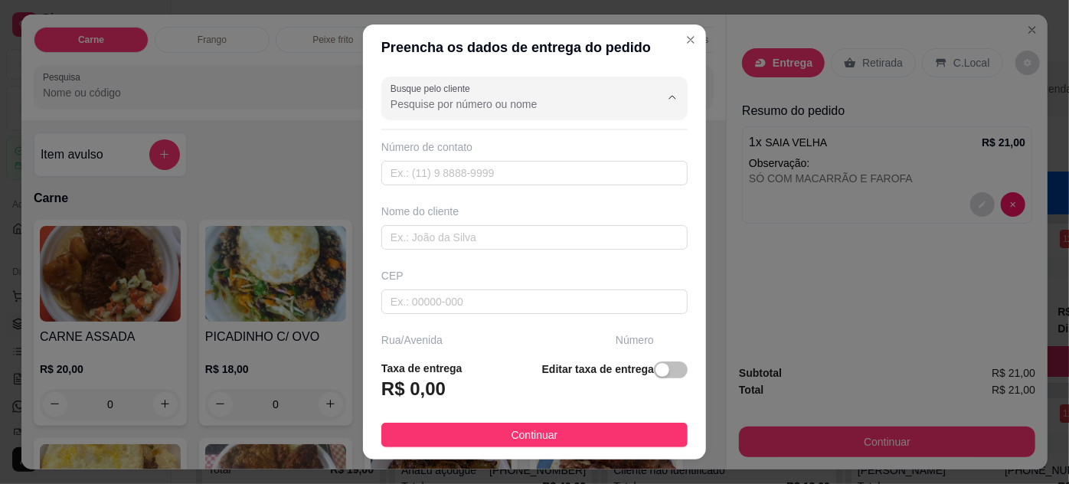
click at [463, 101] on input "Busque pelo cliente" at bounding box center [512, 103] width 245 height 15
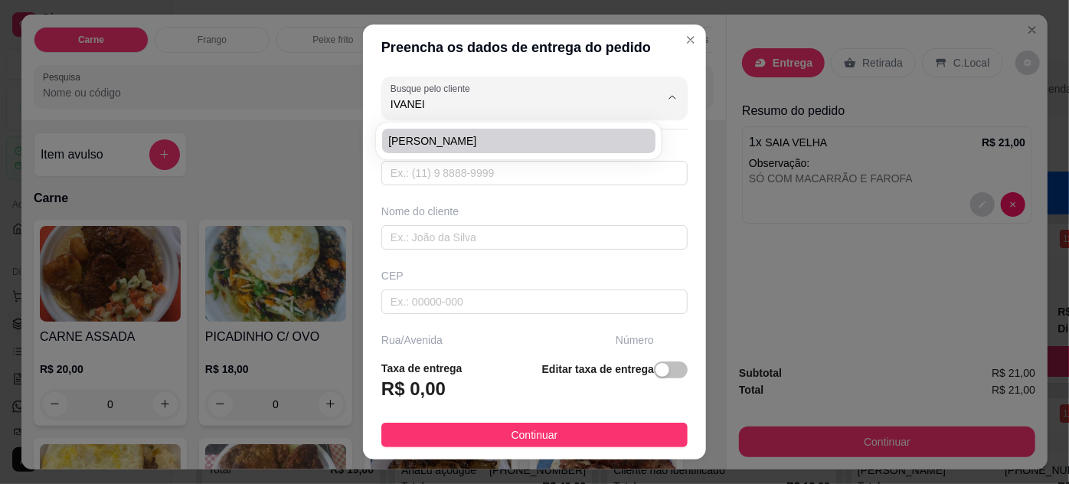
click at [498, 144] on span "[PERSON_NAME]" at bounding box center [510, 140] width 245 height 15
type input "[PERSON_NAME]"
type input "91984855912"
type input "[PERSON_NAME]"
type input "CRESCI-[GEOGRAPHIC_DATA]"
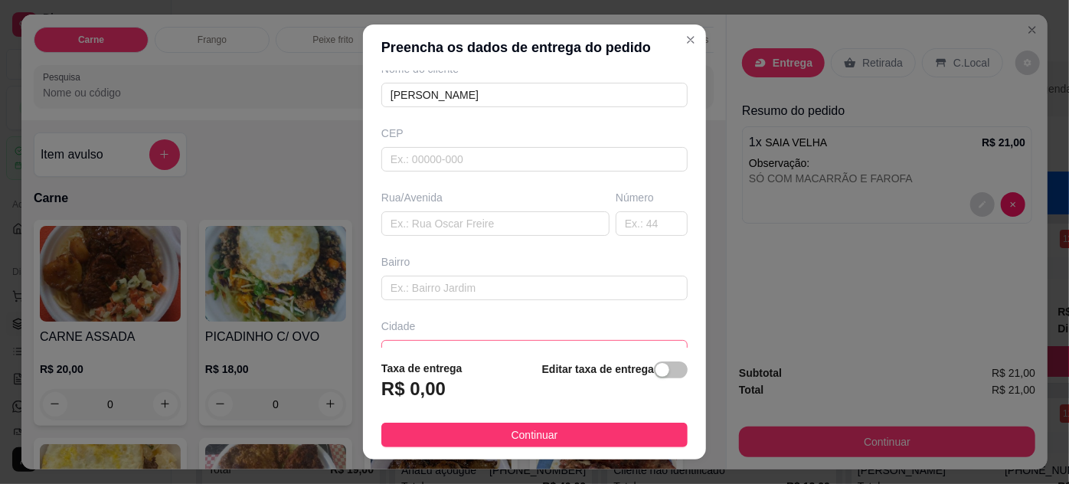
scroll to position [234, 0]
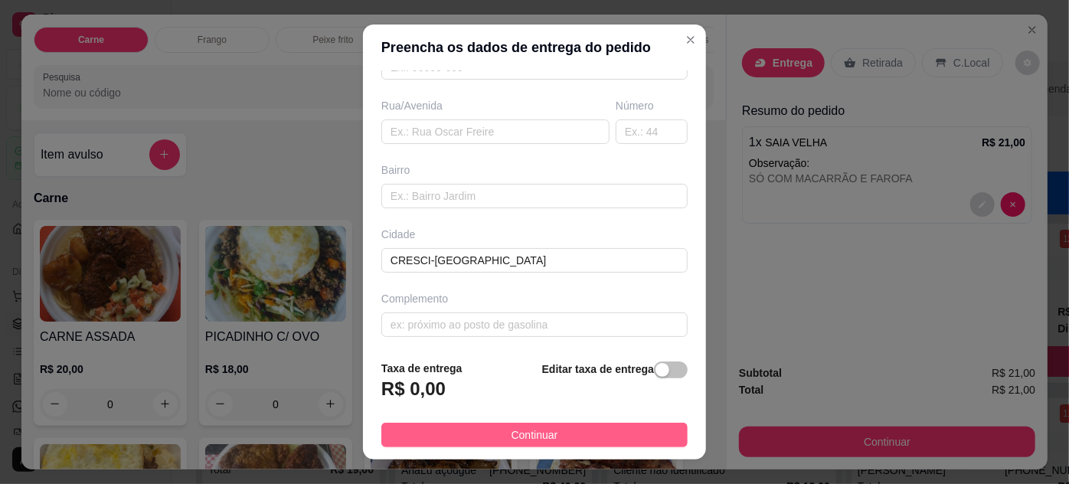
type input "[PERSON_NAME]"
click at [531, 439] on span "Continuar" at bounding box center [534, 434] width 47 height 17
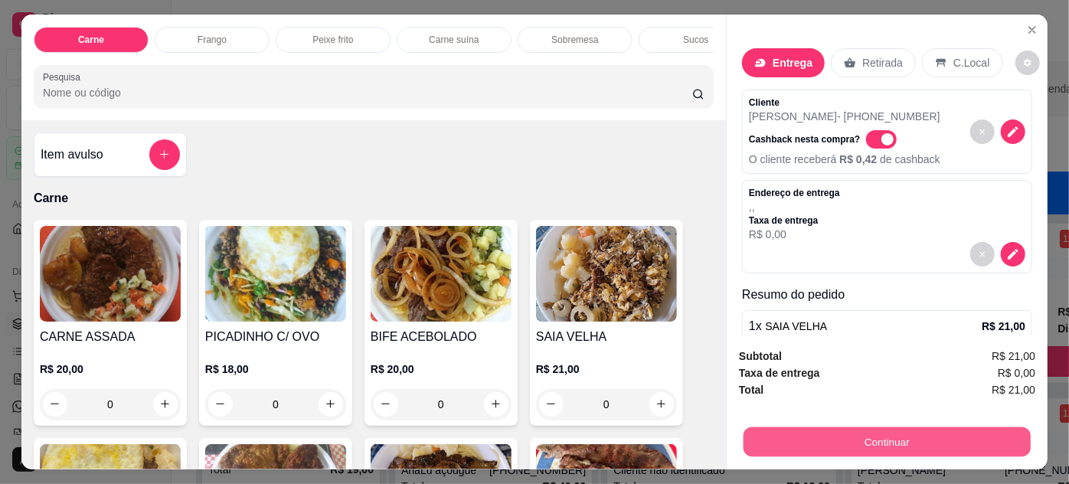
click at [874, 437] on button "Continuar" at bounding box center [886, 442] width 287 height 30
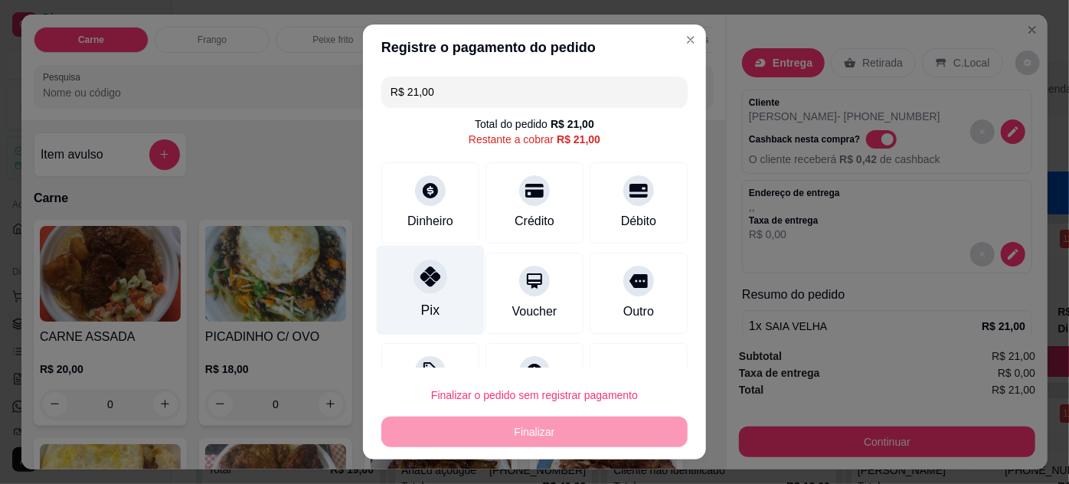
click at [416, 295] on div "Pix" at bounding box center [431, 290] width 108 height 90
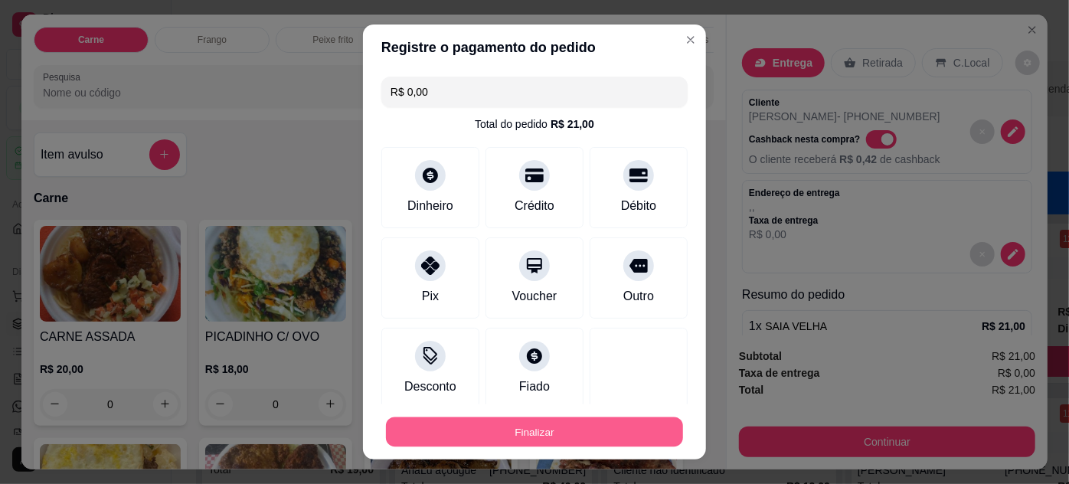
click at [571, 429] on button "Finalizar" at bounding box center [534, 432] width 297 height 30
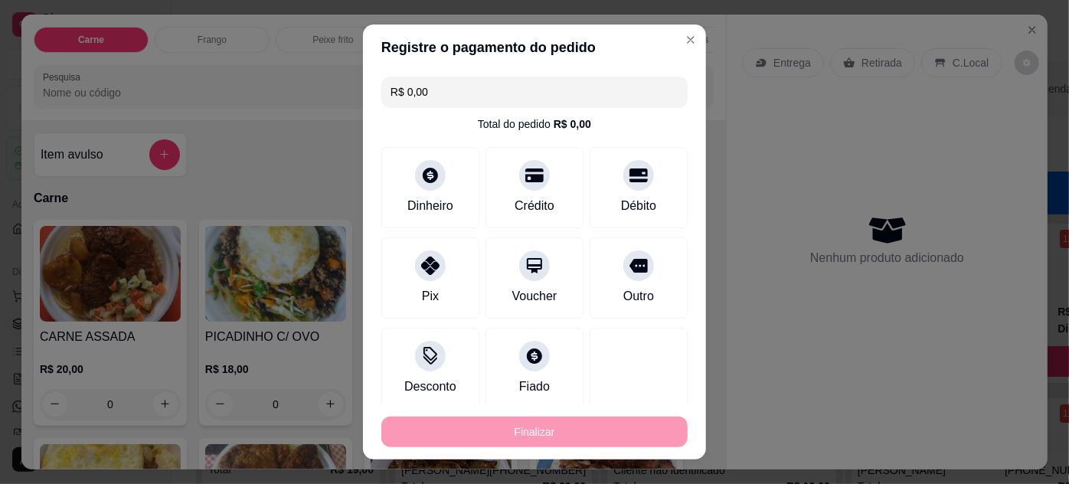
type input "-R$ 21,00"
